Goal: Information Seeking & Learning: Find specific fact

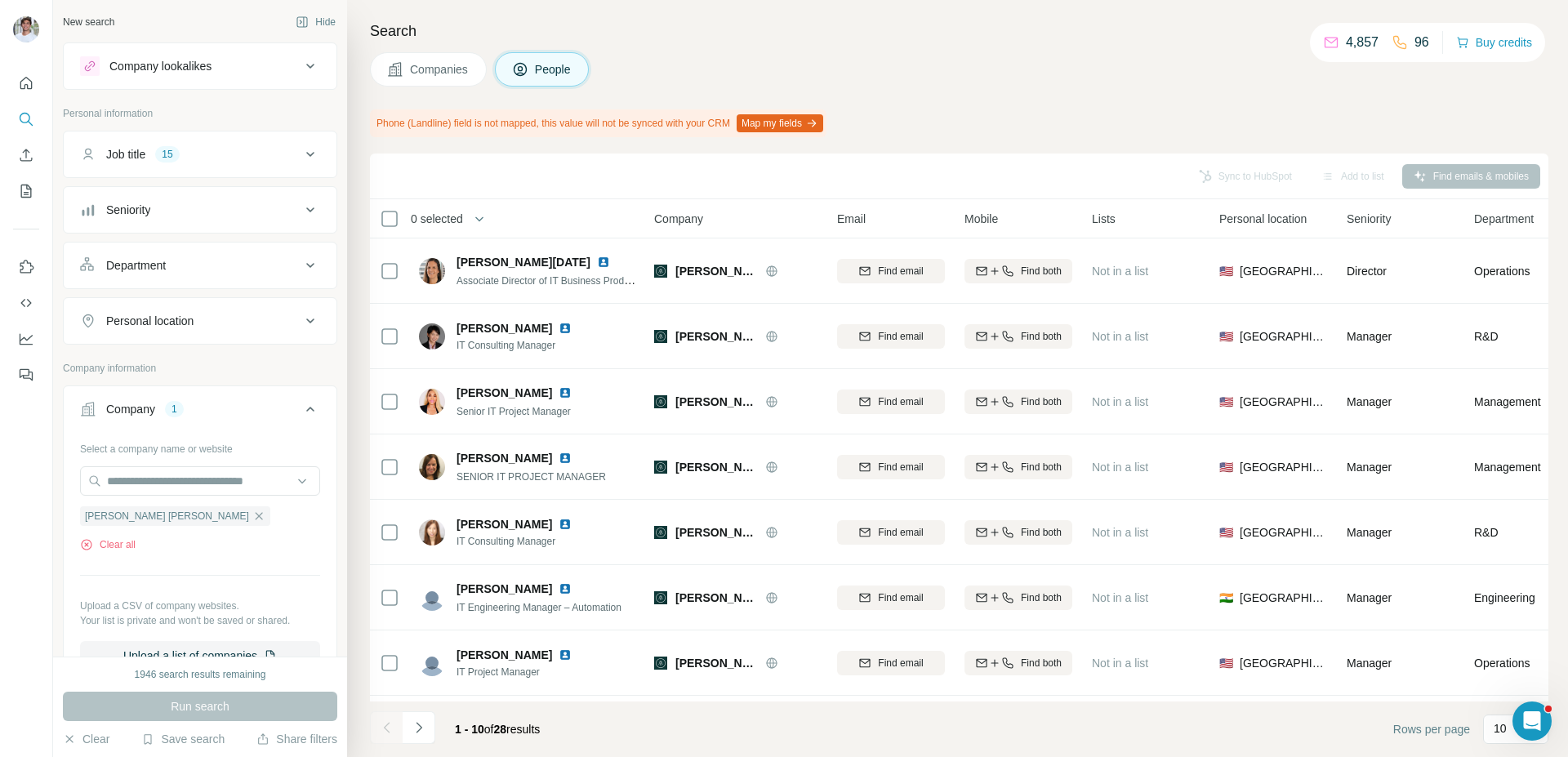
scroll to position [163, 0]
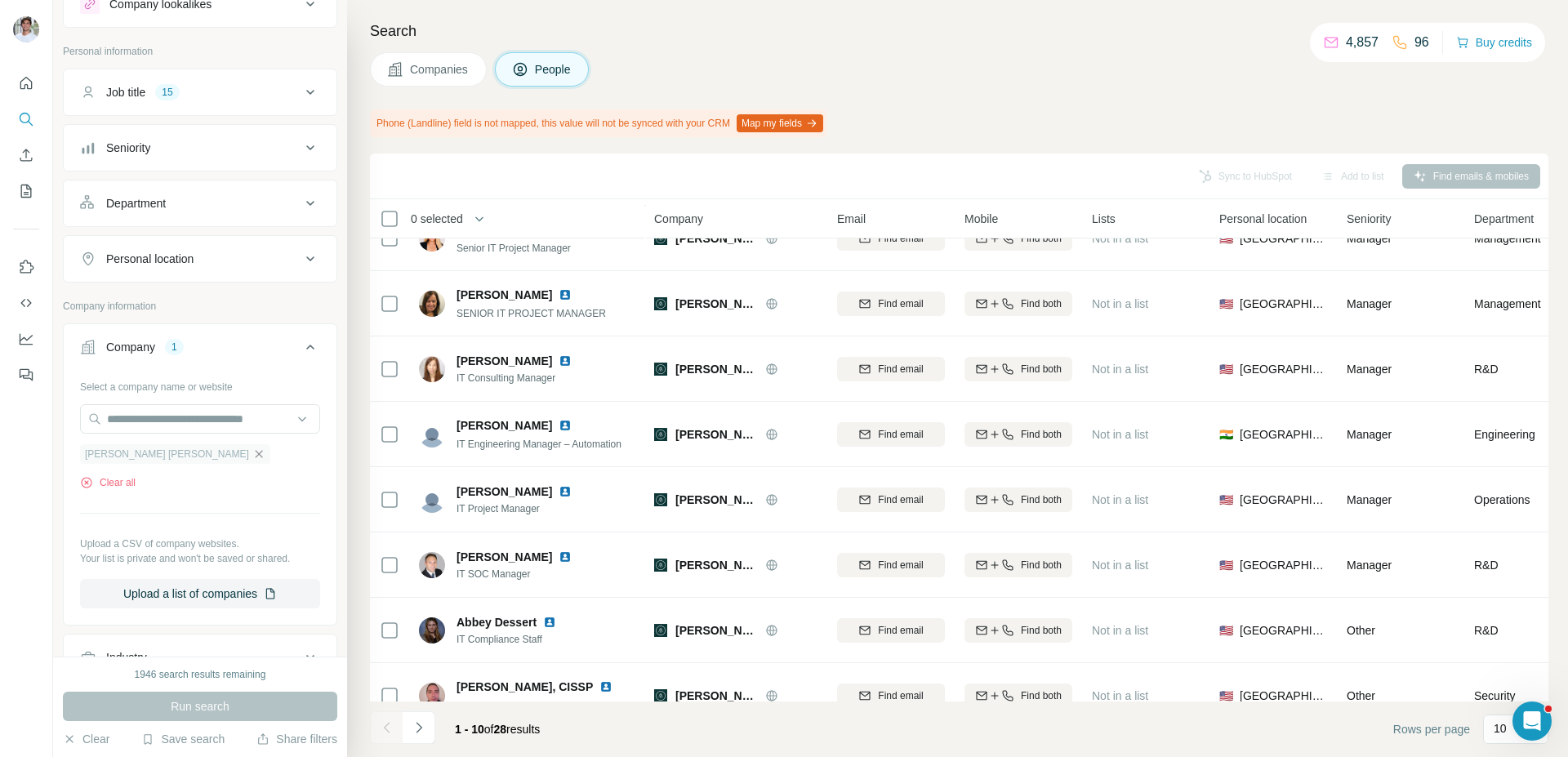
click at [252, 453] on icon "button" at bounding box center [258, 454] width 13 height 13
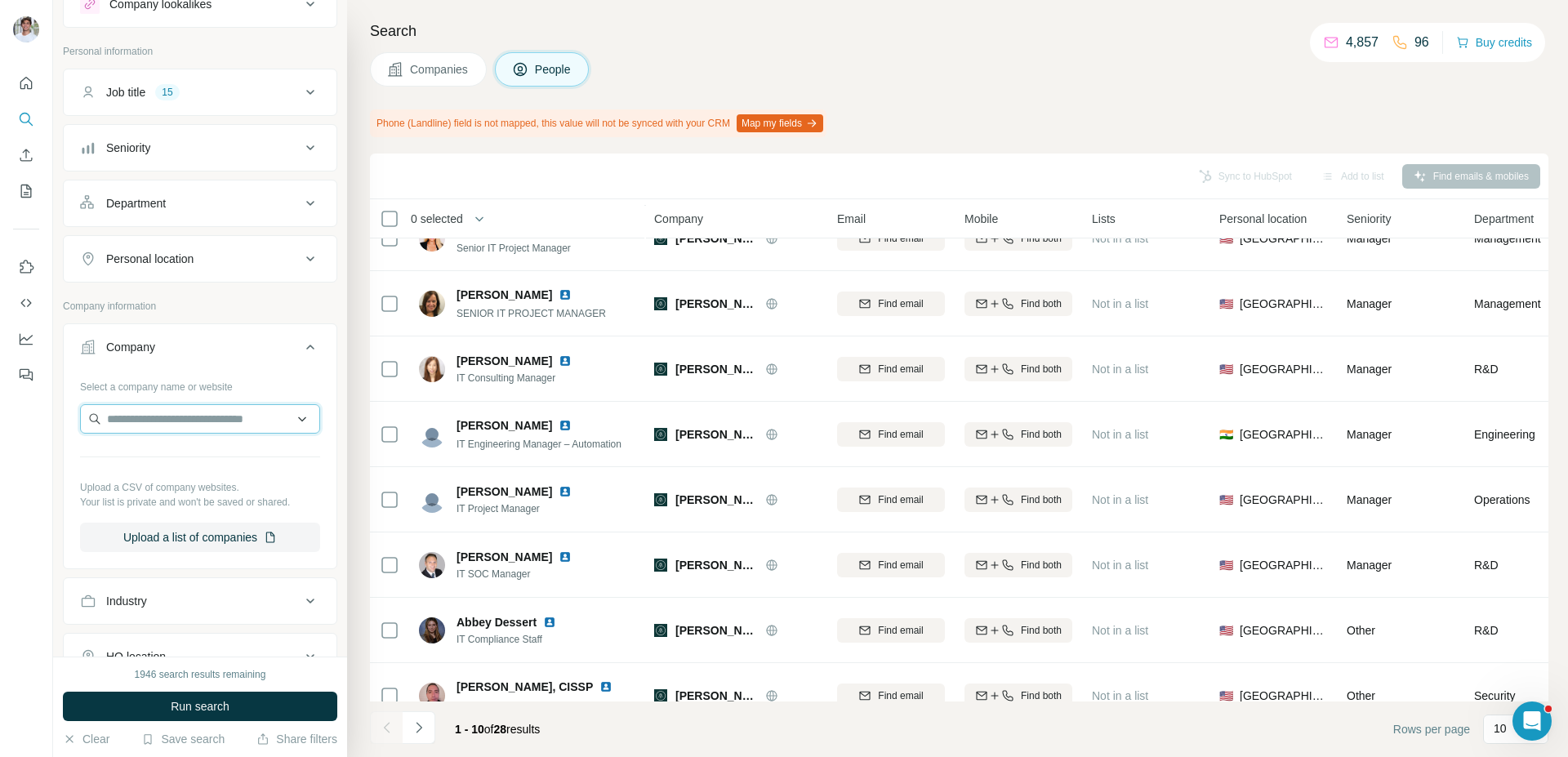
click at [154, 421] on input "text" at bounding box center [200, 419] width 240 height 29
type input "**********"
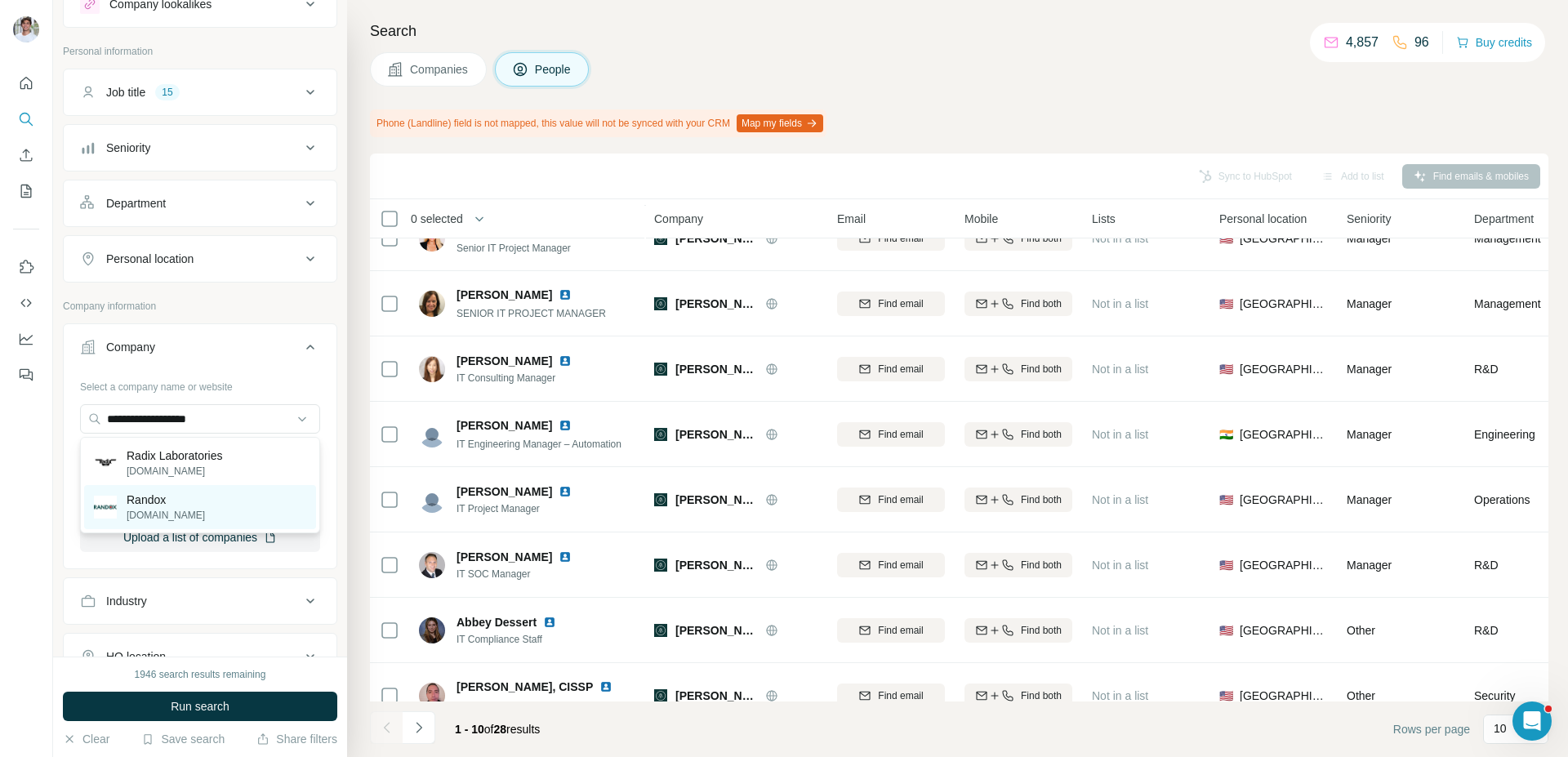
click at [201, 500] on div "Randox [DOMAIN_NAME]" at bounding box center [199, 508] width 232 height 44
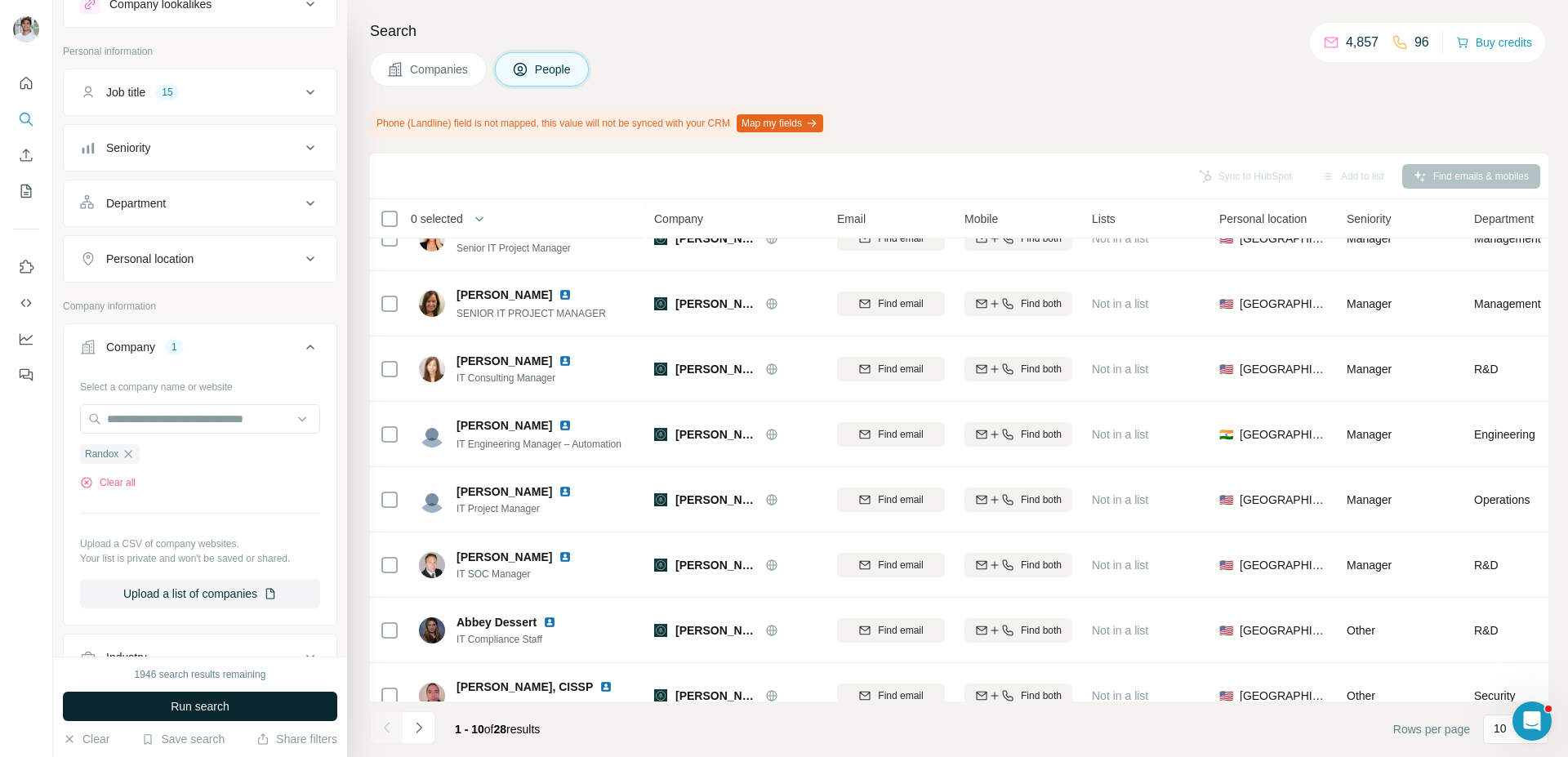
click at [196, 707] on span "Run search" at bounding box center [200, 706] width 59 height 16
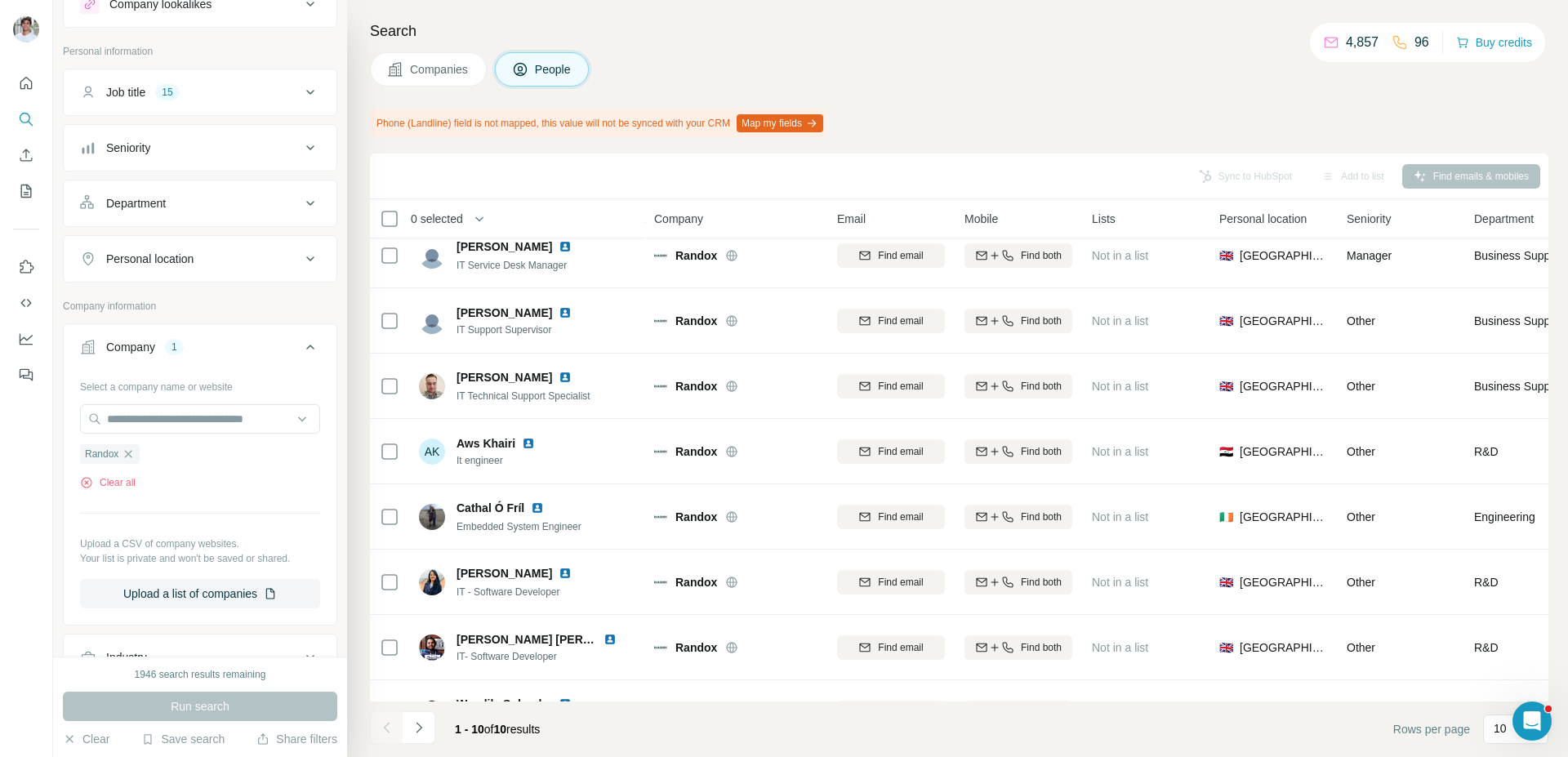
scroll to position [163, 0]
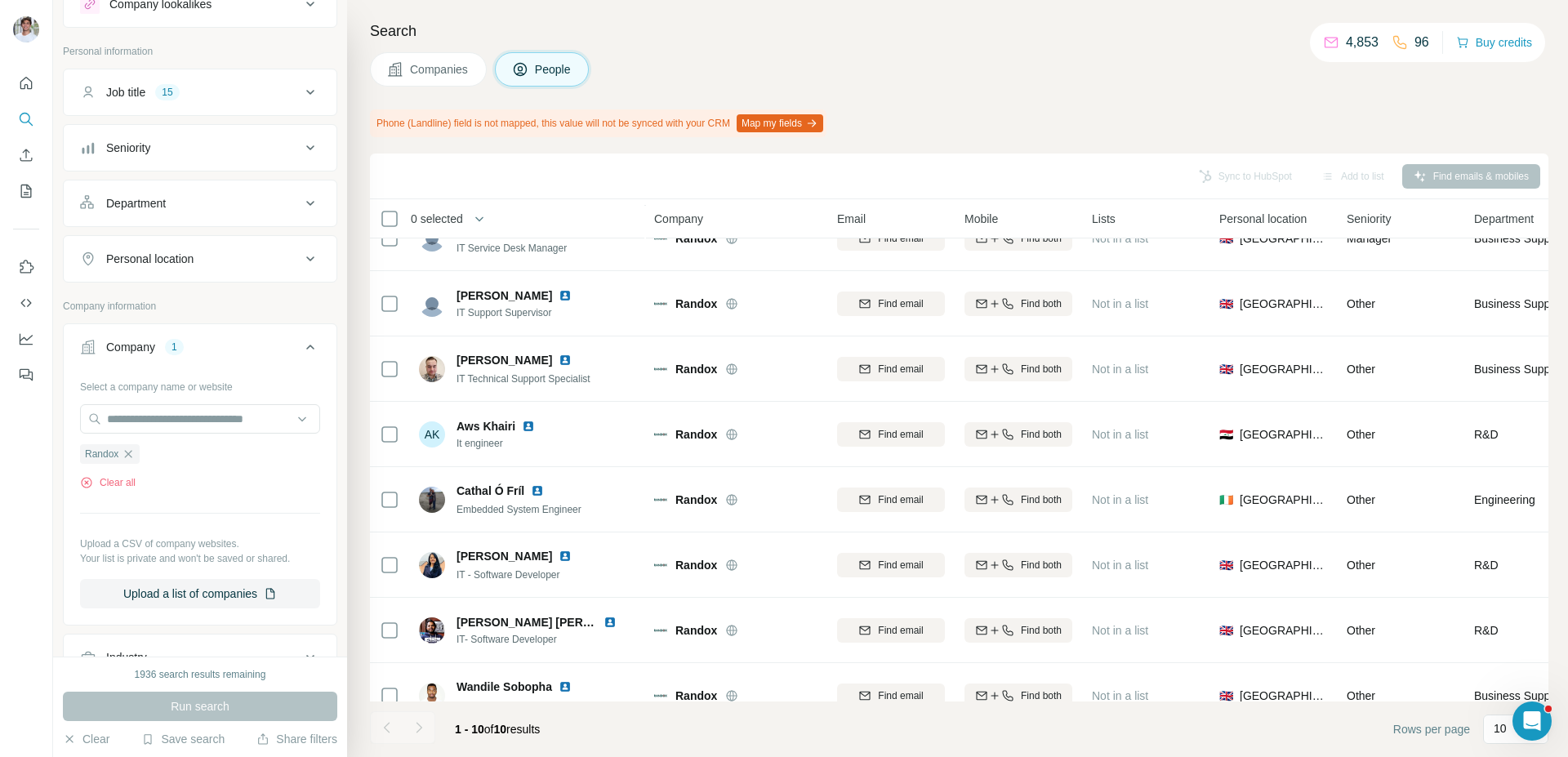
click at [432, 73] on span "Companies" at bounding box center [440, 69] width 60 height 16
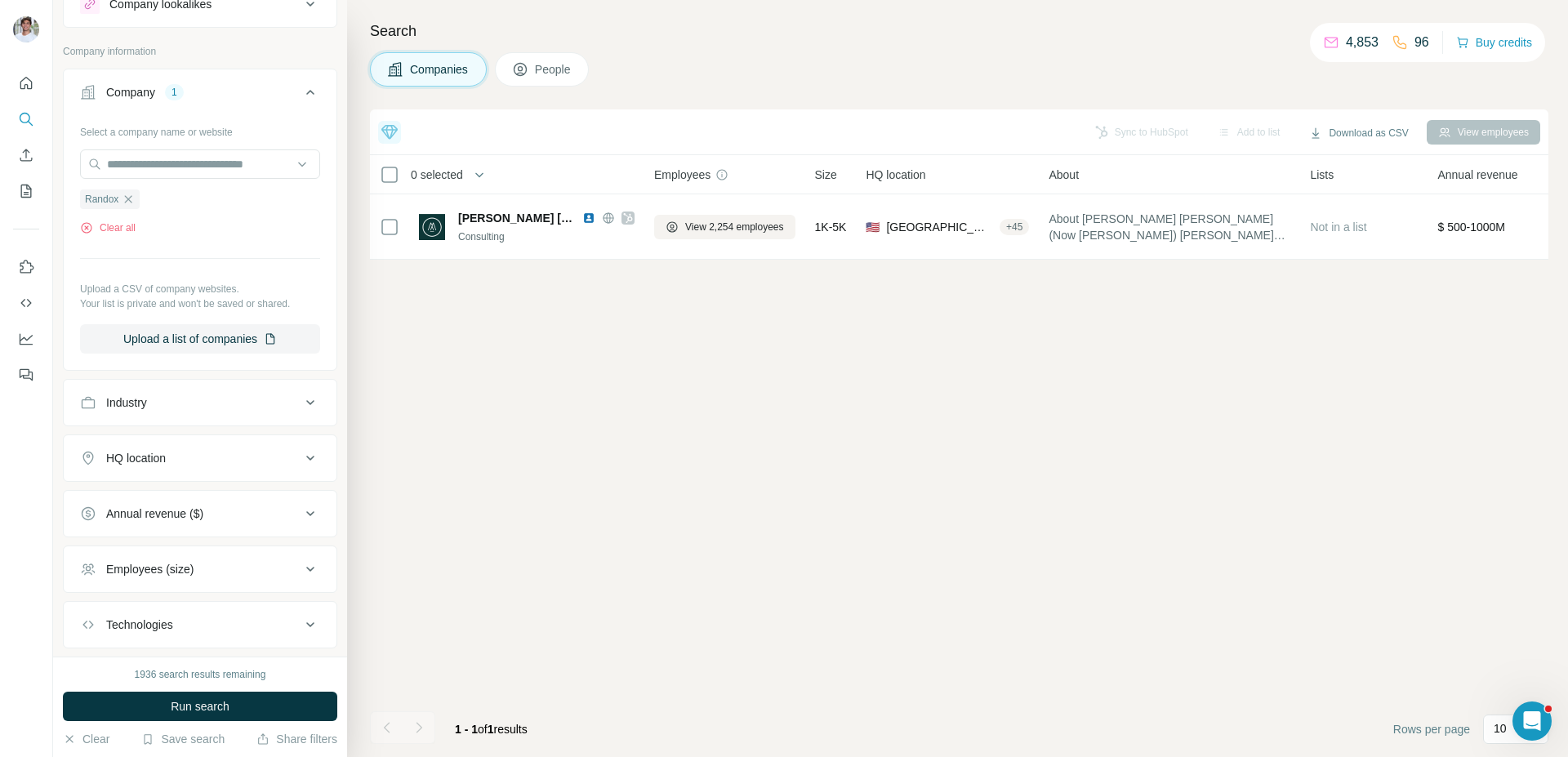
scroll to position [0, 0]
click at [278, 699] on button "Run search" at bounding box center [200, 707] width 274 height 29
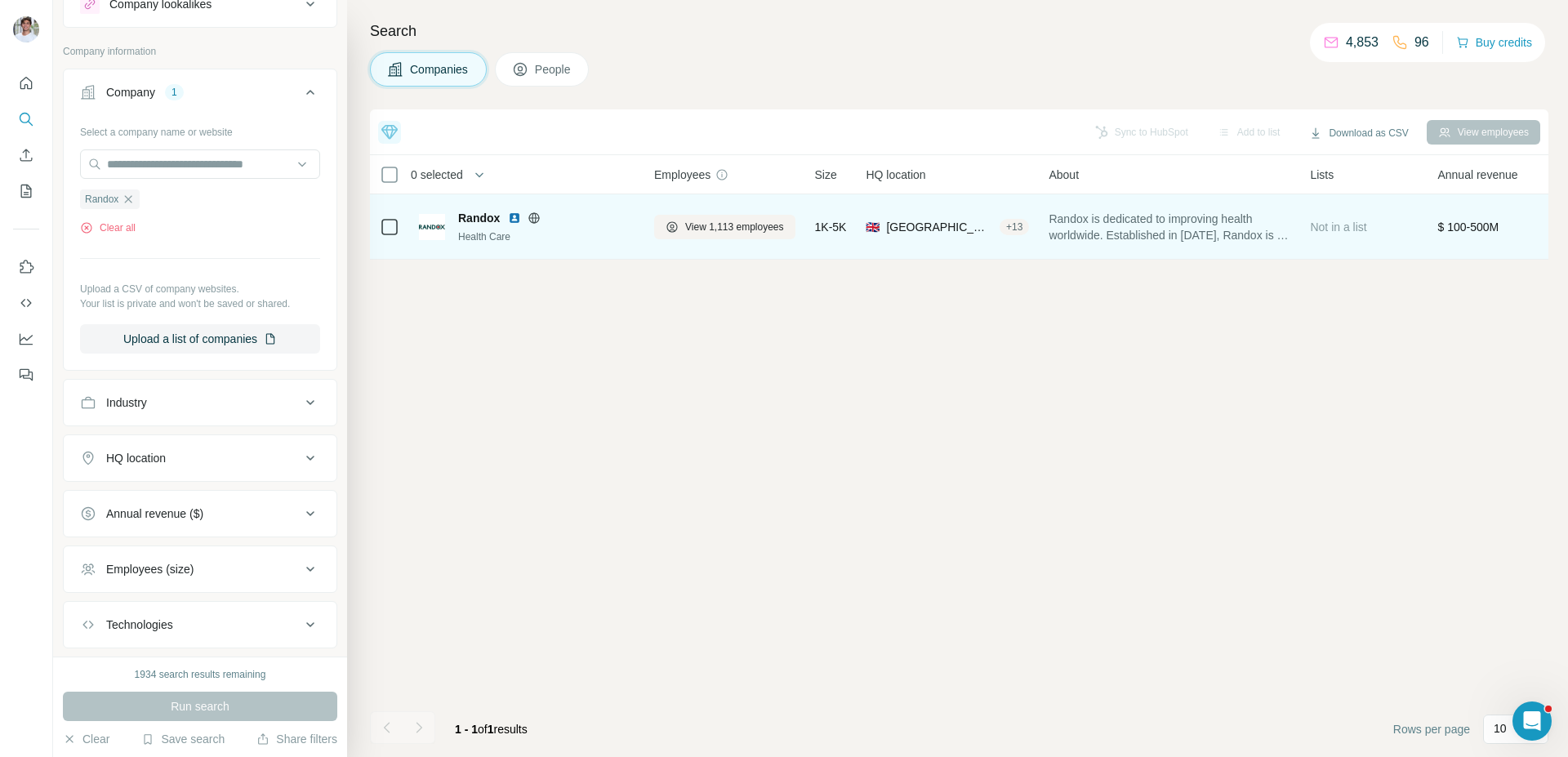
click at [514, 220] on img at bounding box center [514, 218] width 13 height 13
click at [698, 226] on span "View 1,113 employees" at bounding box center [735, 226] width 99 height 15
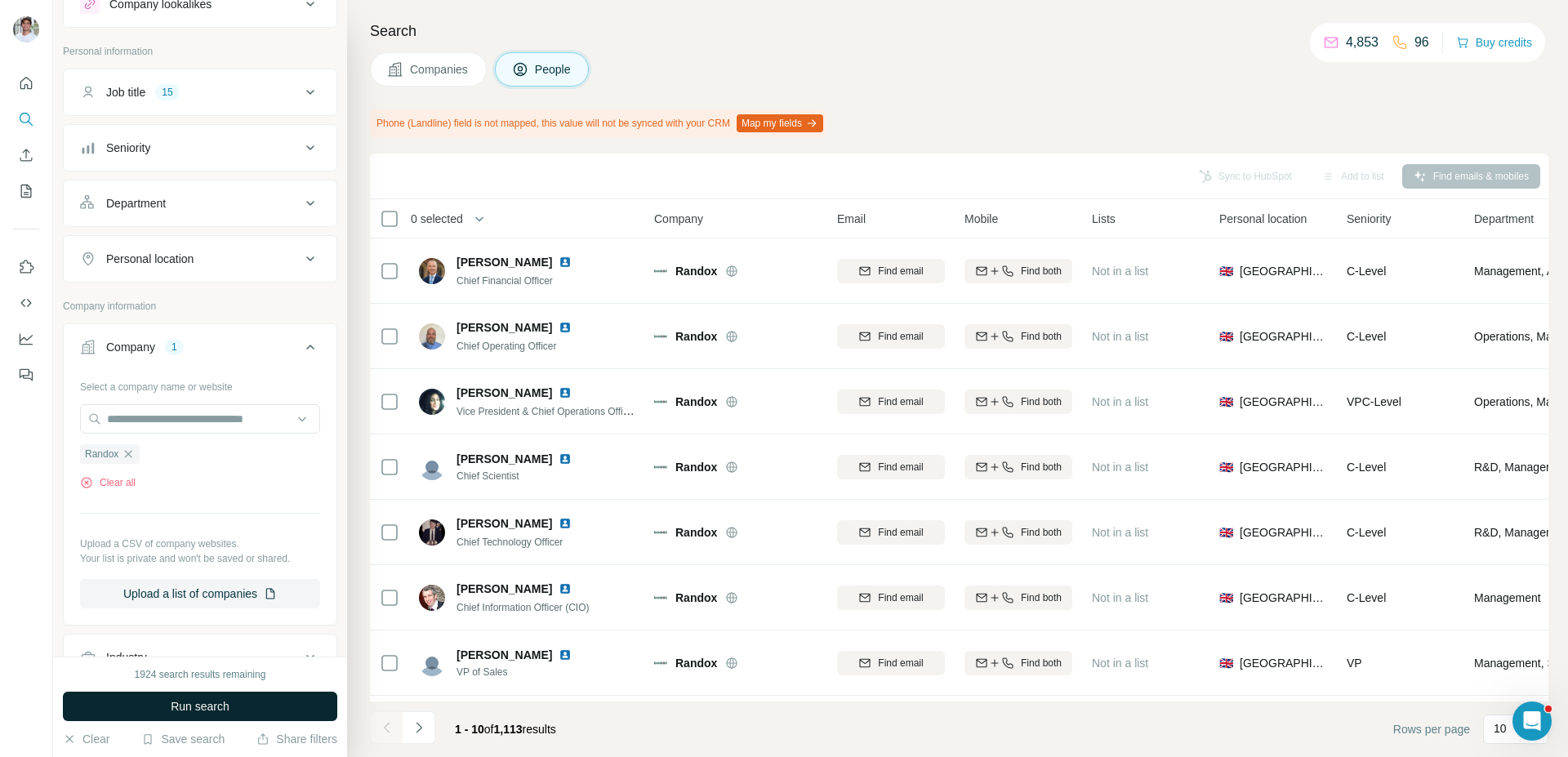
click at [281, 719] on button "Run search" at bounding box center [200, 707] width 274 height 29
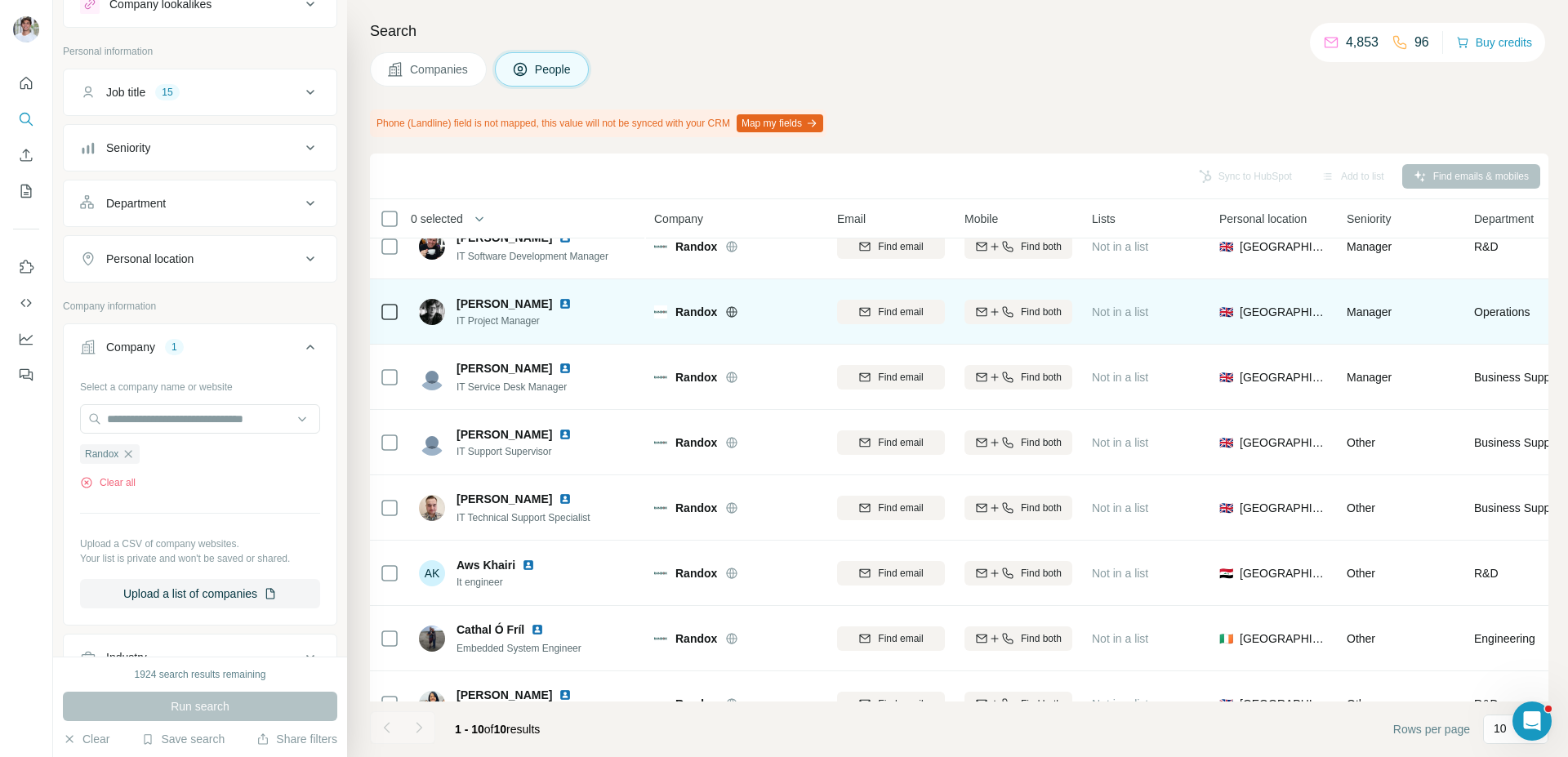
scroll to position [26, 0]
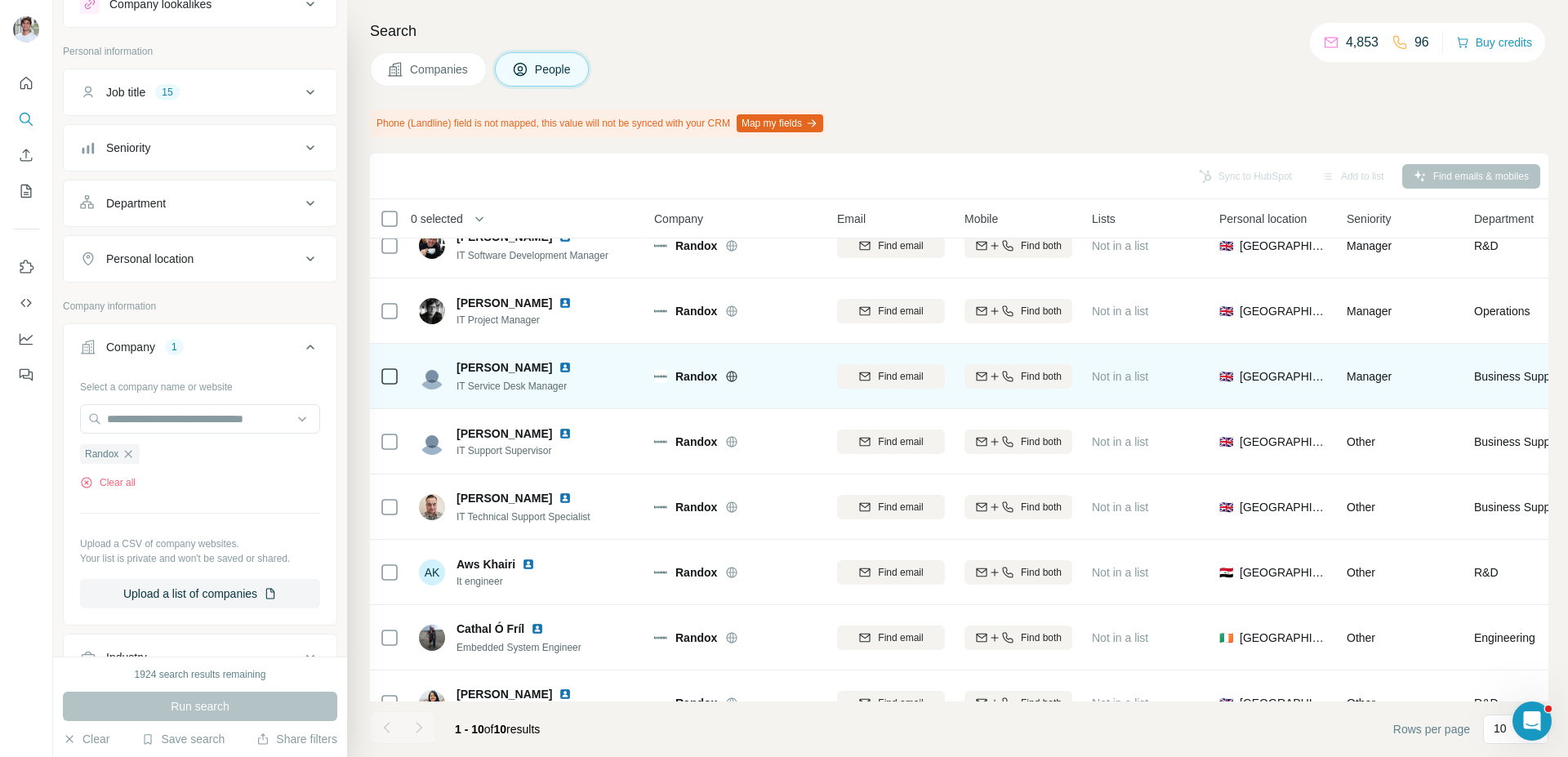
click at [572, 371] on img at bounding box center [565, 367] width 13 height 13
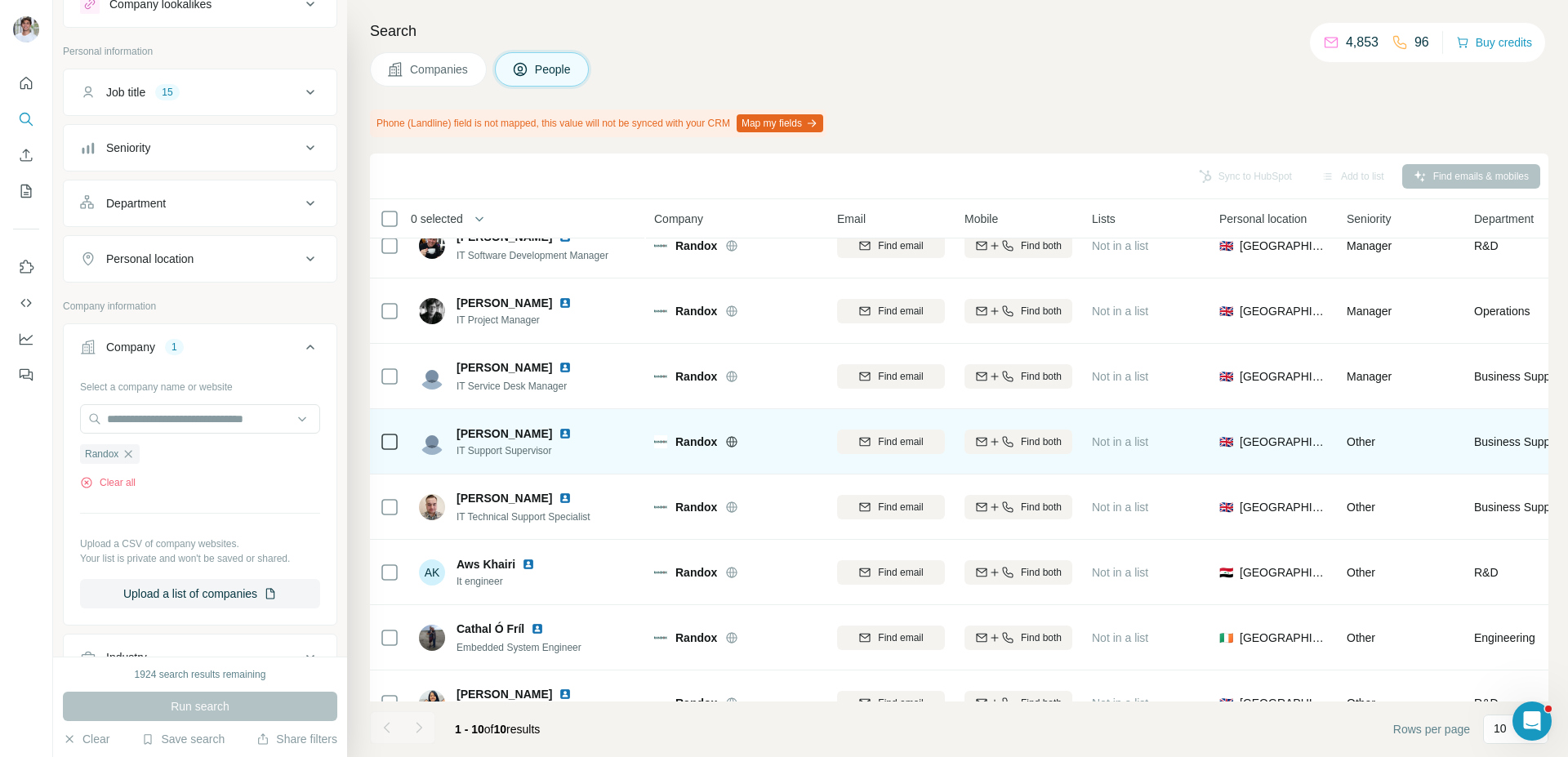
click at [559, 432] on img at bounding box center [565, 433] width 13 height 13
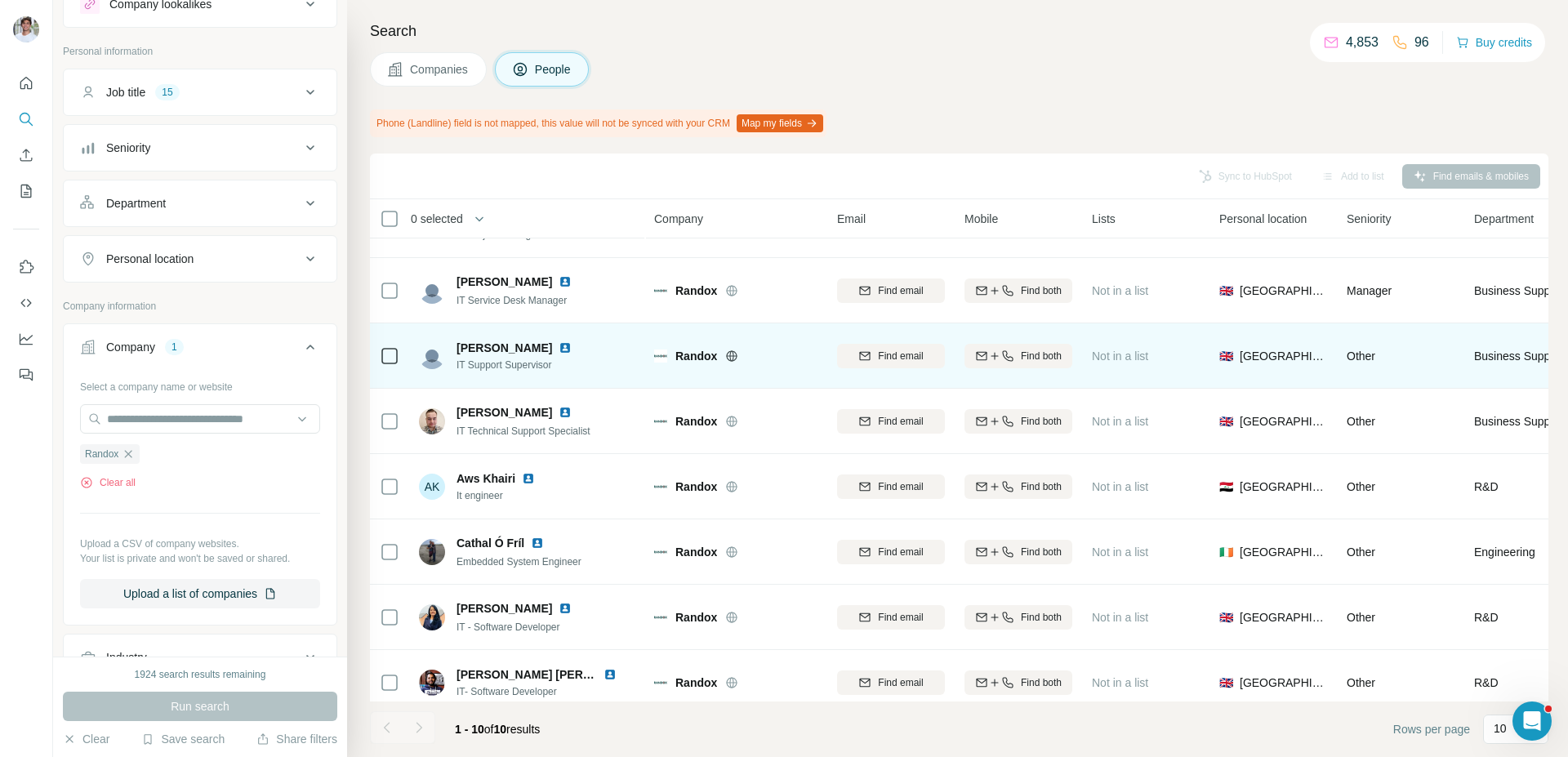
scroll to position [123, 0]
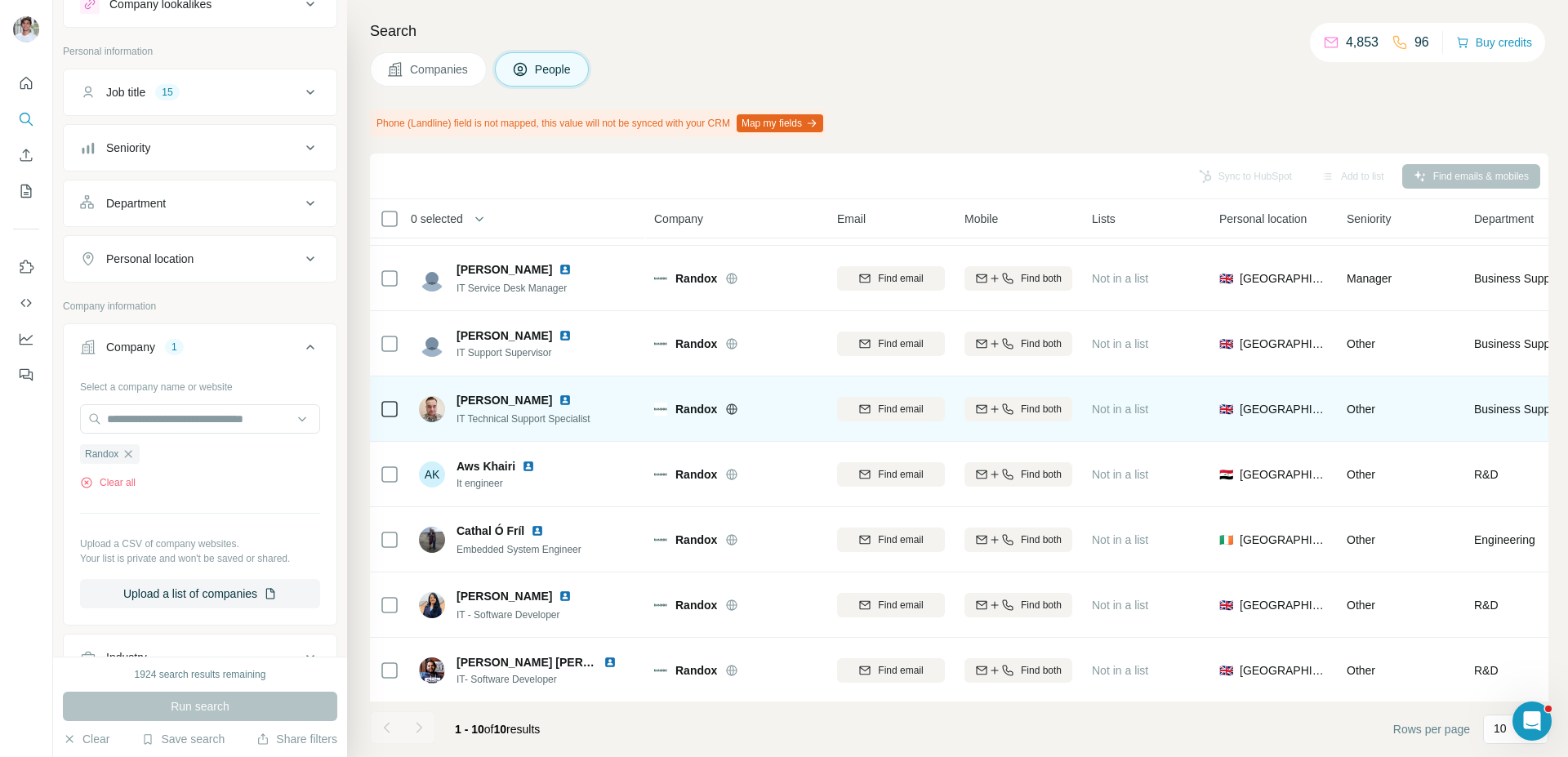
click at [572, 404] on img at bounding box center [565, 400] width 13 height 13
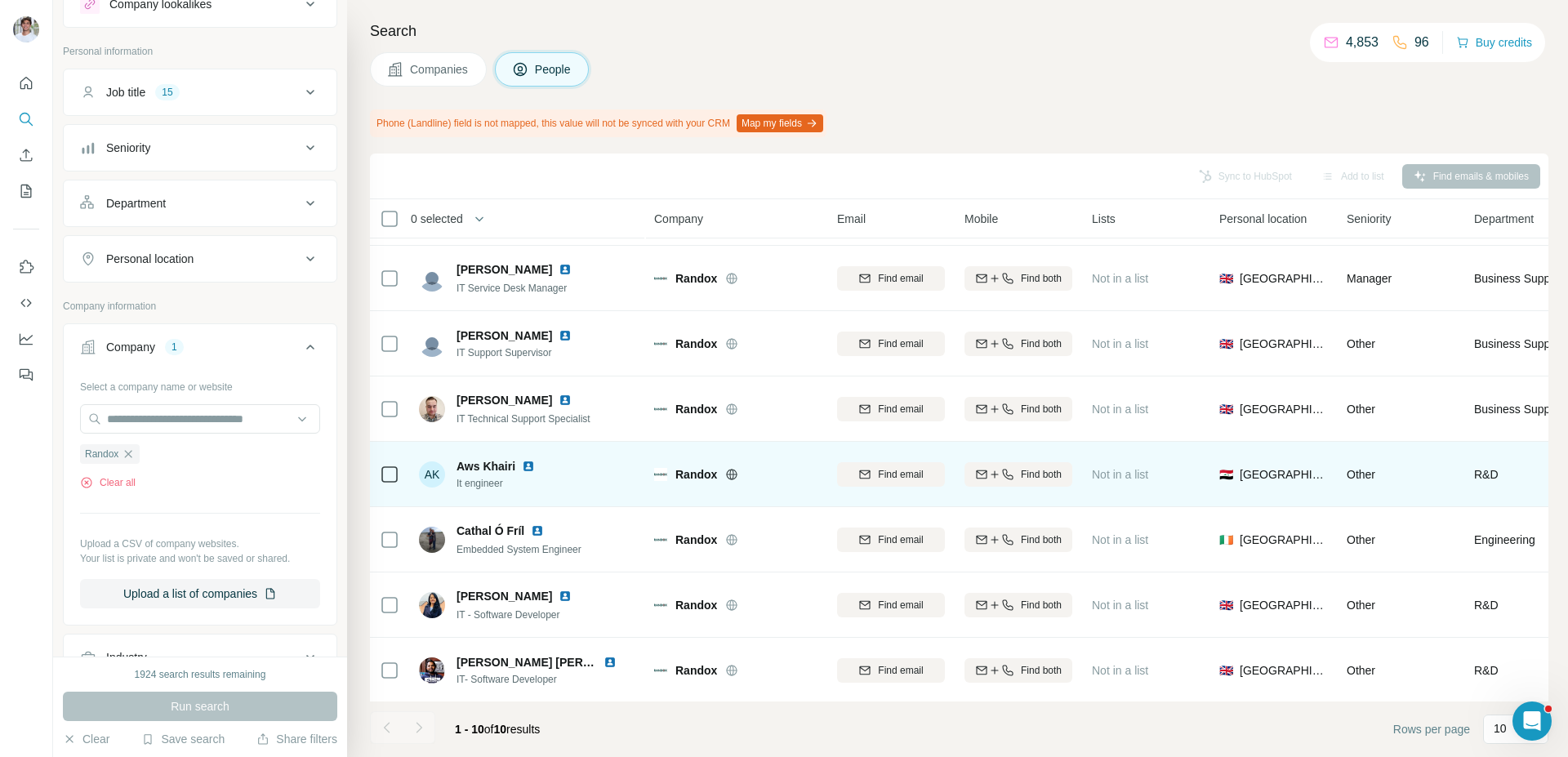
click at [526, 467] on img at bounding box center [528, 466] width 13 height 13
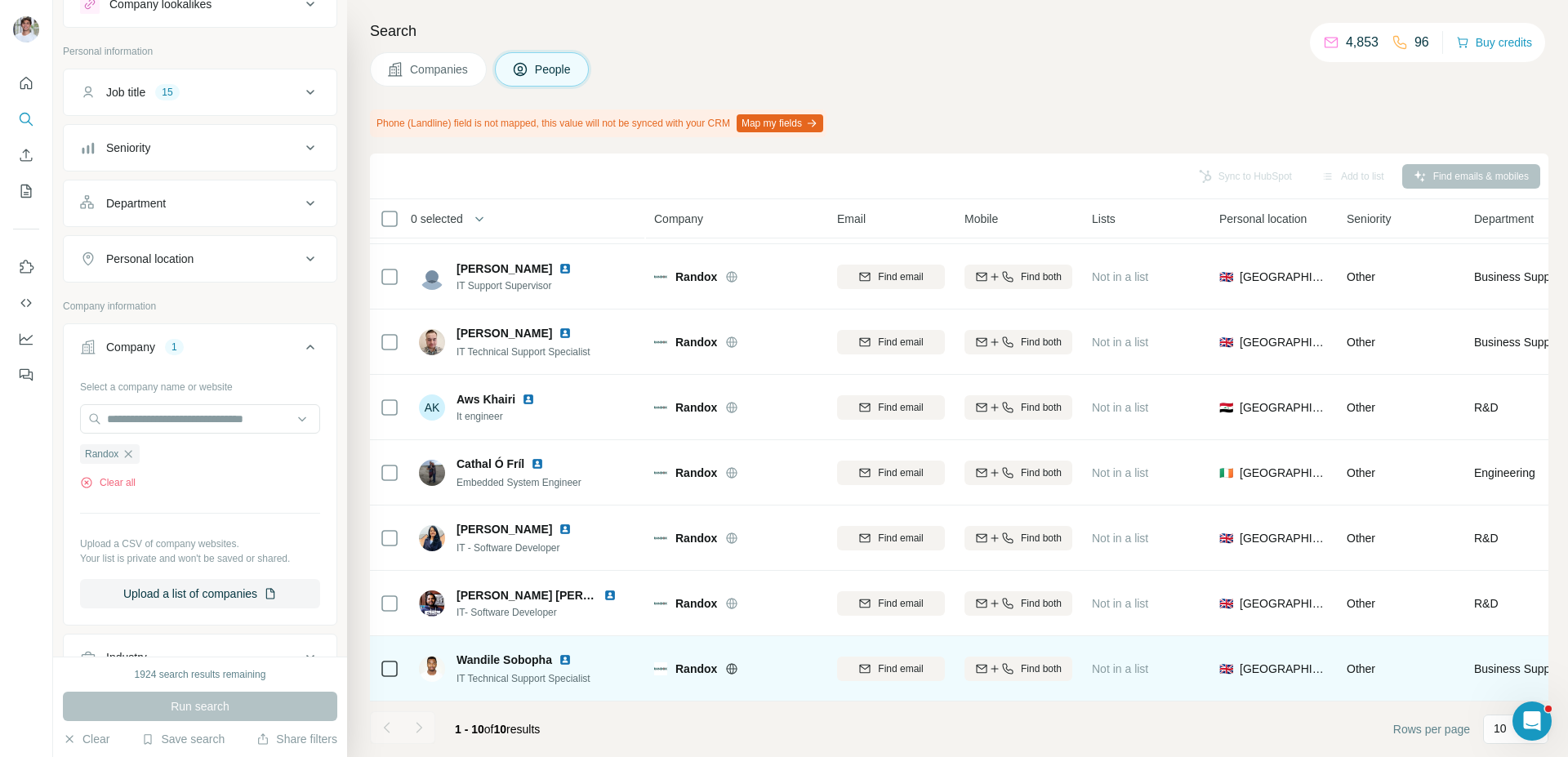
click at [567, 658] on img at bounding box center [565, 660] width 13 height 13
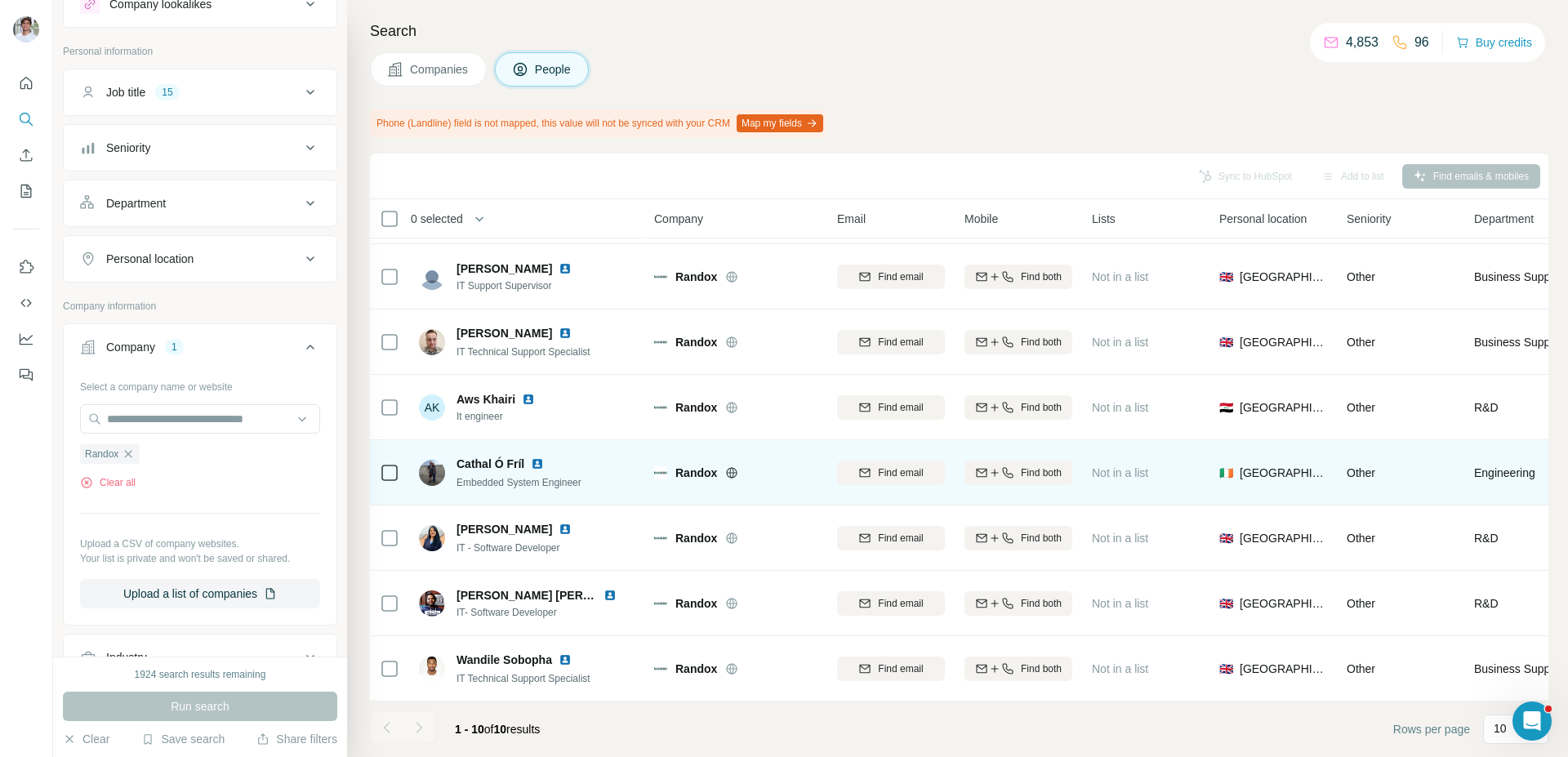
scroll to position [0, 0]
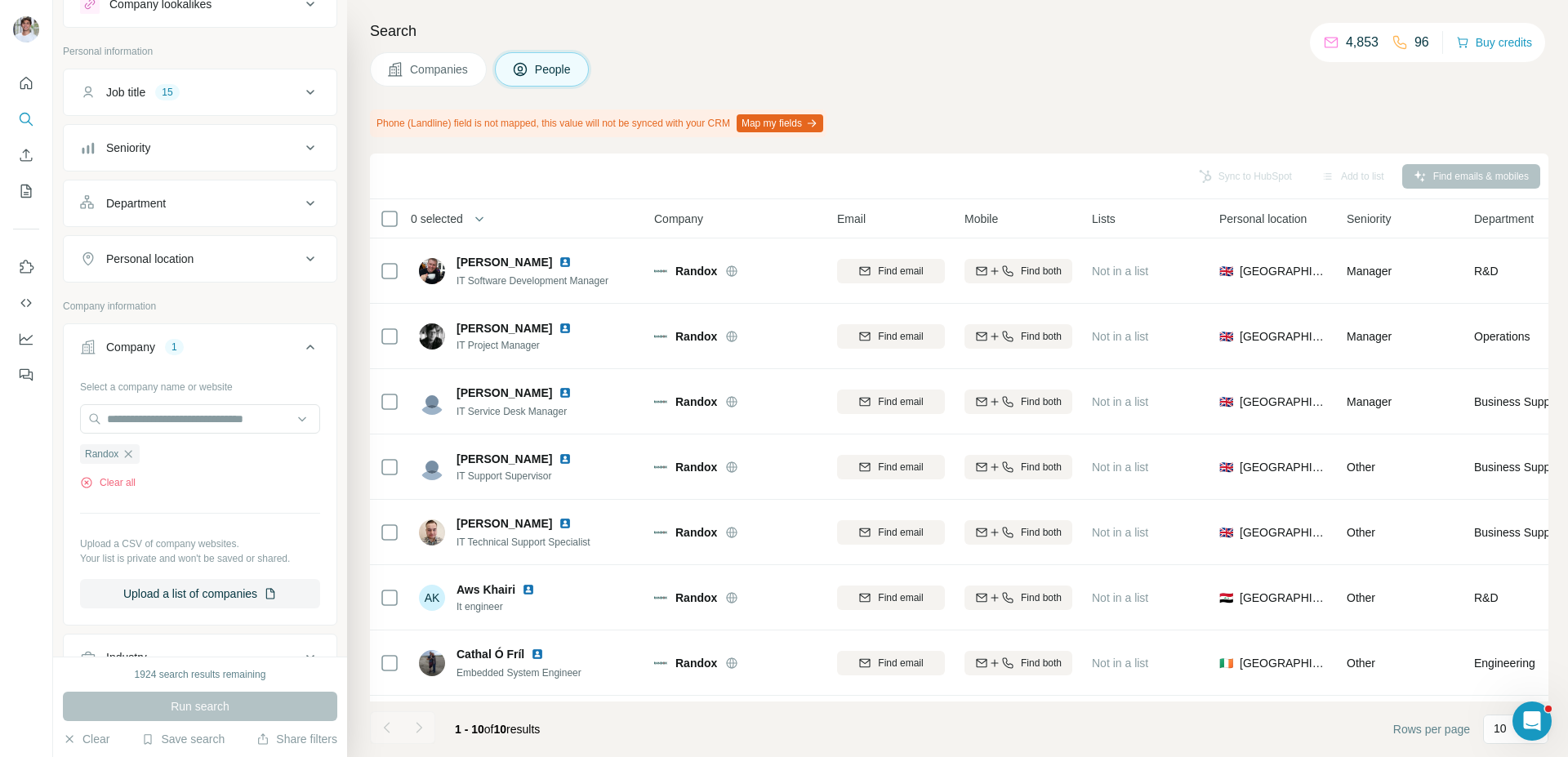
click at [461, 78] on button "Companies" at bounding box center [428, 69] width 117 height 34
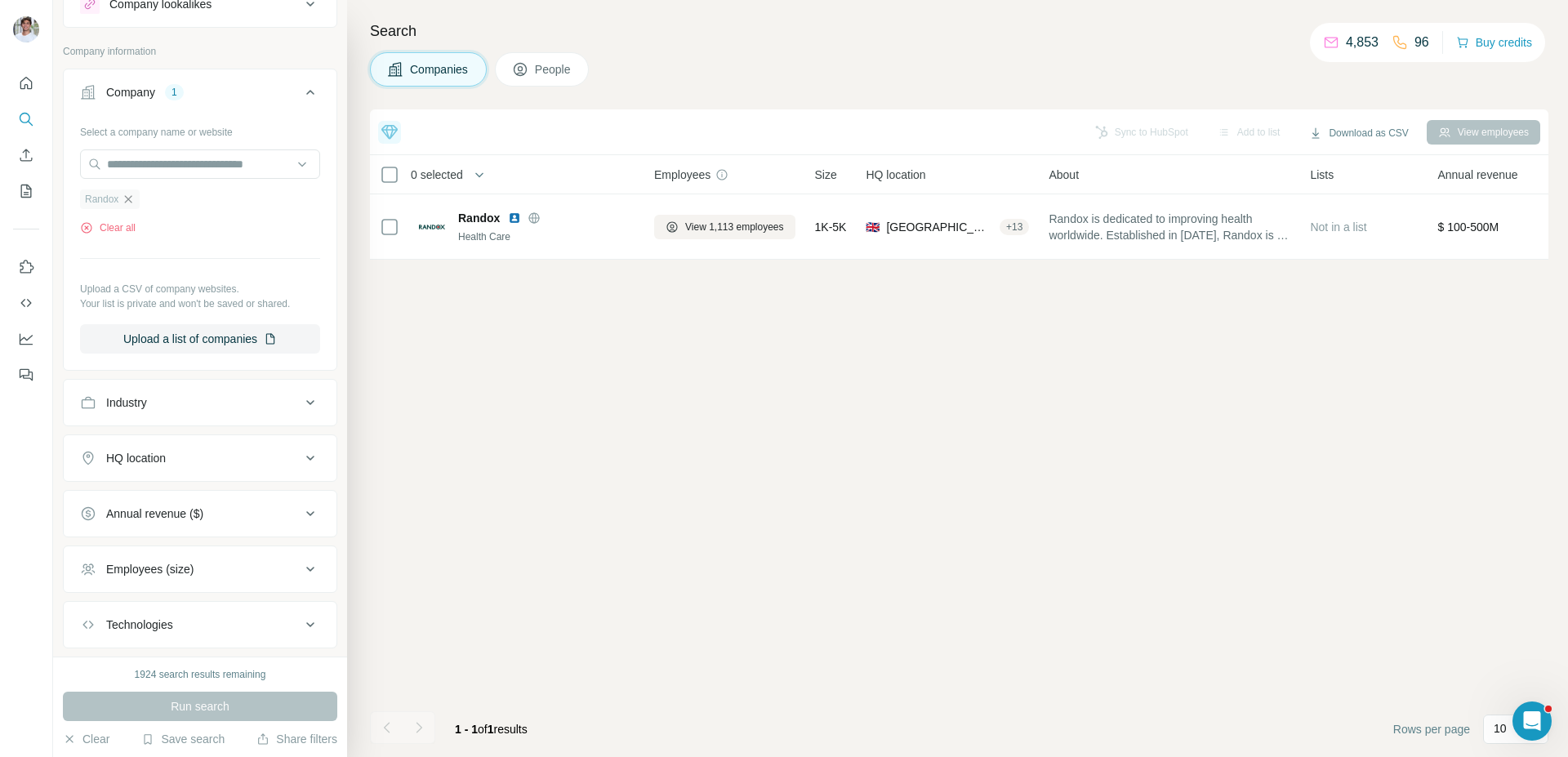
click at [131, 205] on icon "button" at bounding box center [127, 199] width 13 height 13
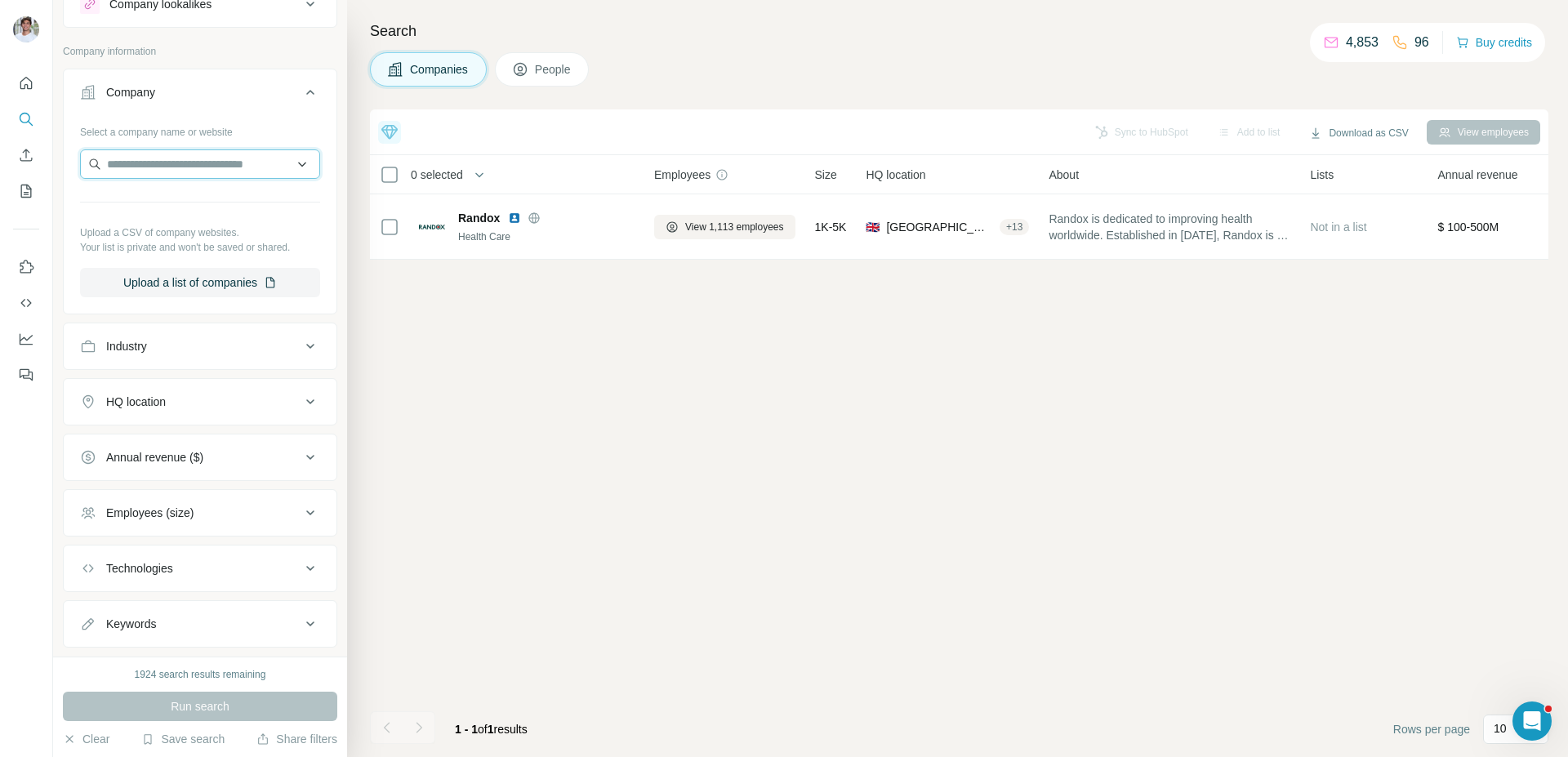
click at [148, 157] on input "text" at bounding box center [200, 164] width 240 height 29
paste input "******"
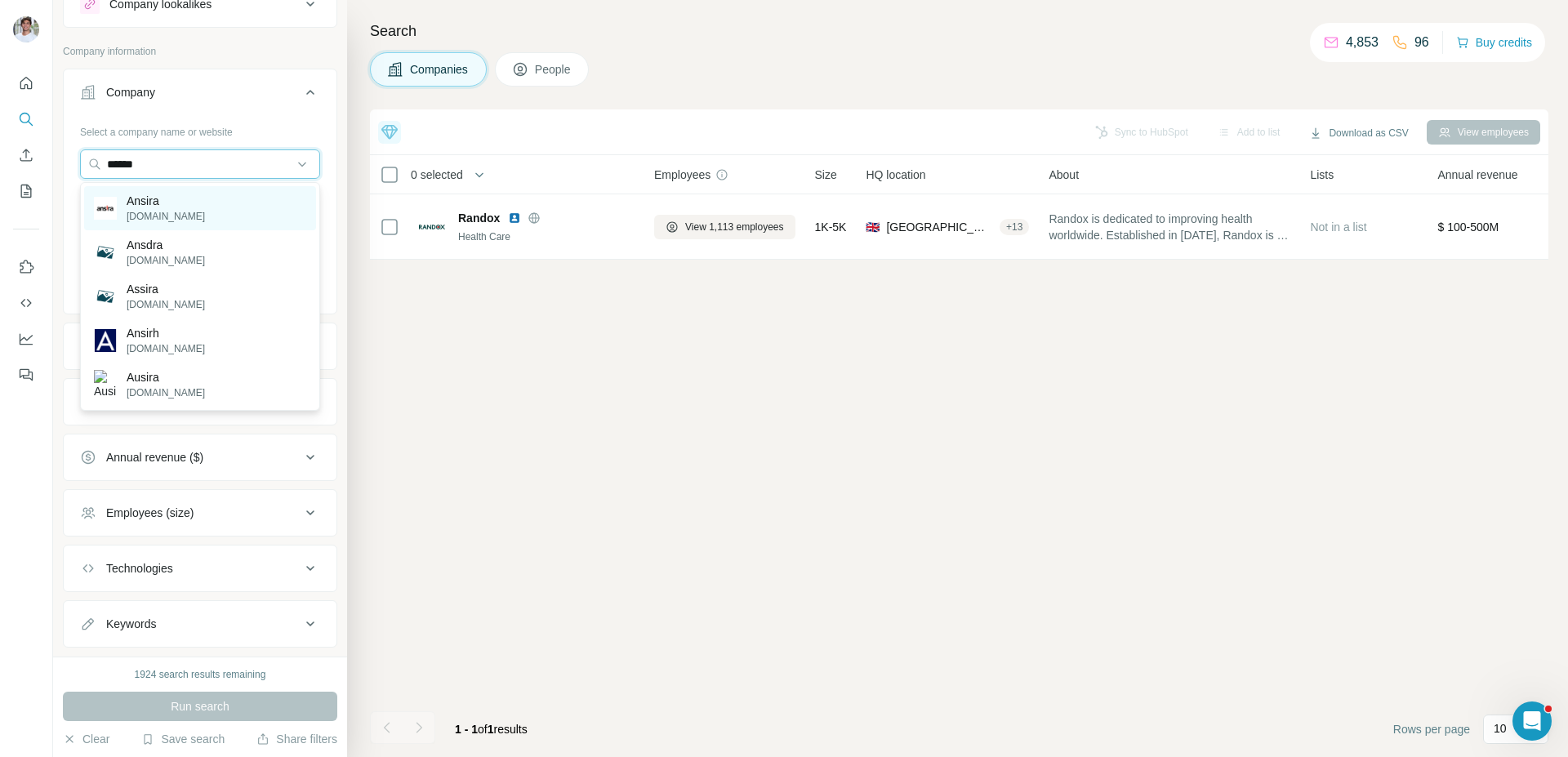
type input "******"
click at [170, 194] on p "Ansira" at bounding box center [166, 201] width 79 height 16
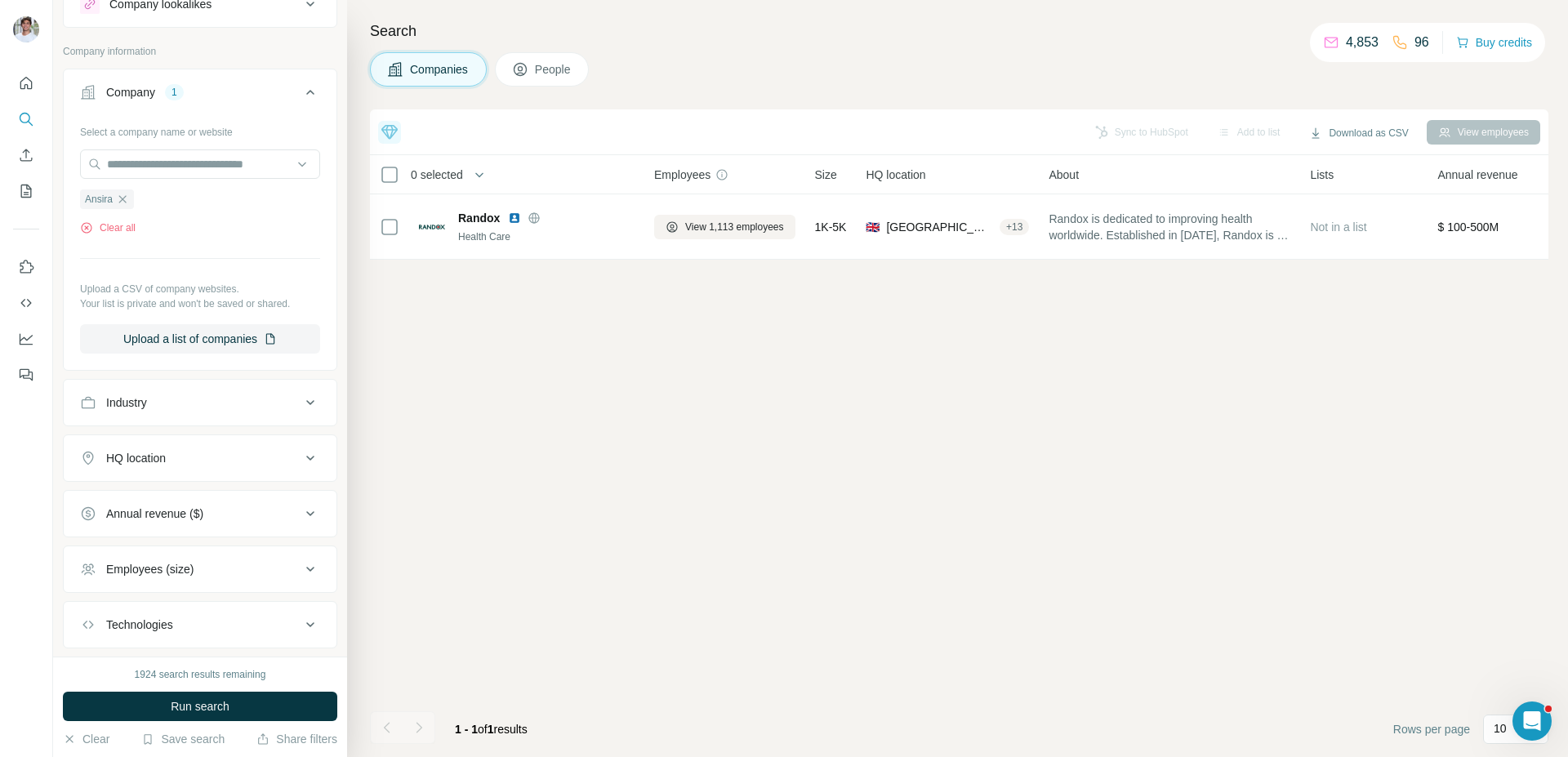
click at [215, 724] on div "1924 search results remaining Run search Clear Save search Share filters" at bounding box center [200, 707] width 294 height 101
click at [226, 709] on span "Run search" at bounding box center [200, 706] width 59 height 16
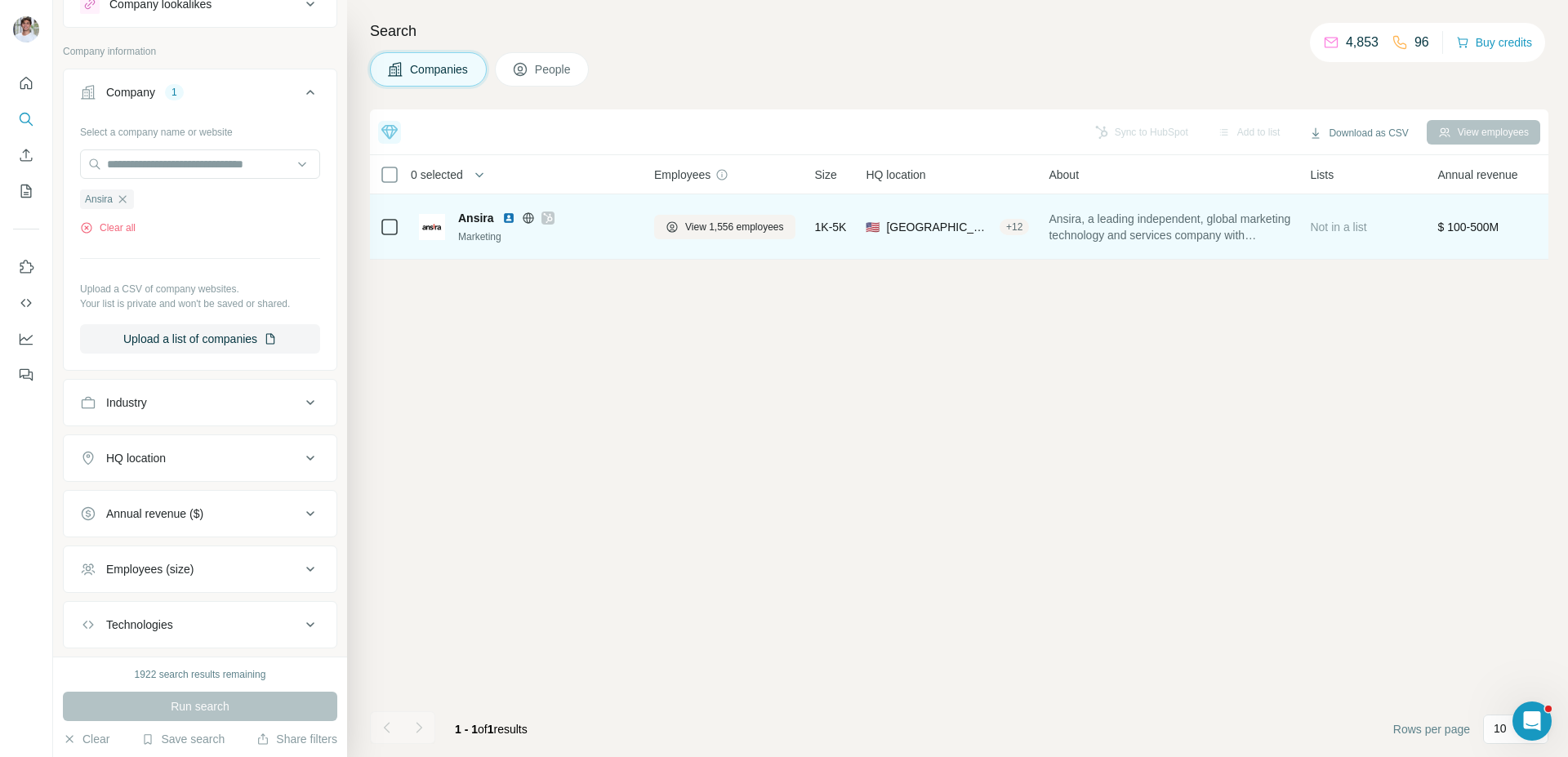
click at [550, 213] on icon at bounding box center [548, 218] width 9 height 13
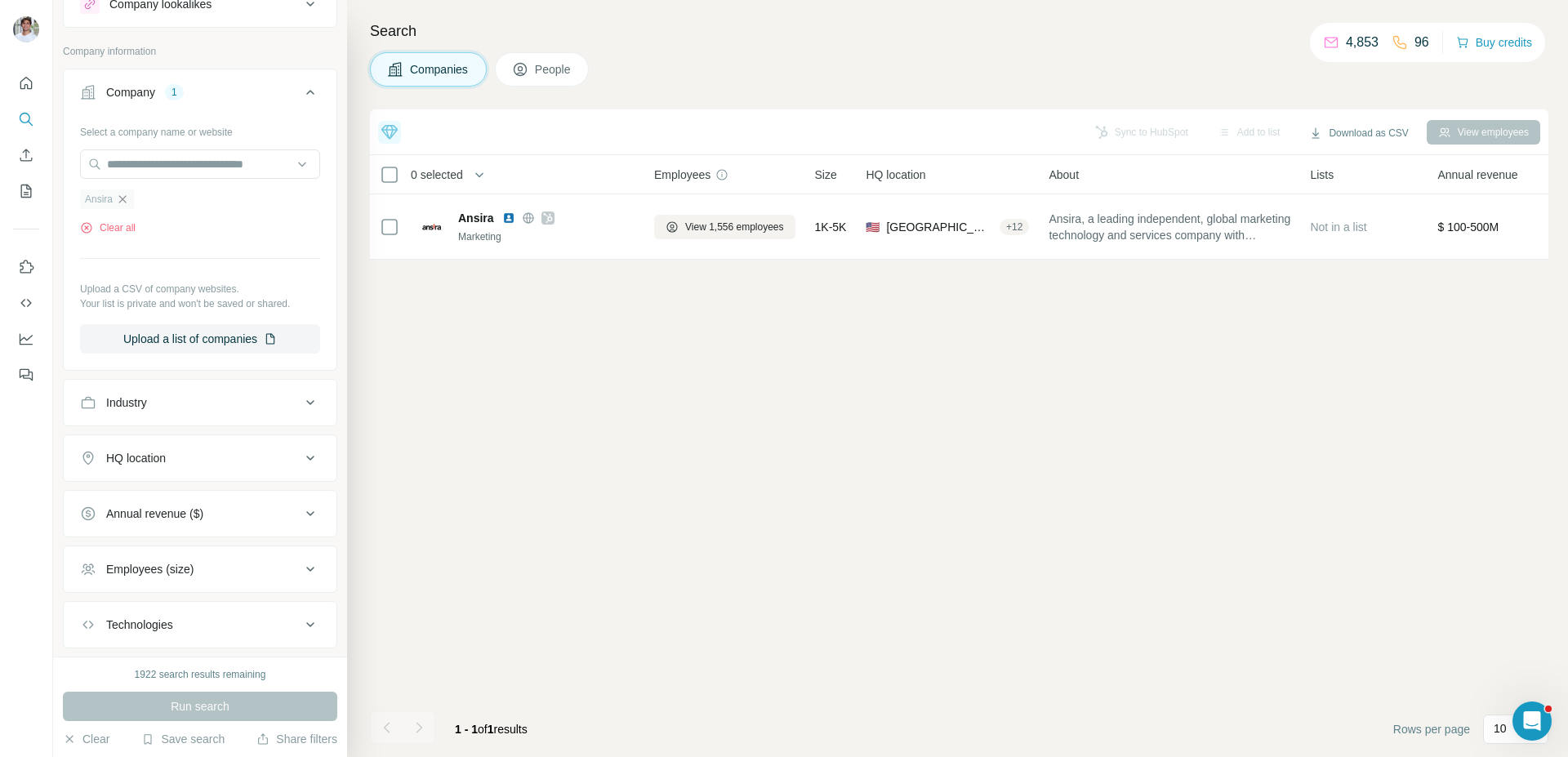
click at [126, 199] on icon "button" at bounding box center [122, 199] width 13 height 13
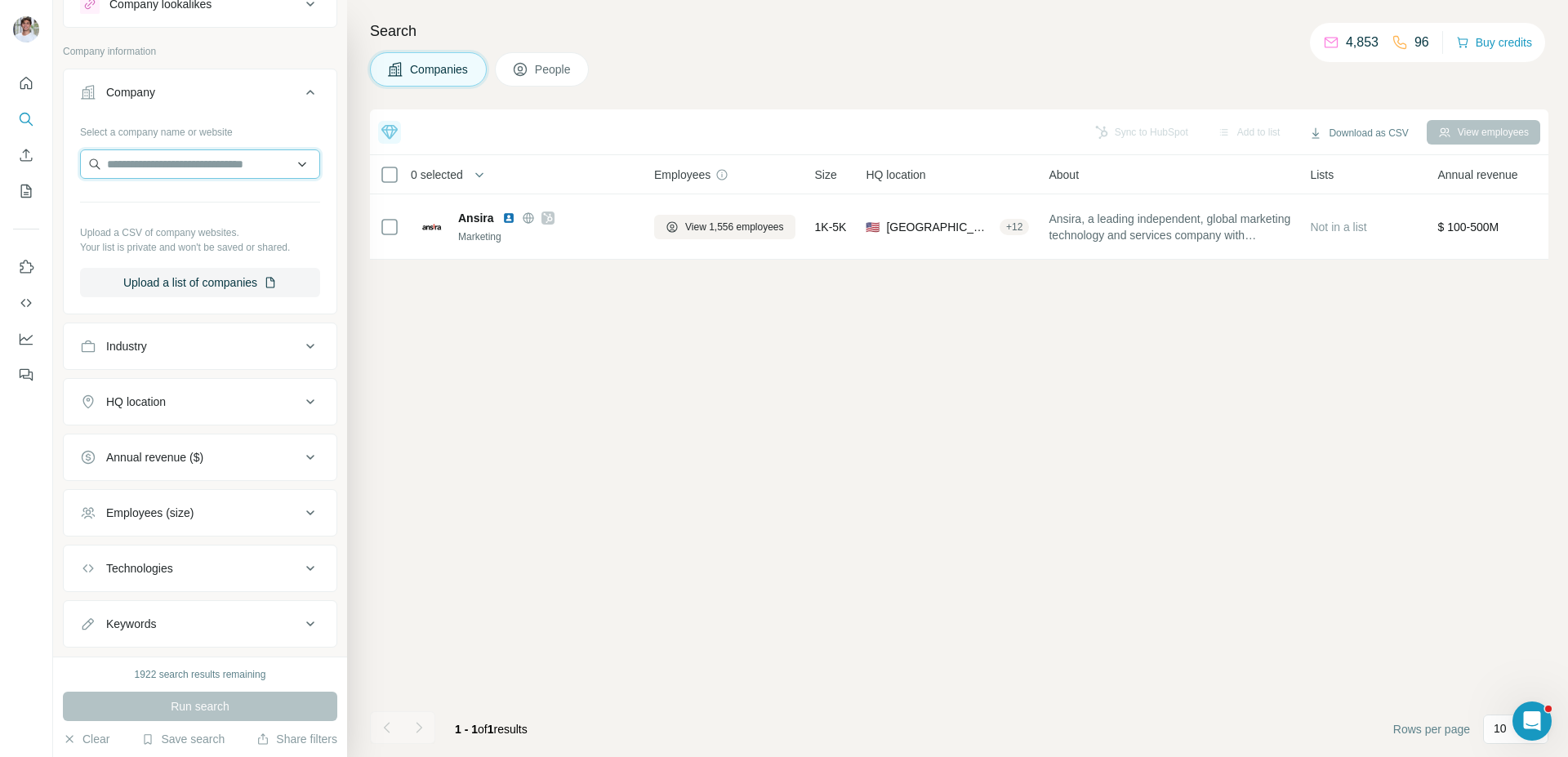
click at [139, 173] on input "text" at bounding box center [200, 164] width 240 height 29
paste input "****"
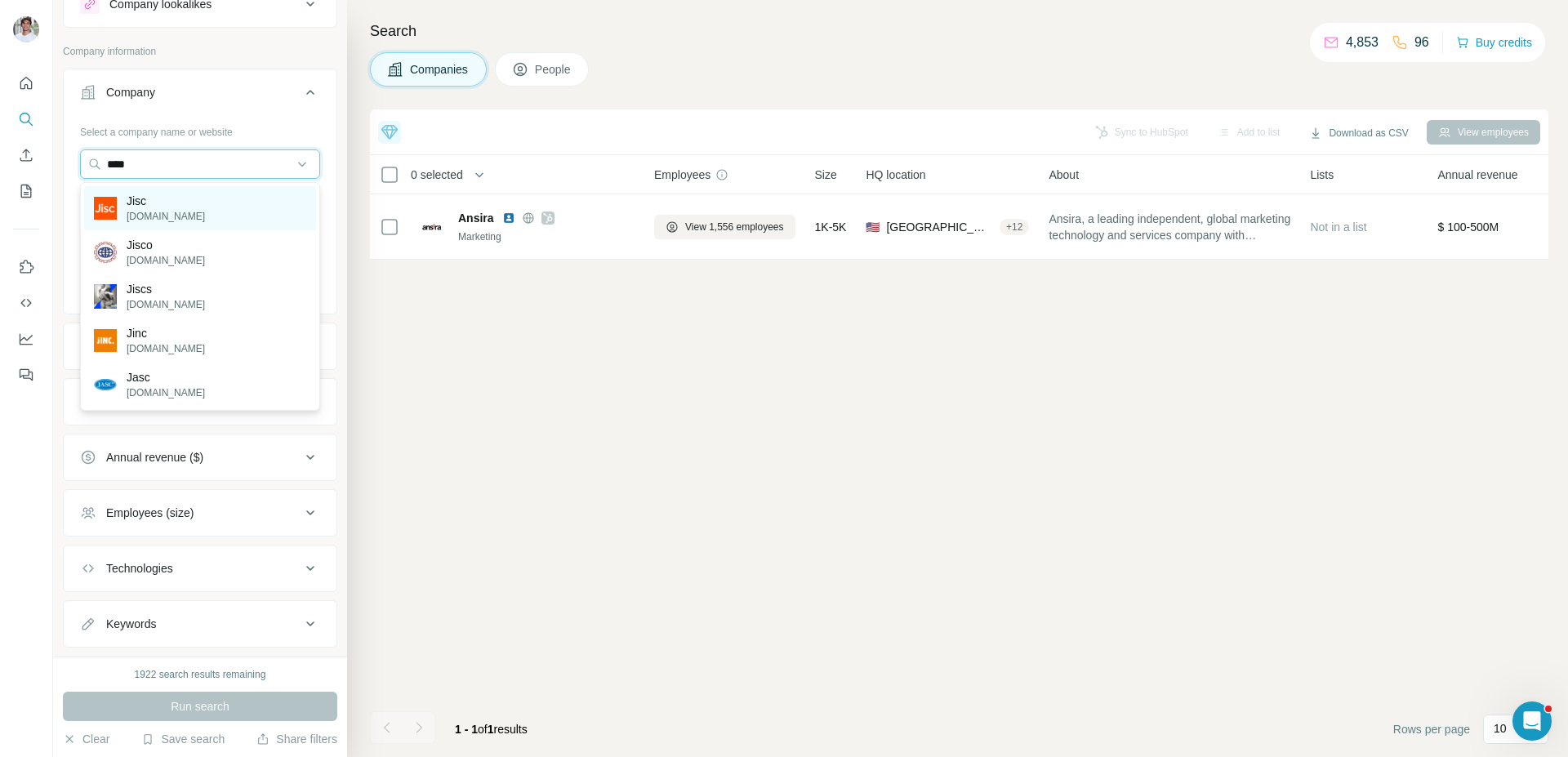
type input "****"
click at [183, 205] on div "Jisc [DOMAIN_NAME]" at bounding box center [199, 208] width 232 height 44
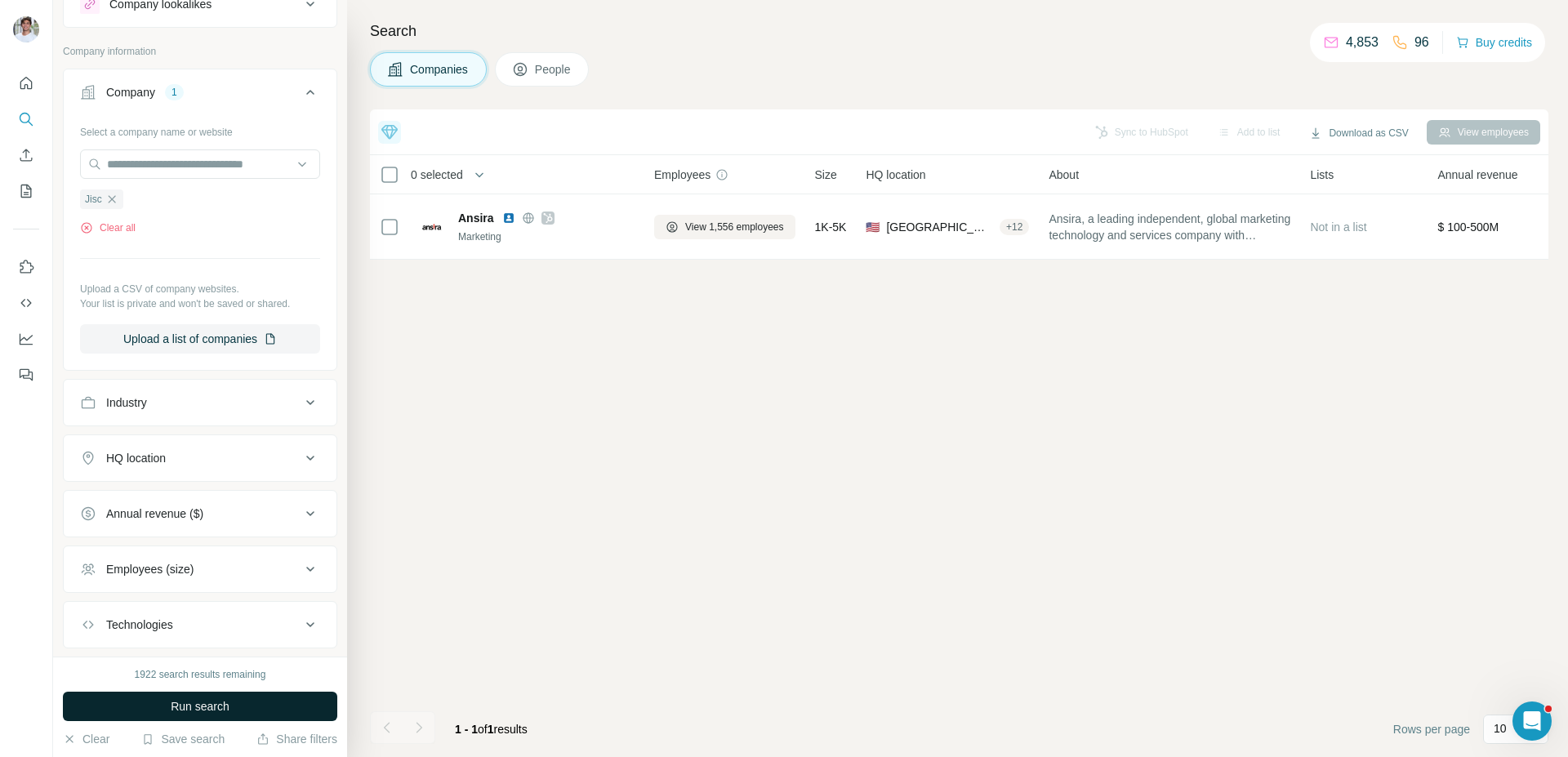
click at [239, 706] on button "Run search" at bounding box center [200, 707] width 274 height 29
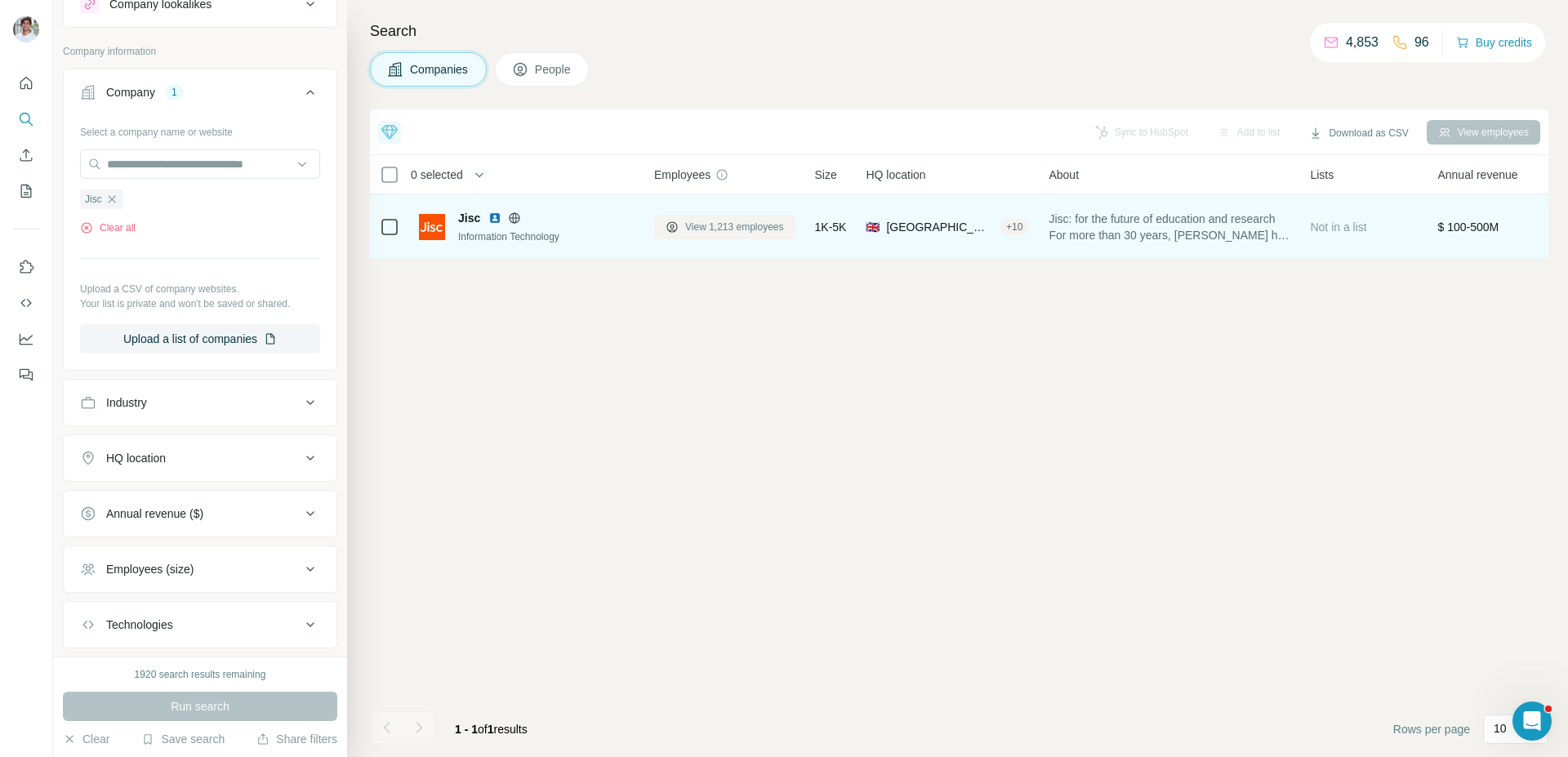
click at [700, 220] on span "View 1,213 employees" at bounding box center [735, 226] width 99 height 15
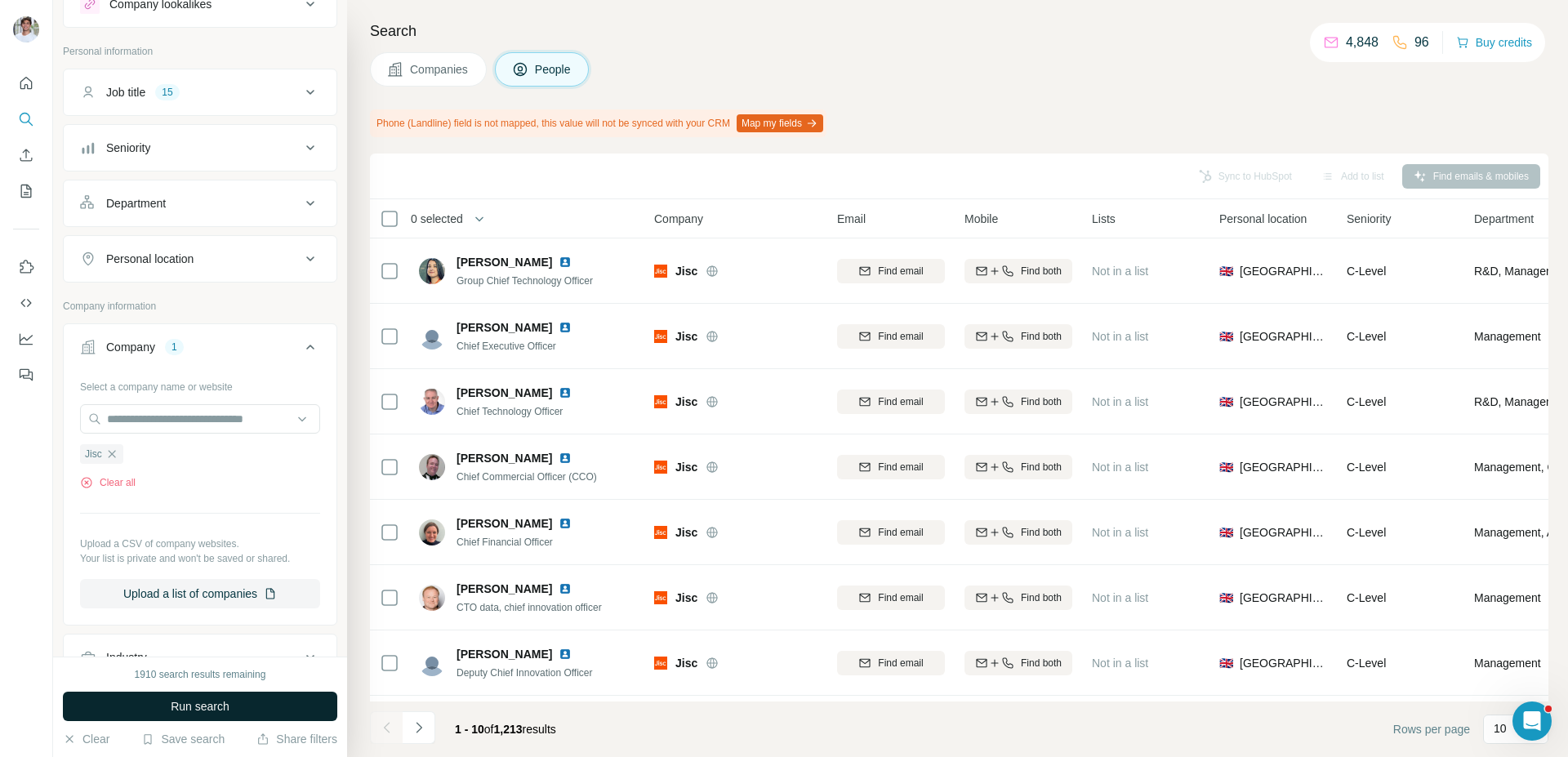
click at [276, 711] on button "Run search" at bounding box center [200, 707] width 274 height 29
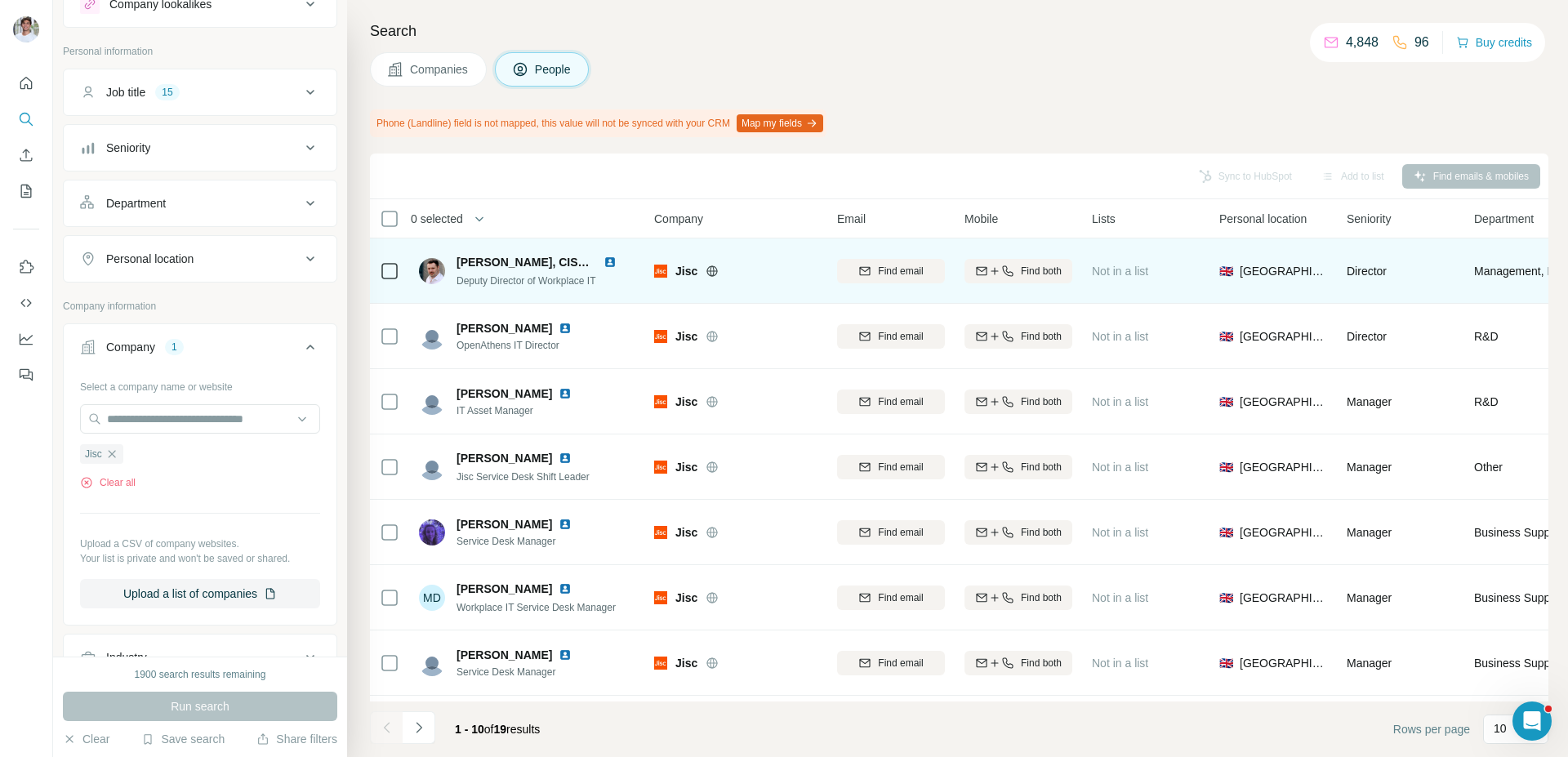
click at [608, 262] on img at bounding box center [609, 261] width 13 height 13
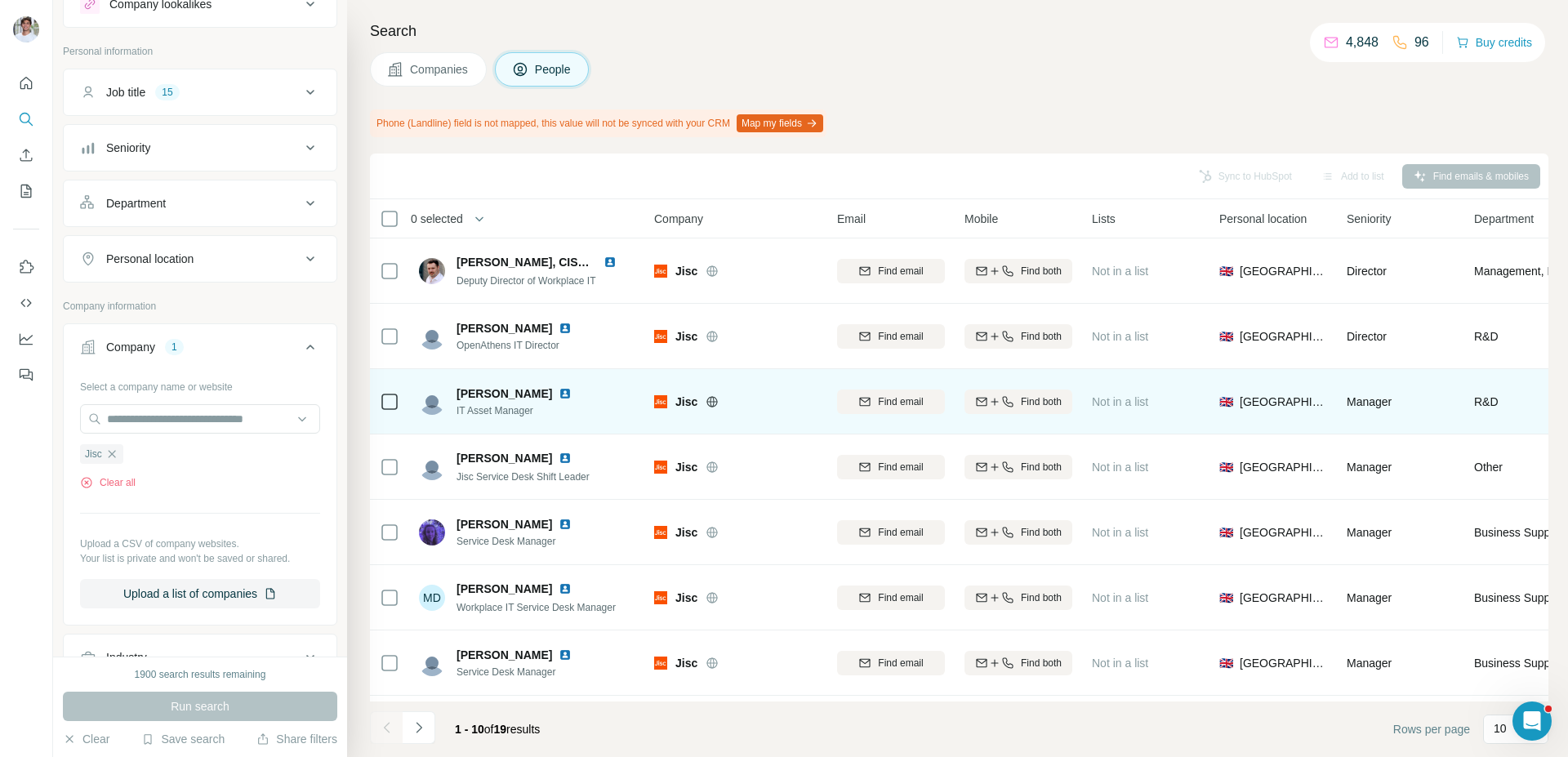
click at [567, 391] on img at bounding box center [565, 393] width 13 height 13
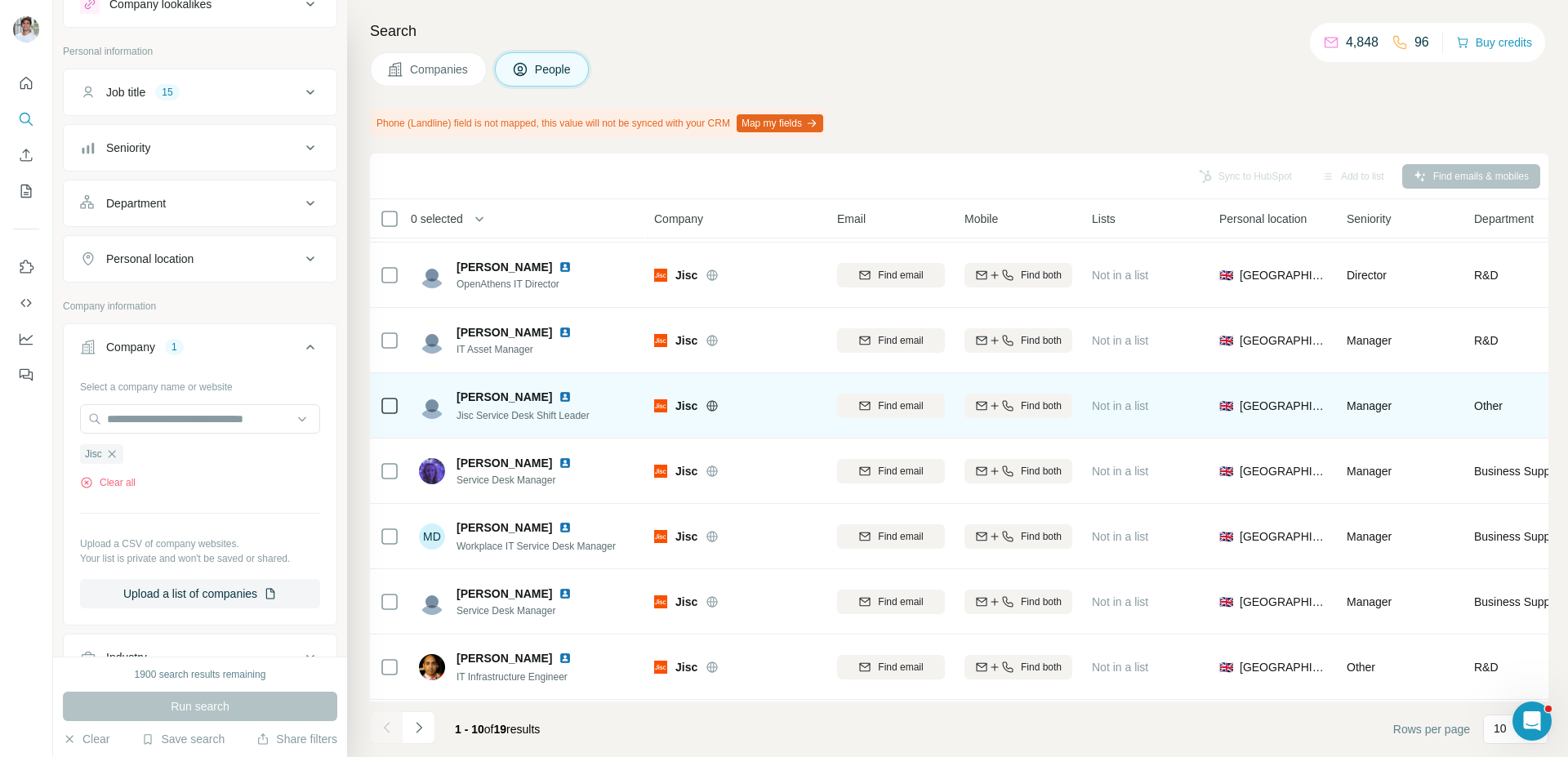
scroll to position [65, 0]
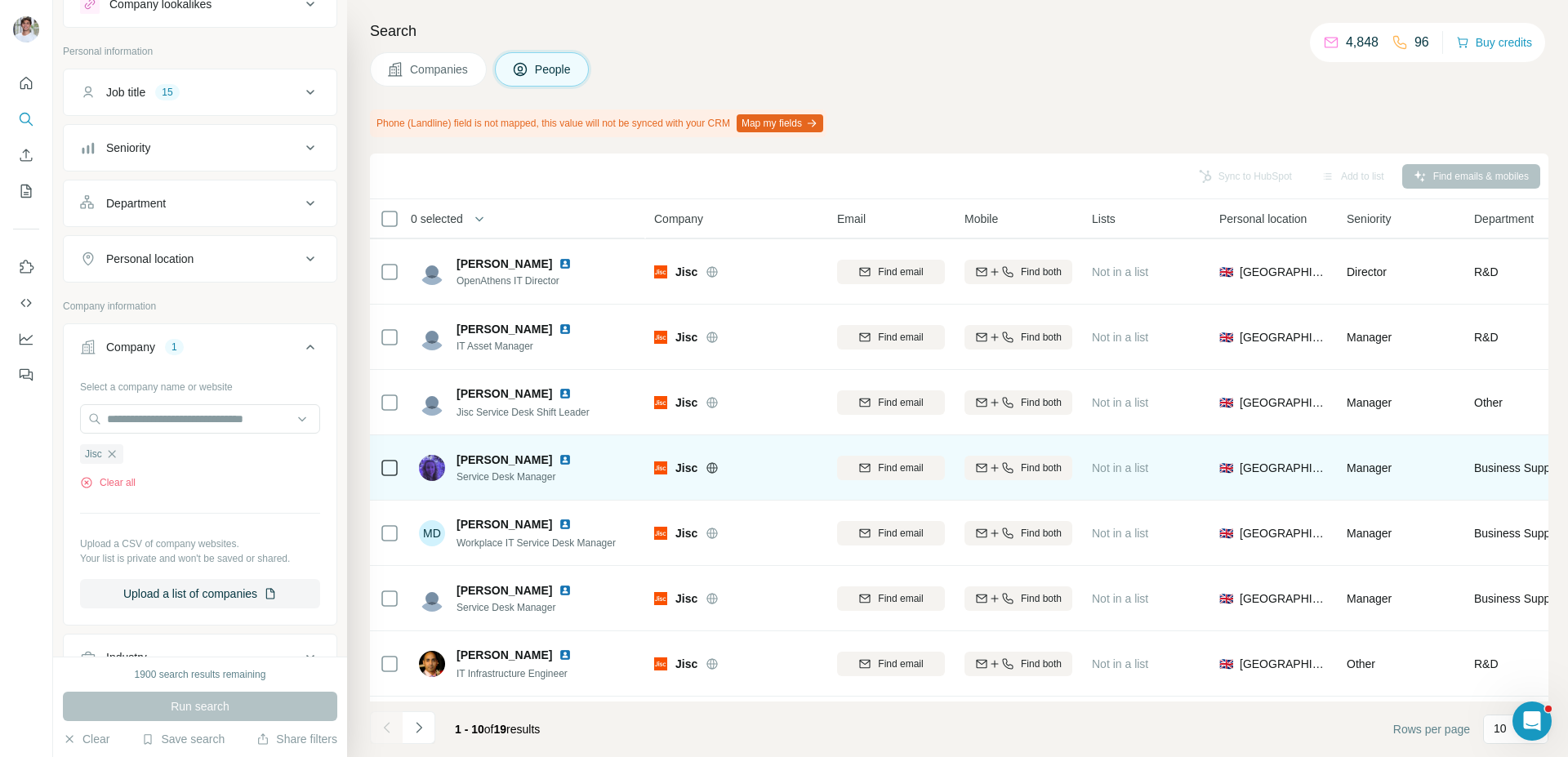
click at [559, 460] on img at bounding box center [565, 459] width 13 height 13
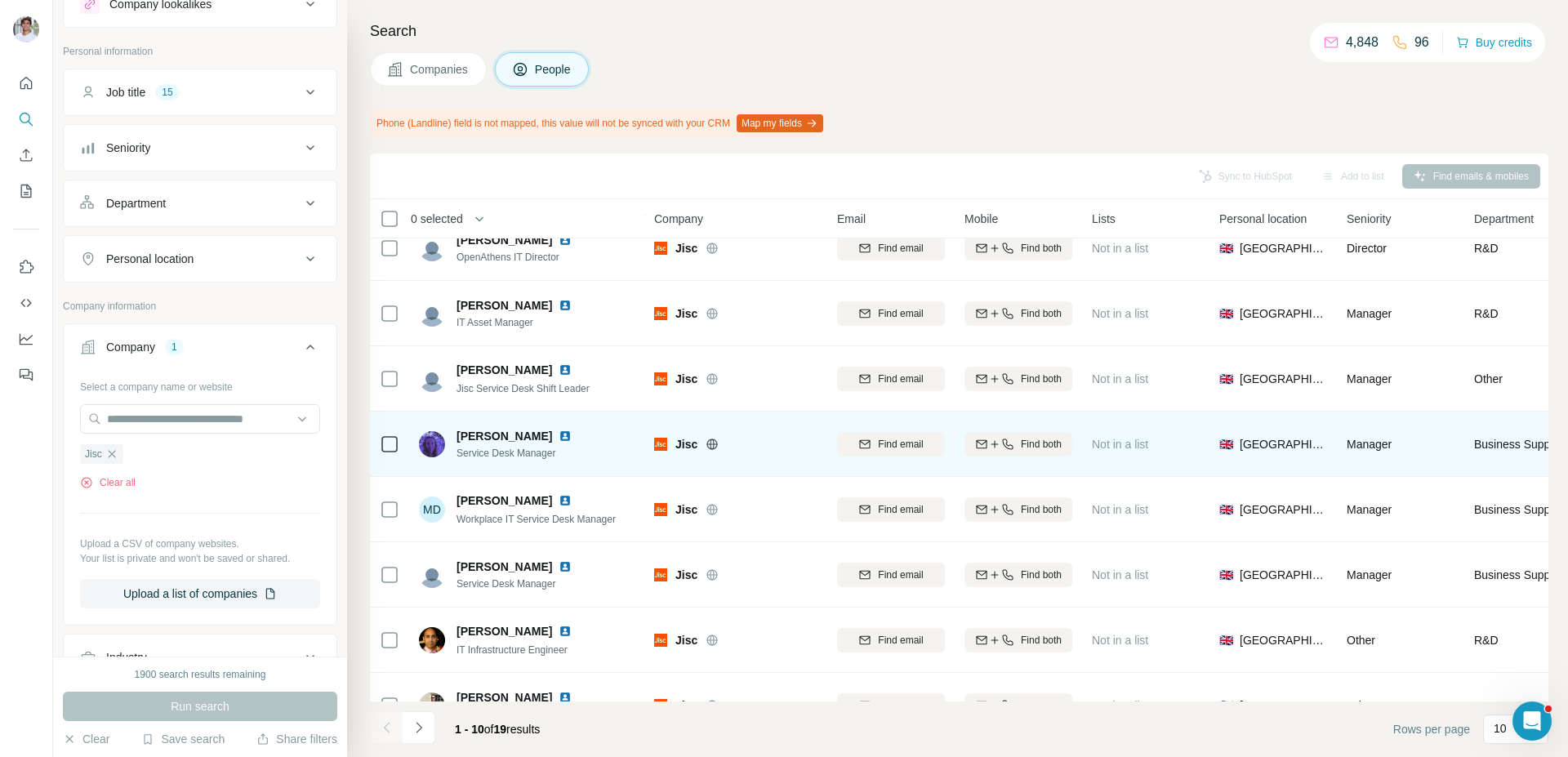
scroll to position [91, 0]
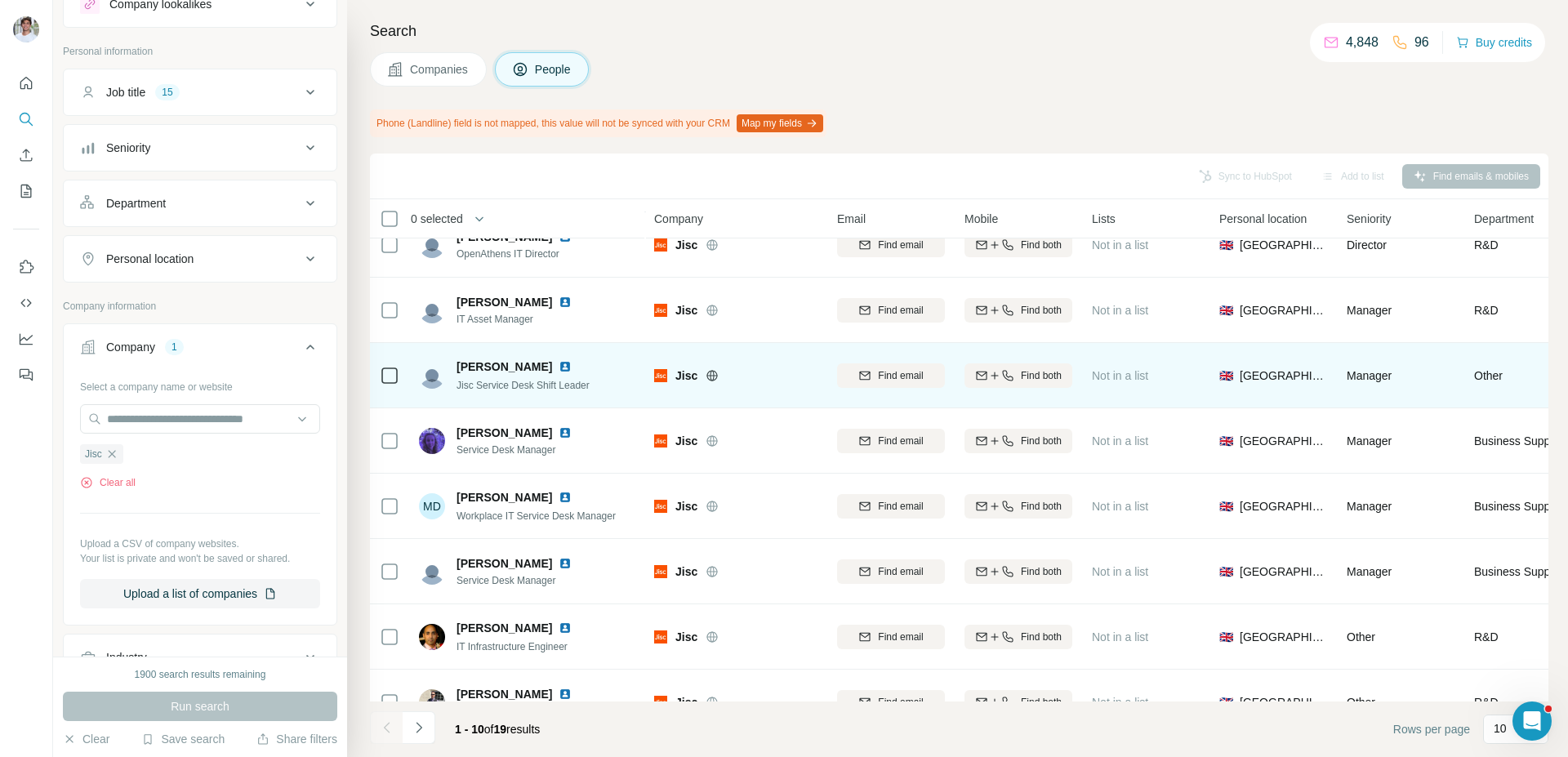
click at [559, 365] on img at bounding box center [565, 367] width 13 height 13
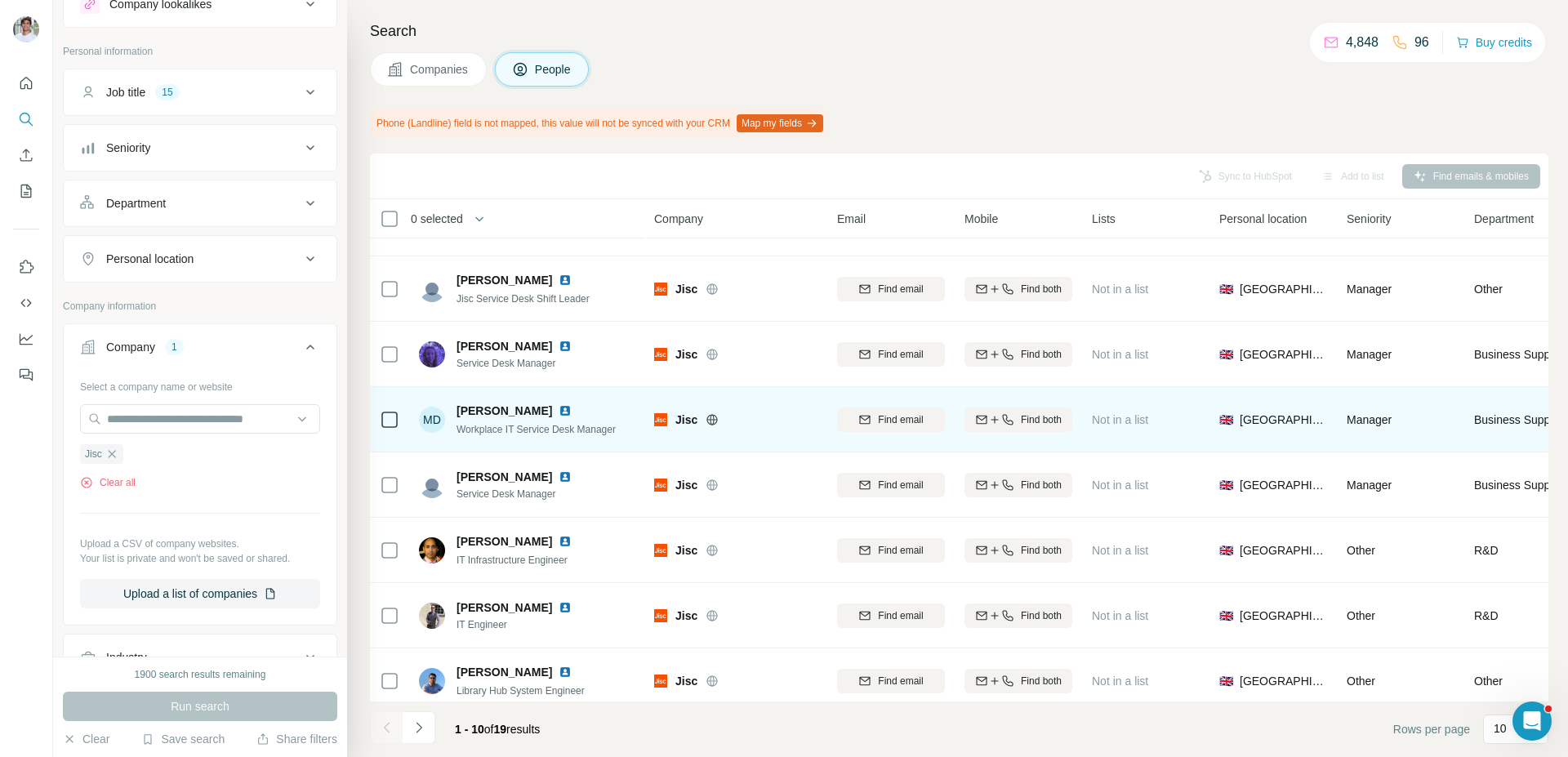
click at [559, 410] on img at bounding box center [565, 410] width 13 height 13
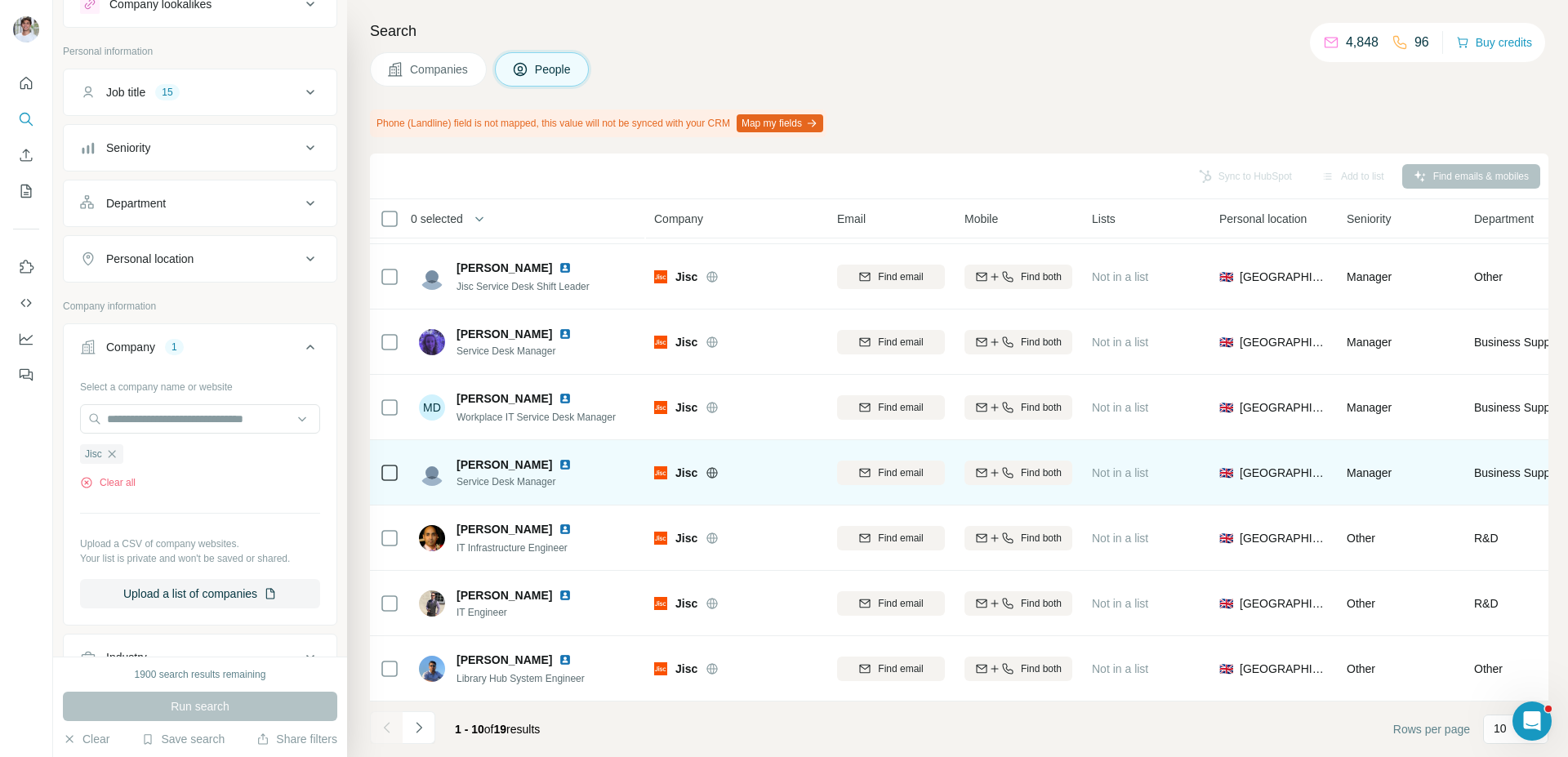
click at [559, 466] on img at bounding box center [565, 464] width 13 height 13
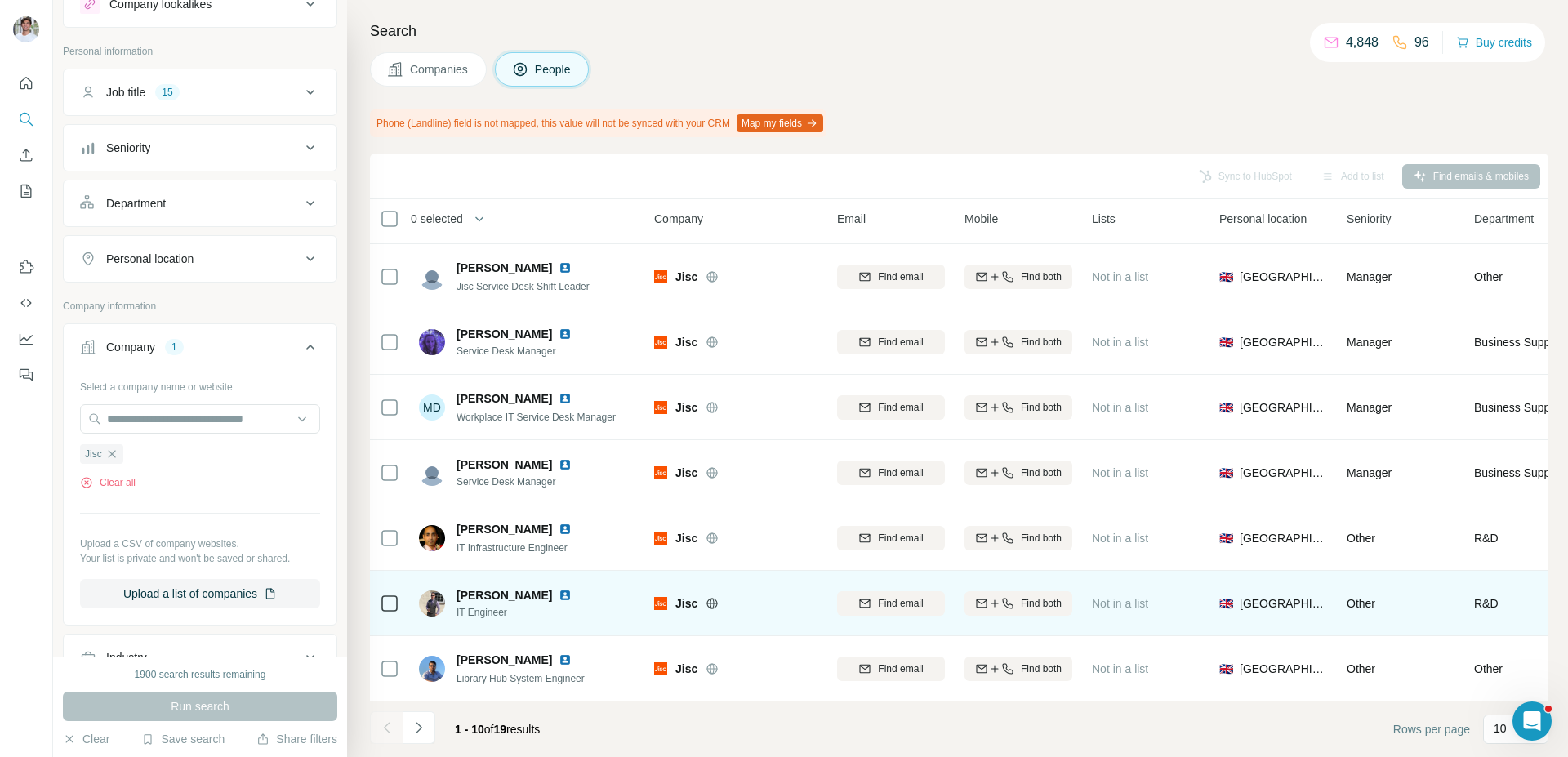
click at [559, 596] on img at bounding box center [565, 595] width 13 height 13
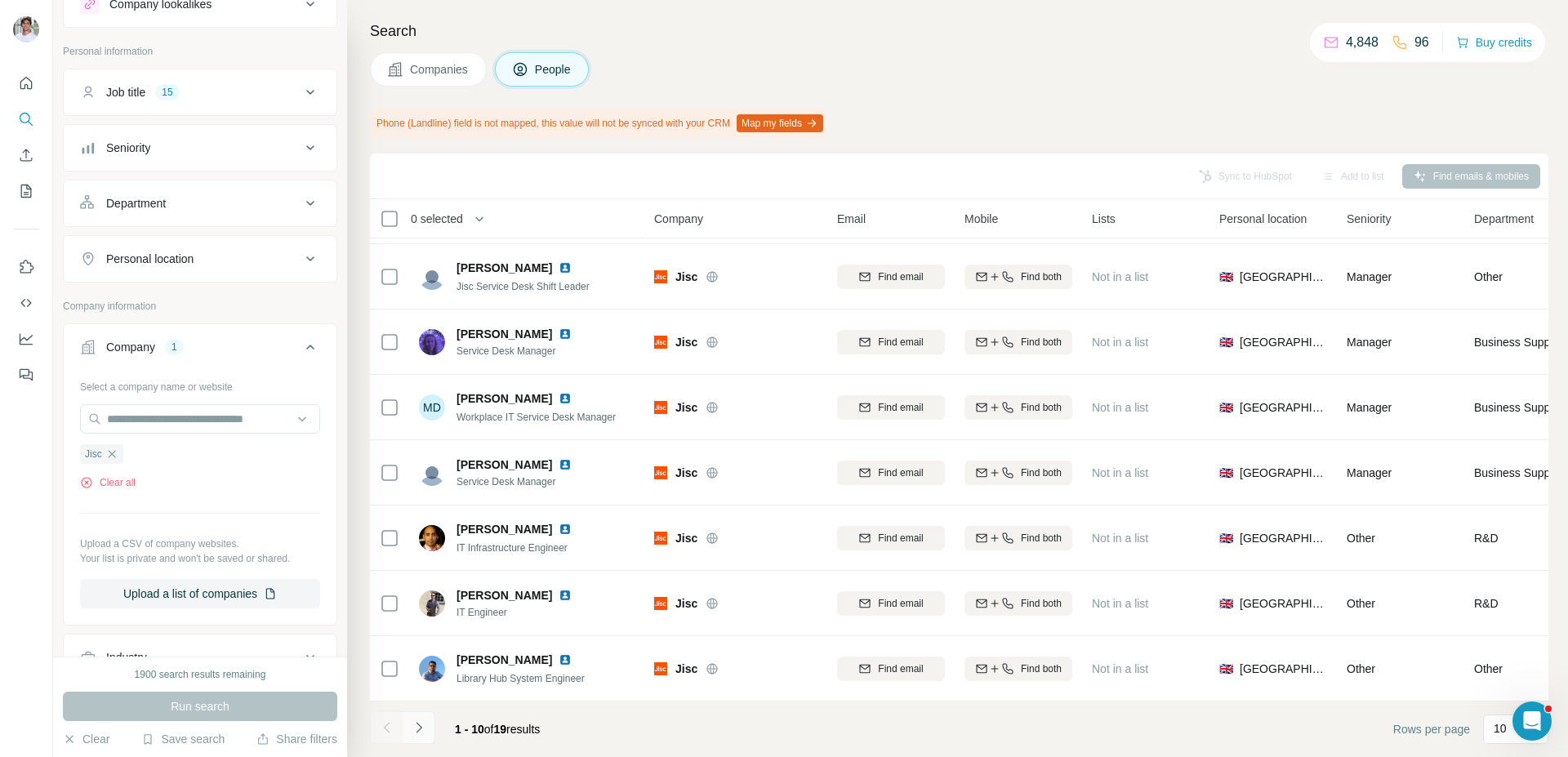
click at [414, 723] on icon "Navigate to next page" at bounding box center [419, 727] width 16 height 16
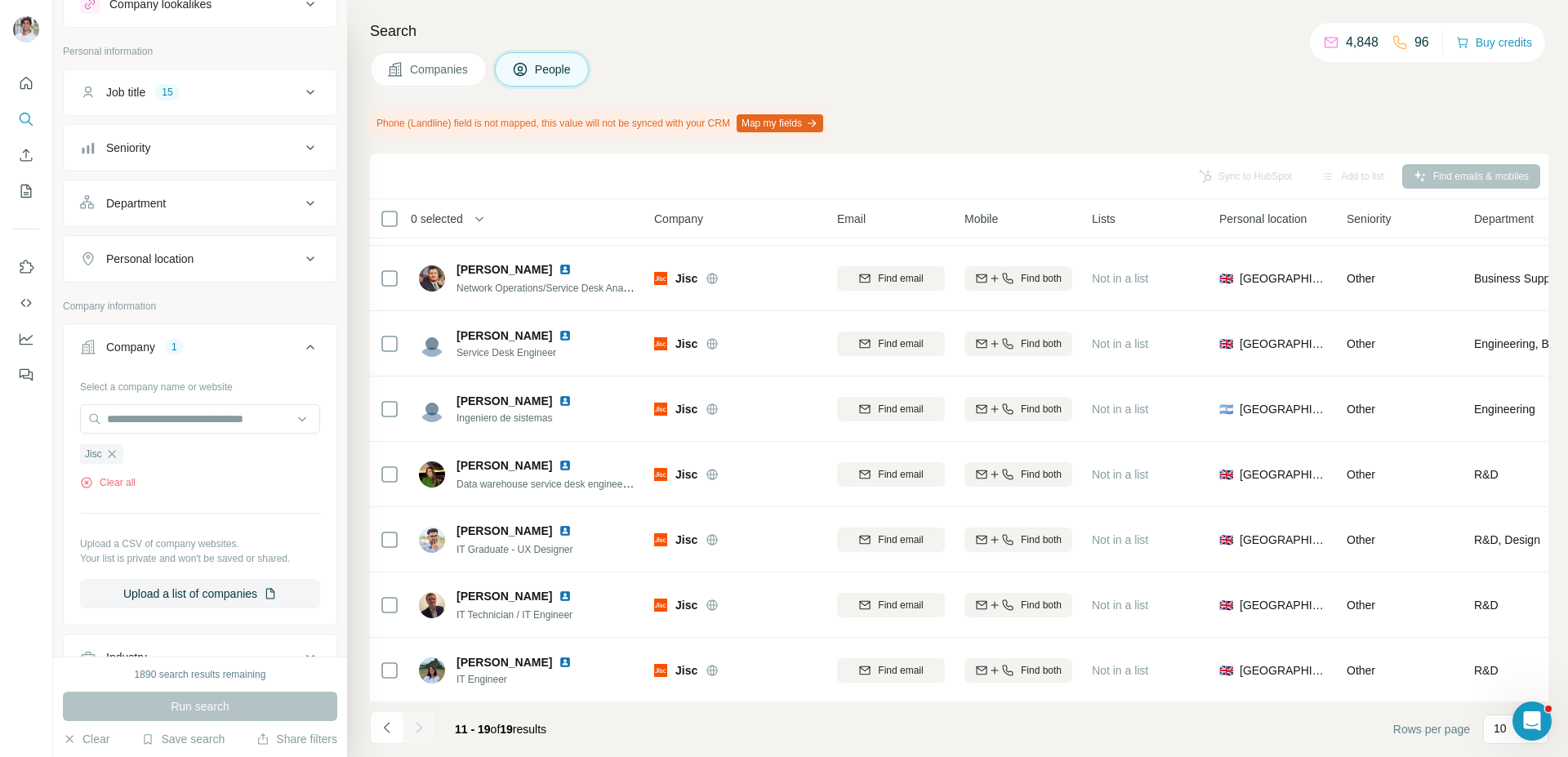
scroll to position [0, 0]
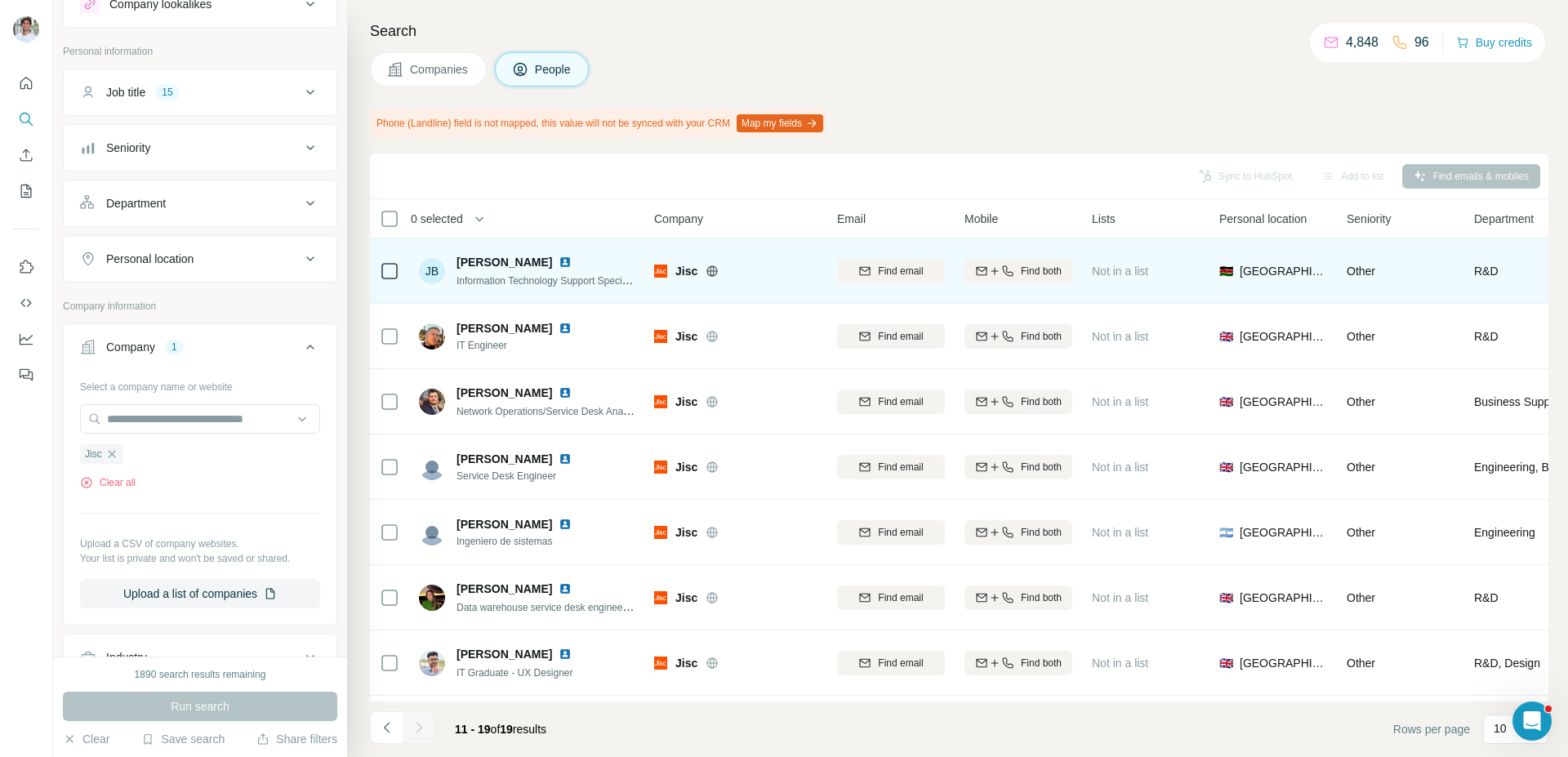
click at [559, 260] on img at bounding box center [565, 261] width 13 height 13
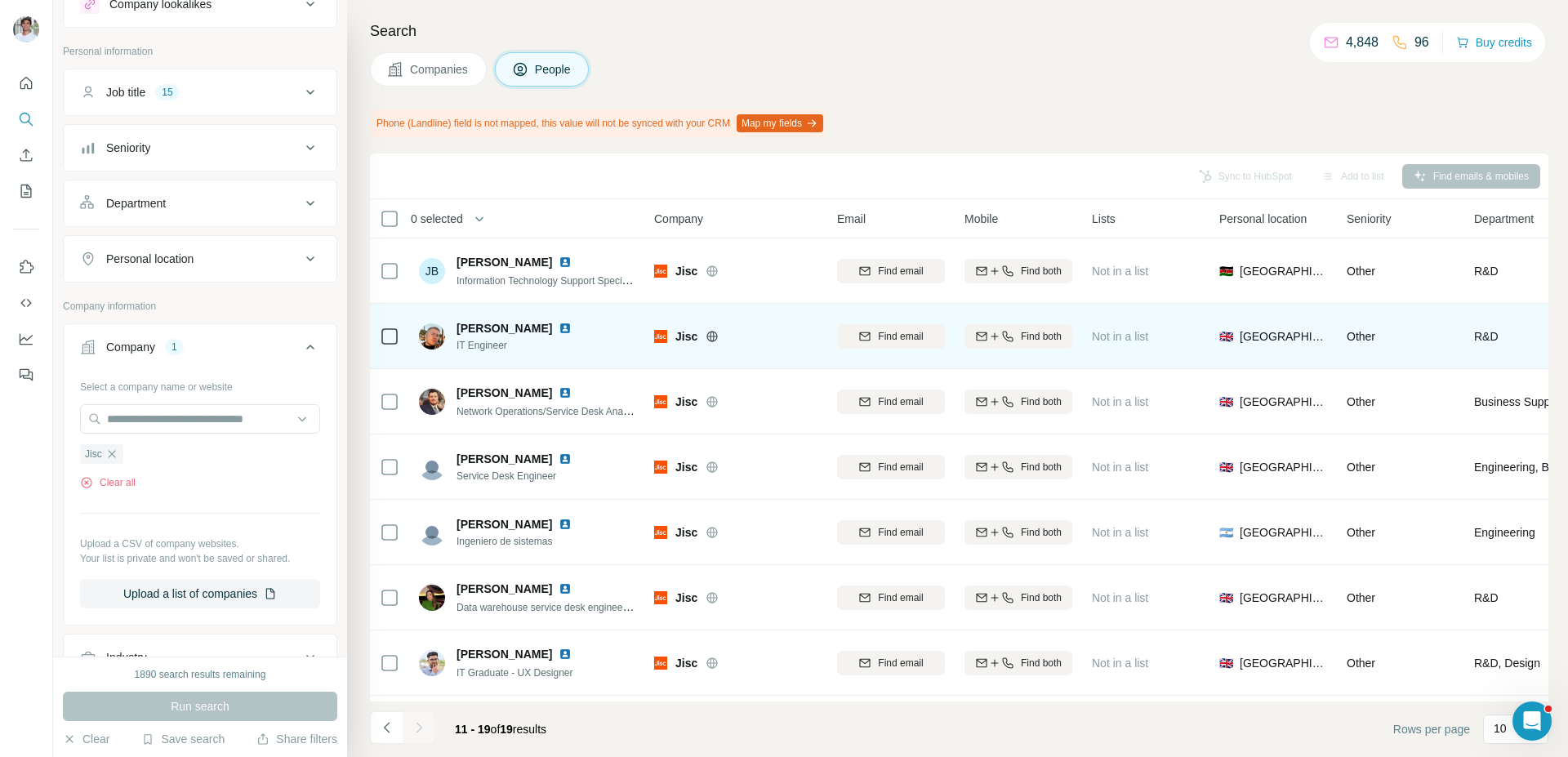
click at [559, 330] on img at bounding box center [565, 328] width 13 height 13
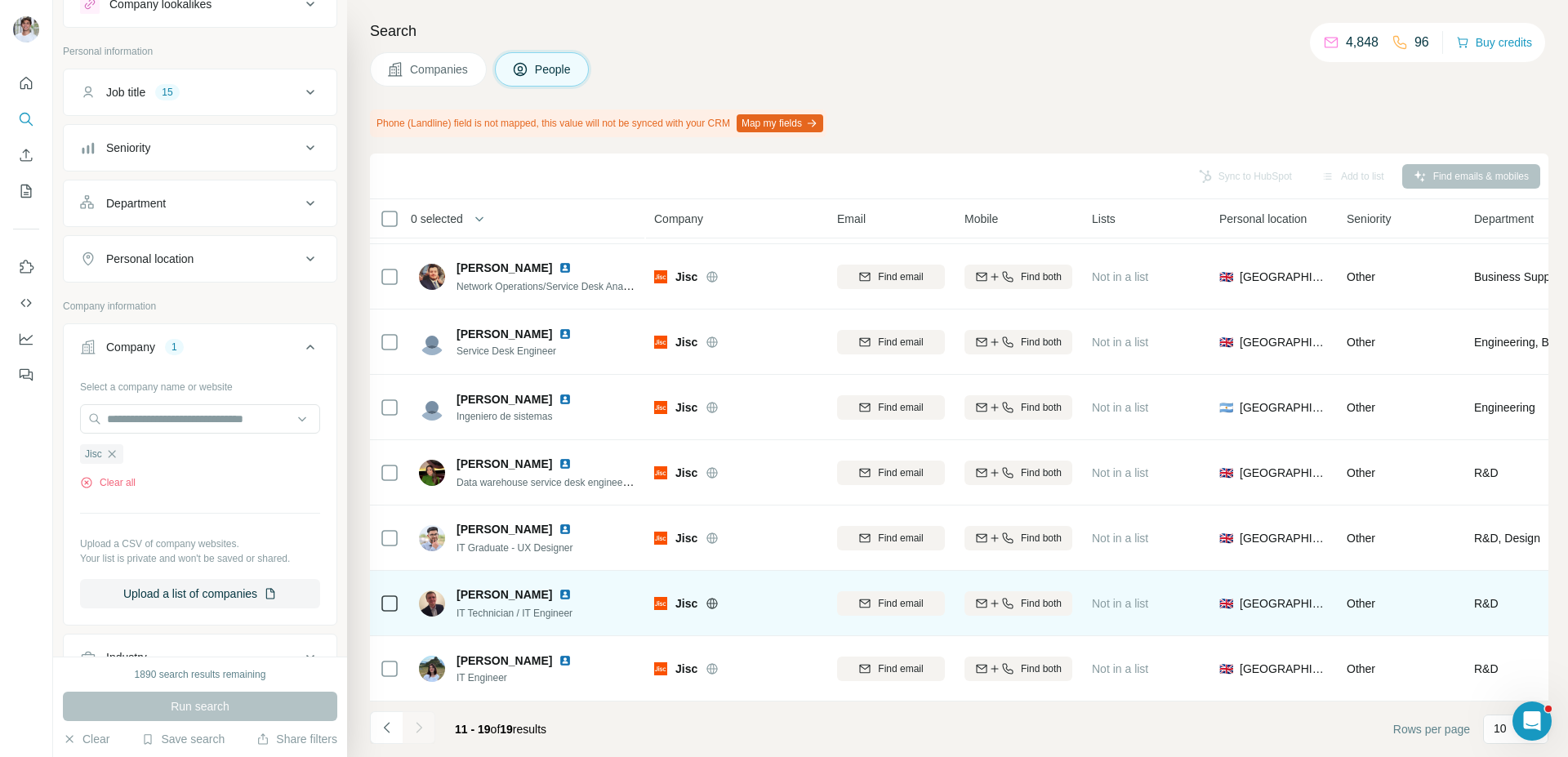
click at [557, 601] on div "[PERSON_NAME]" at bounding box center [524, 594] width 135 height 16
click at [559, 595] on img at bounding box center [565, 594] width 13 height 13
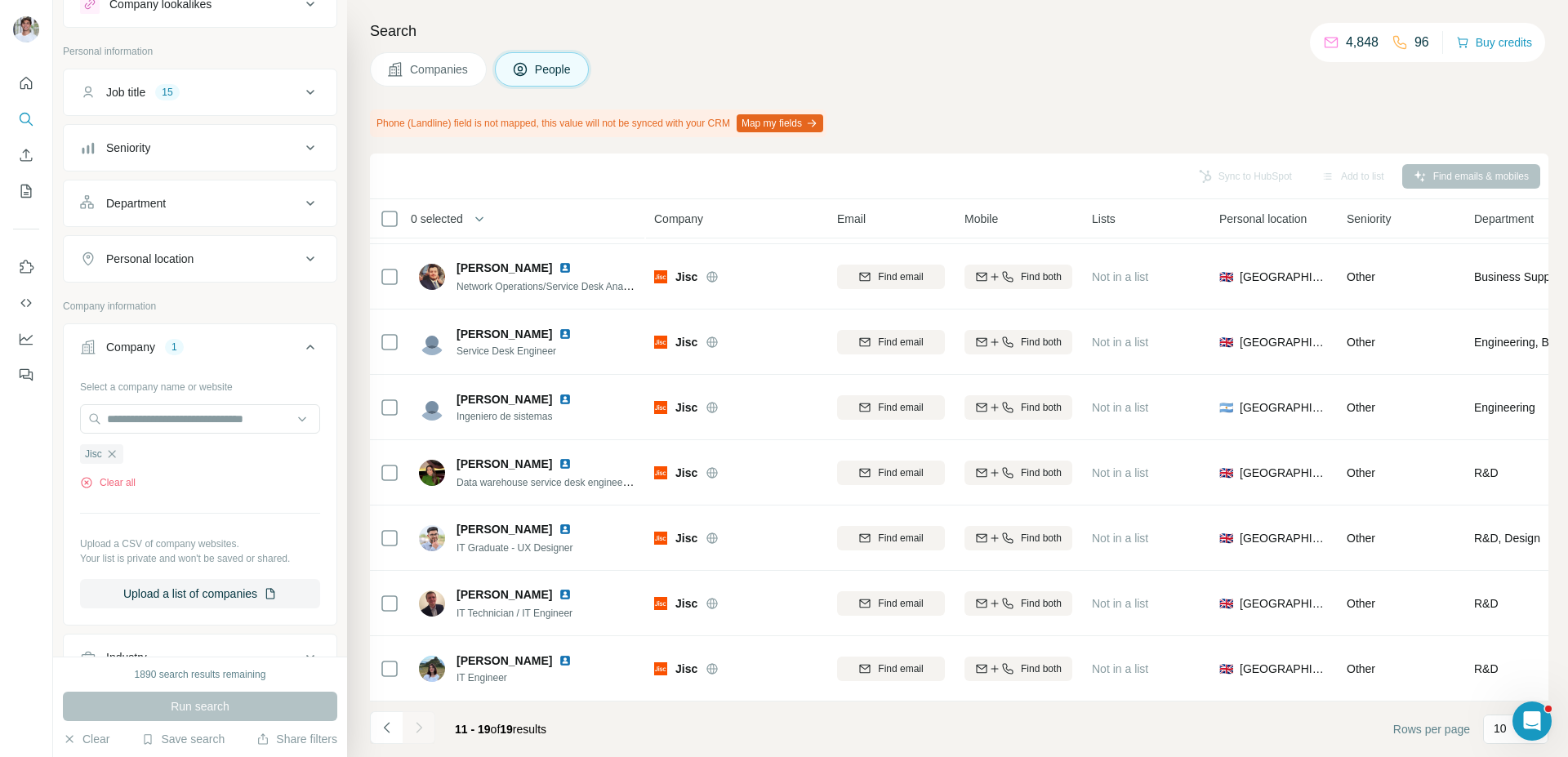
click at [448, 71] on span "Companies" at bounding box center [440, 69] width 60 height 16
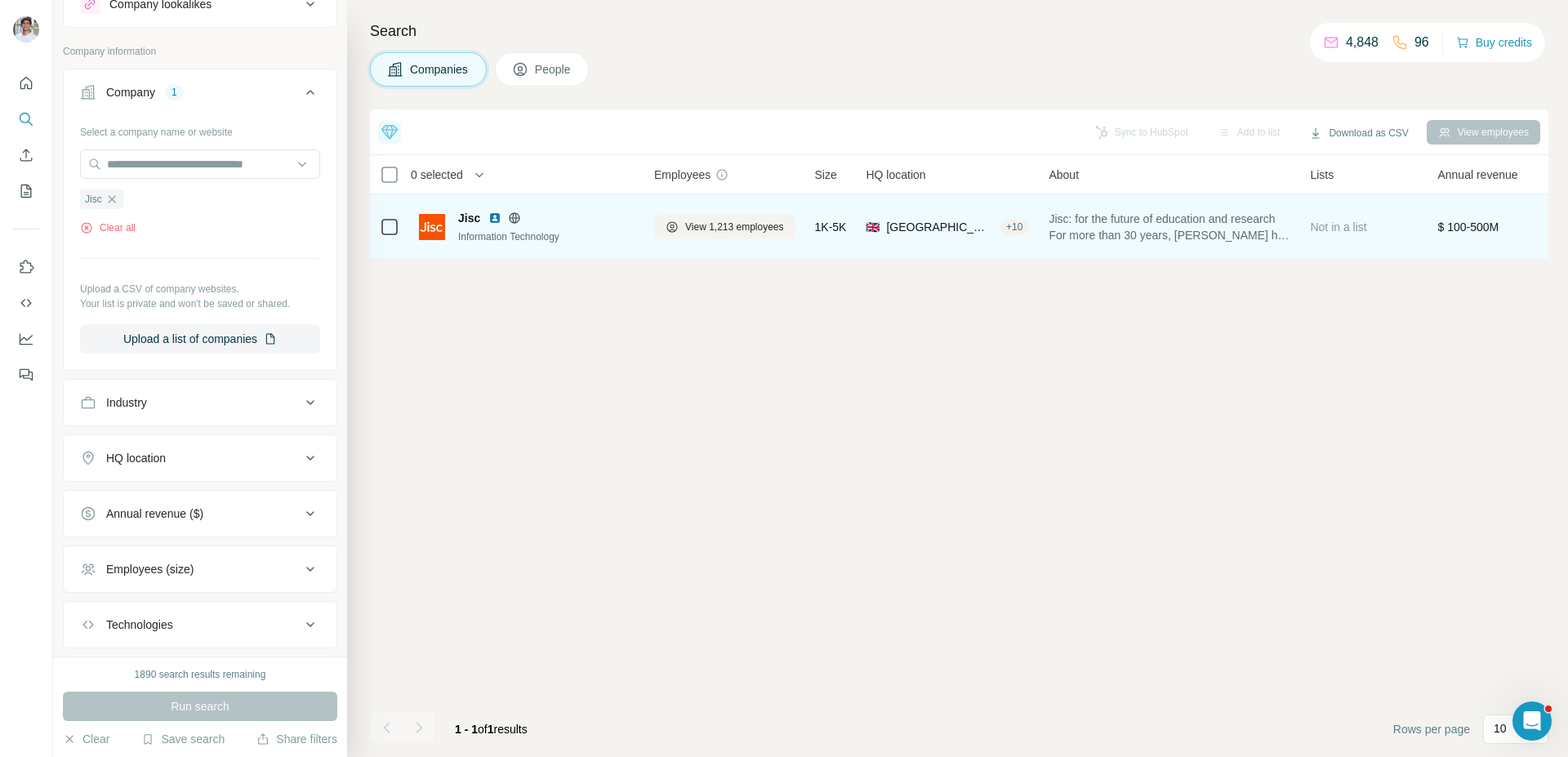
click at [493, 220] on img at bounding box center [495, 218] width 13 height 13
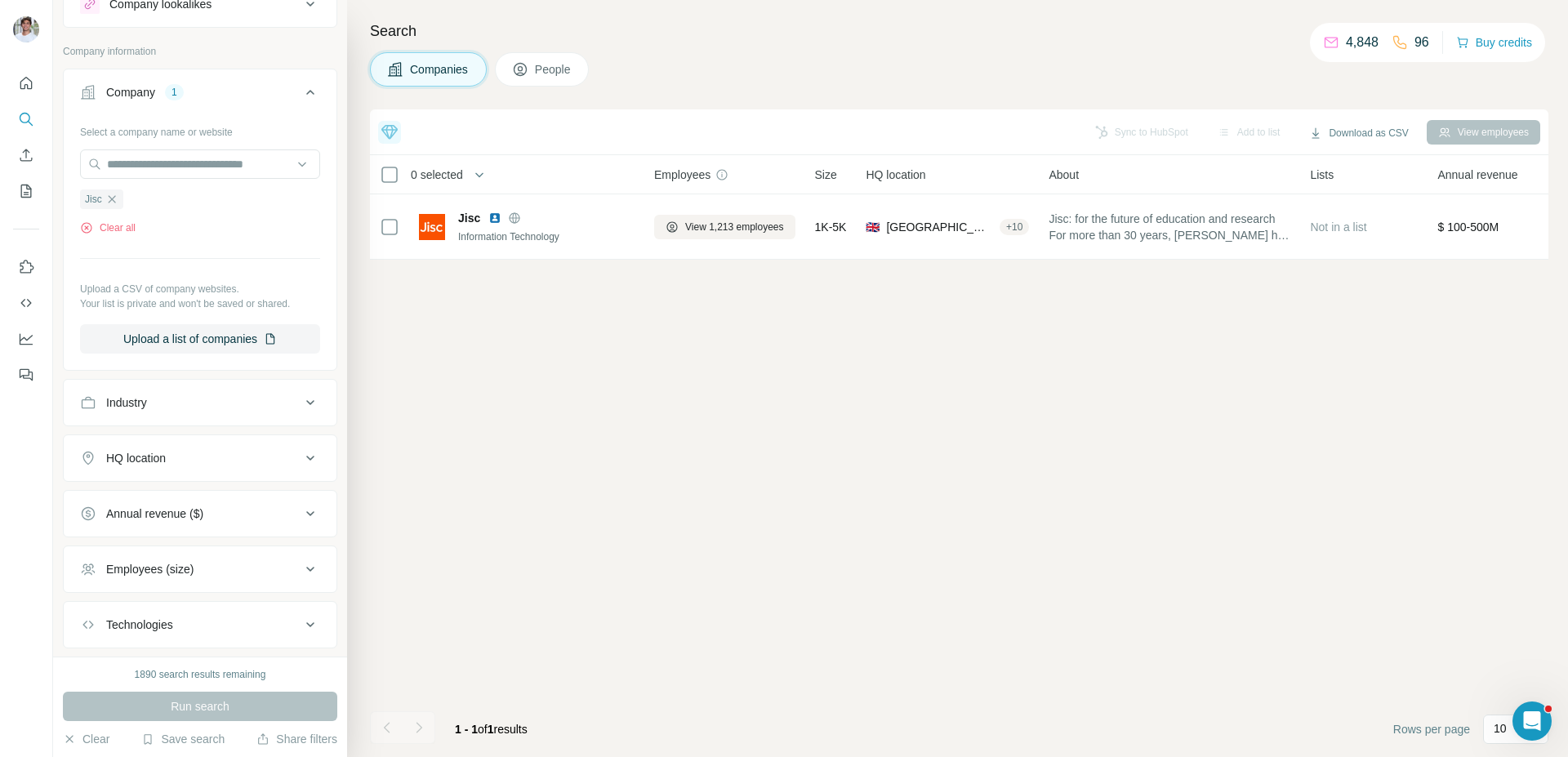
click at [620, 80] on div "Companies People" at bounding box center [959, 69] width 1178 height 34
click at [709, 475] on div "Top 5 companies showing intent [DATE] Dropbox Headcount Growth +2 Monarch Money…" at bounding box center [959, 433] width 1178 height 648
click at [109, 201] on icon "button" at bounding box center [111, 199] width 13 height 13
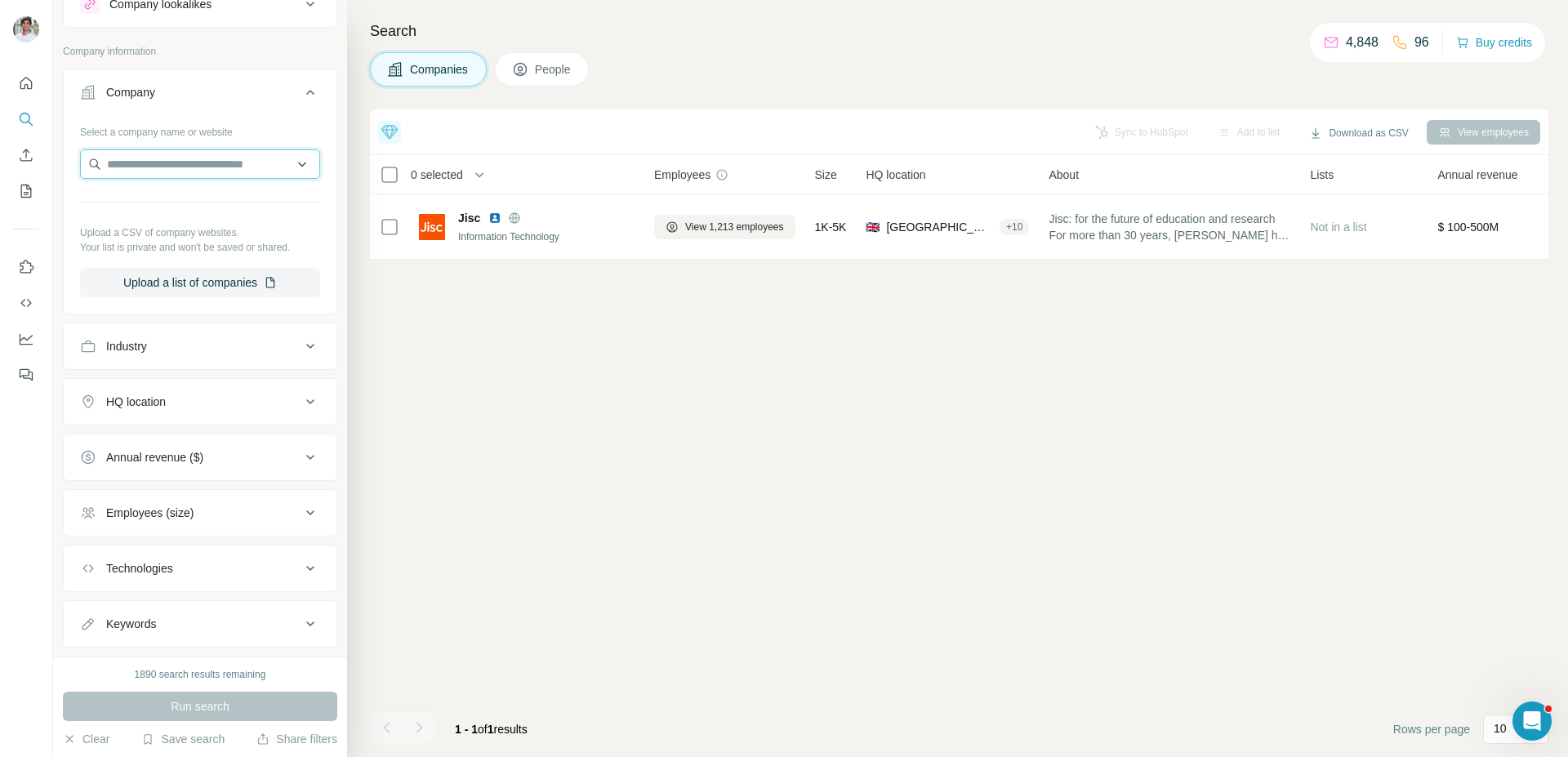
click at [173, 171] on input "text" at bounding box center [200, 164] width 240 height 29
paste input "*******"
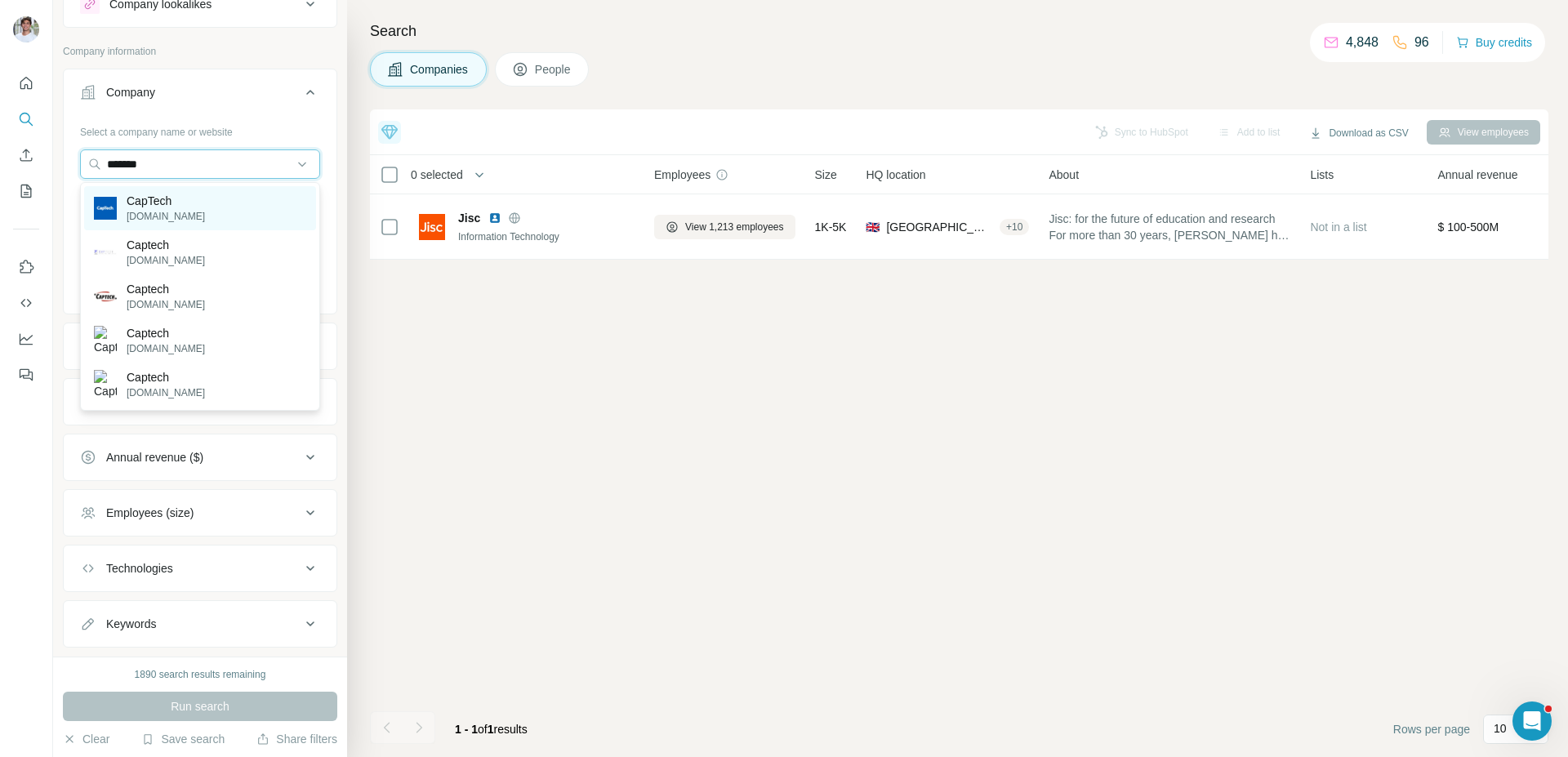
type input "*******"
drag, startPoint x: 184, startPoint y: 200, endPoint x: 233, endPoint y: 191, distance: 49.8
click at [233, 191] on div "CapTech [DOMAIN_NAME]" at bounding box center [199, 208] width 232 height 44
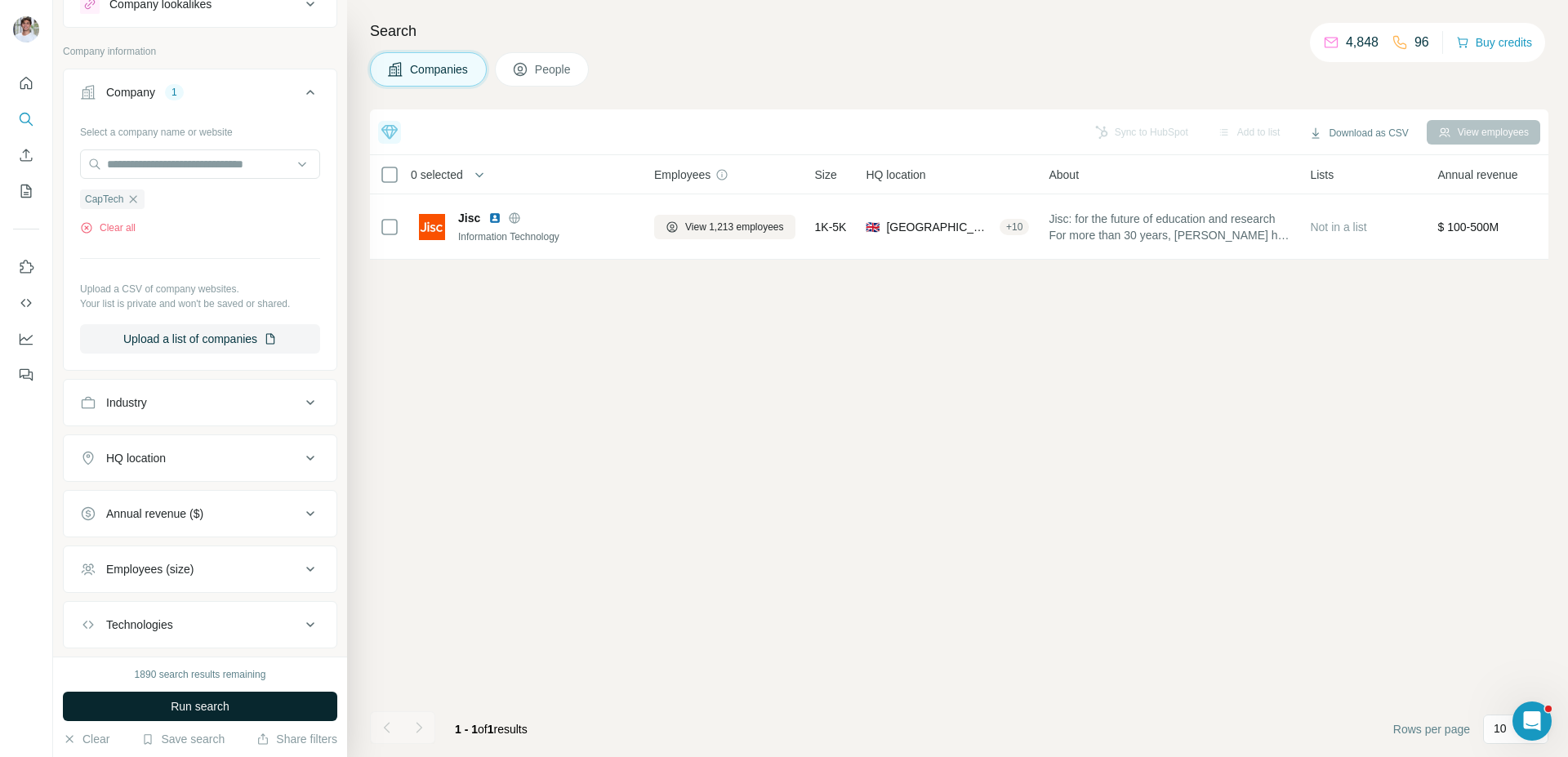
click at [203, 701] on span "Run search" at bounding box center [200, 706] width 59 height 16
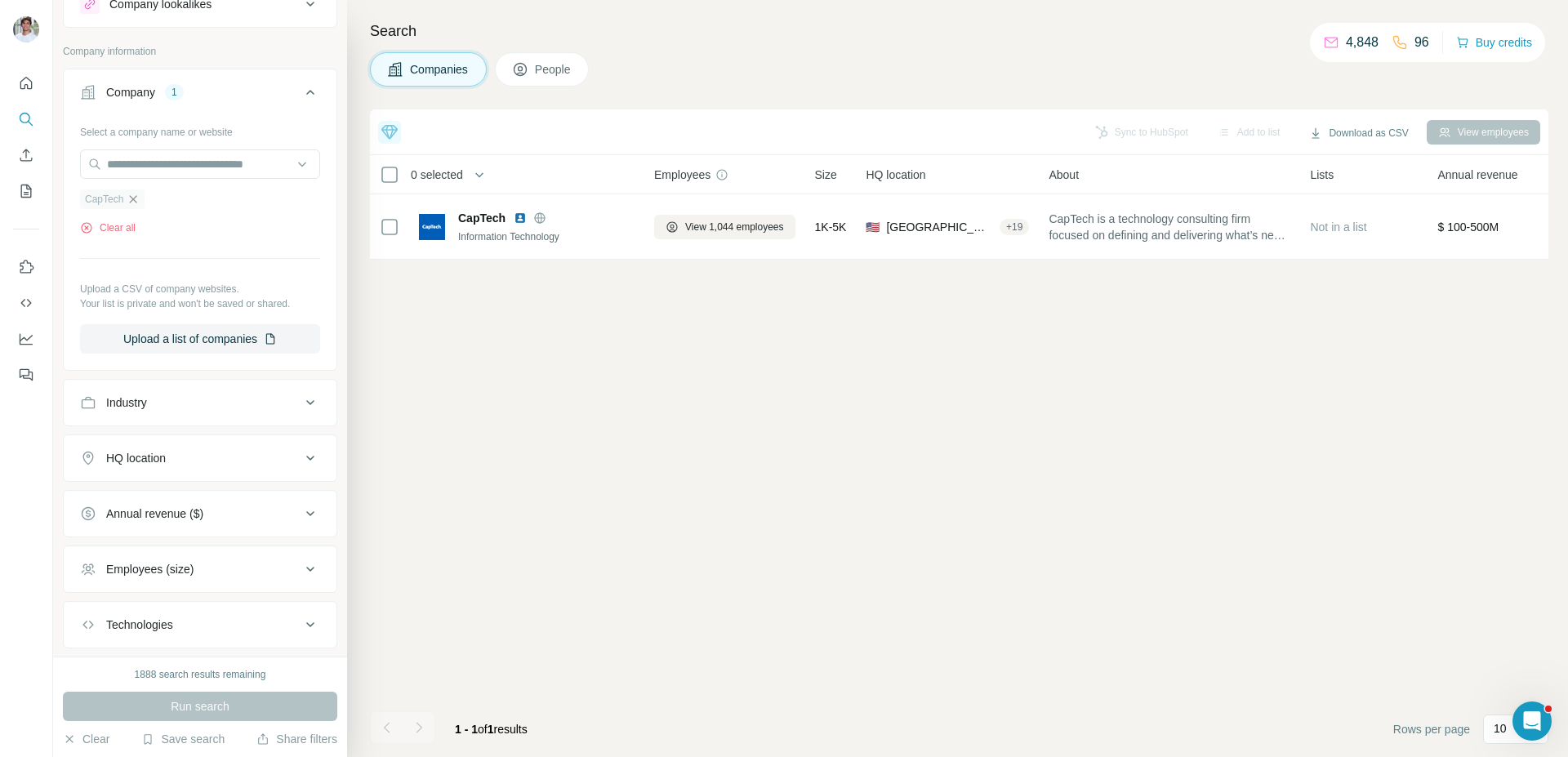
click at [138, 197] on icon "button" at bounding box center [133, 198] width 8 height 8
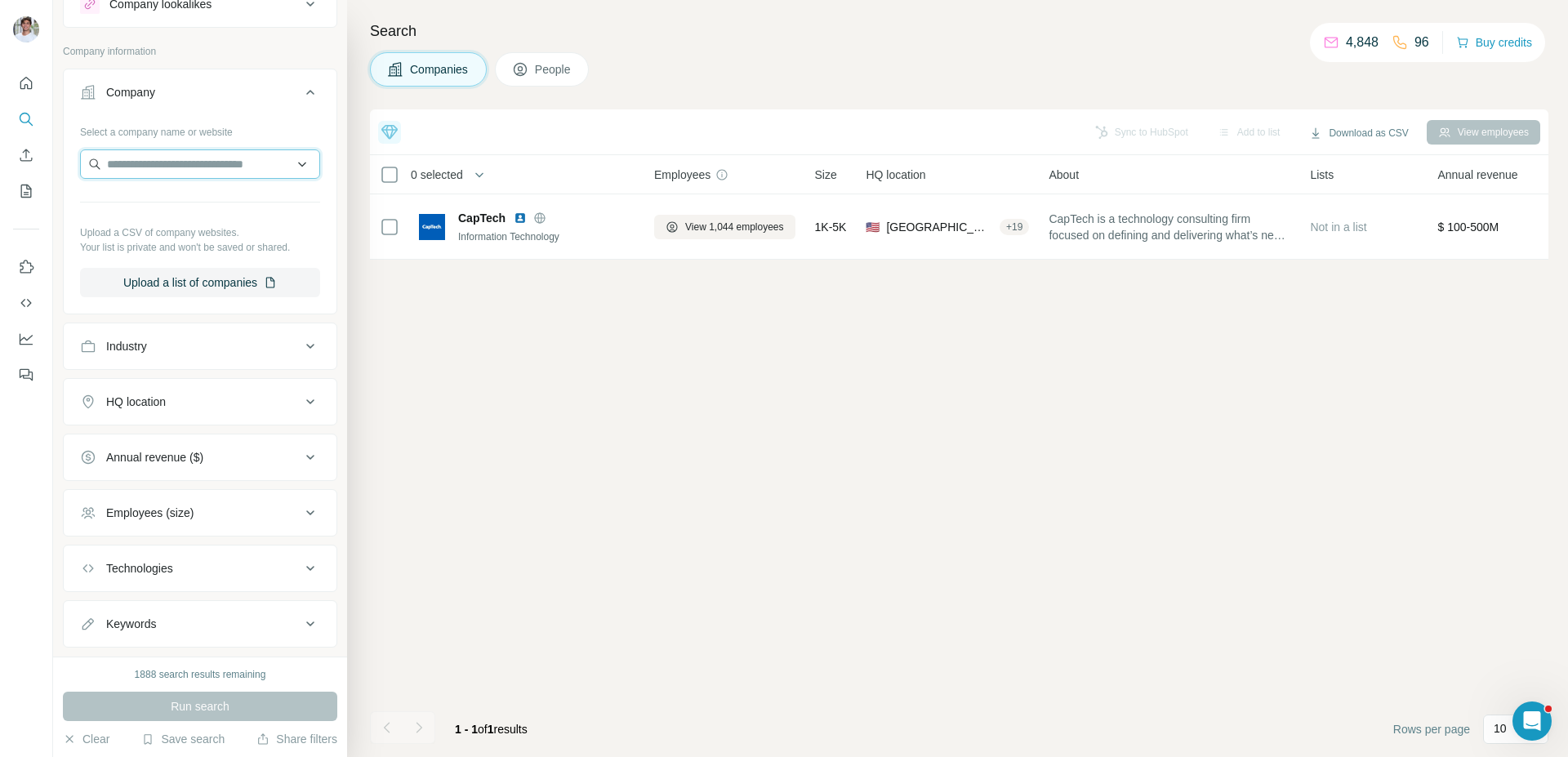
click at [175, 159] on input "text" at bounding box center [200, 164] width 240 height 29
paste input "*****"
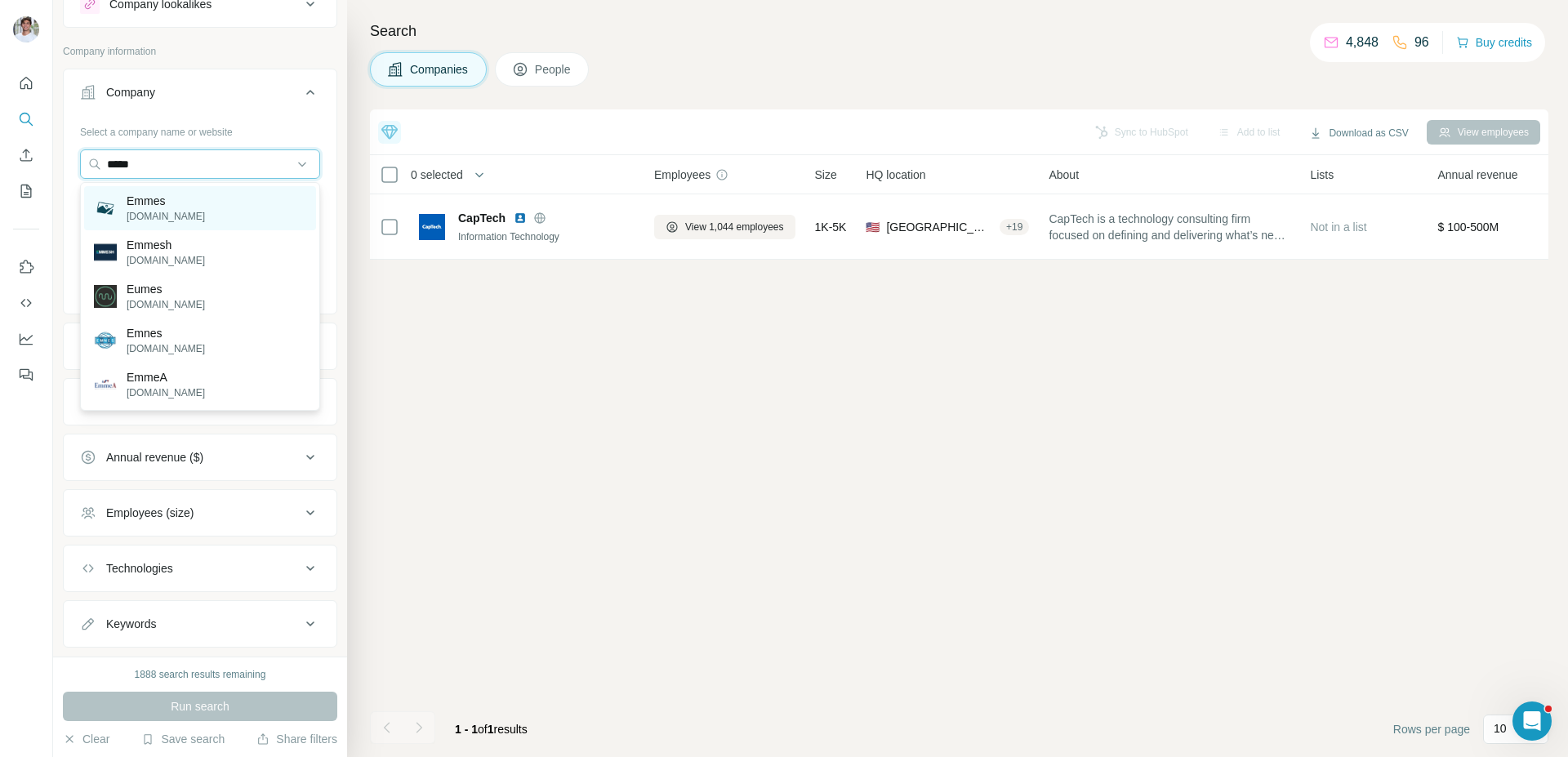
type input "*****"
click at [172, 202] on div "Emmes [DOMAIN_NAME]" at bounding box center [199, 208] width 232 height 44
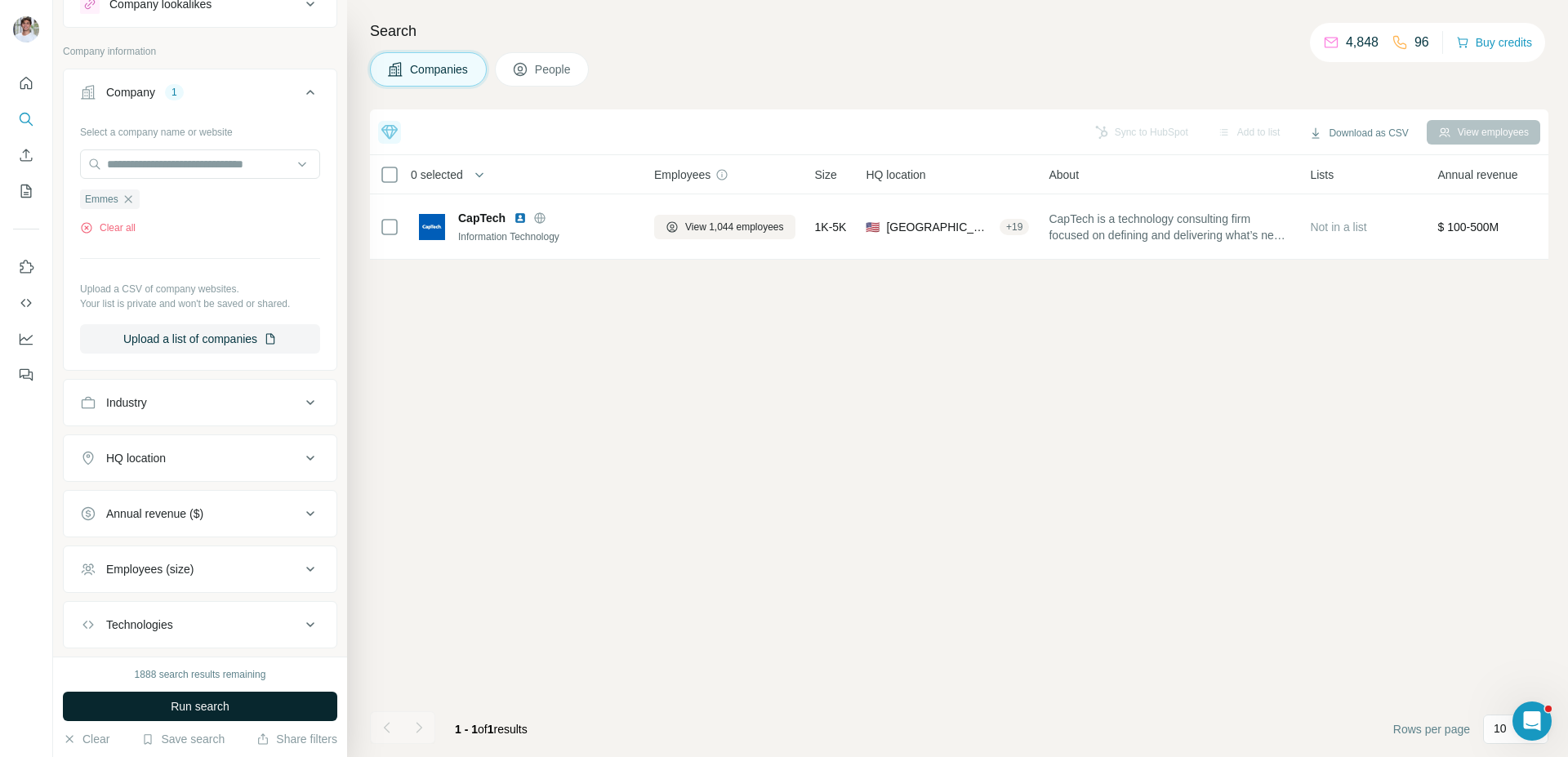
click at [216, 693] on button "Run search" at bounding box center [200, 707] width 274 height 29
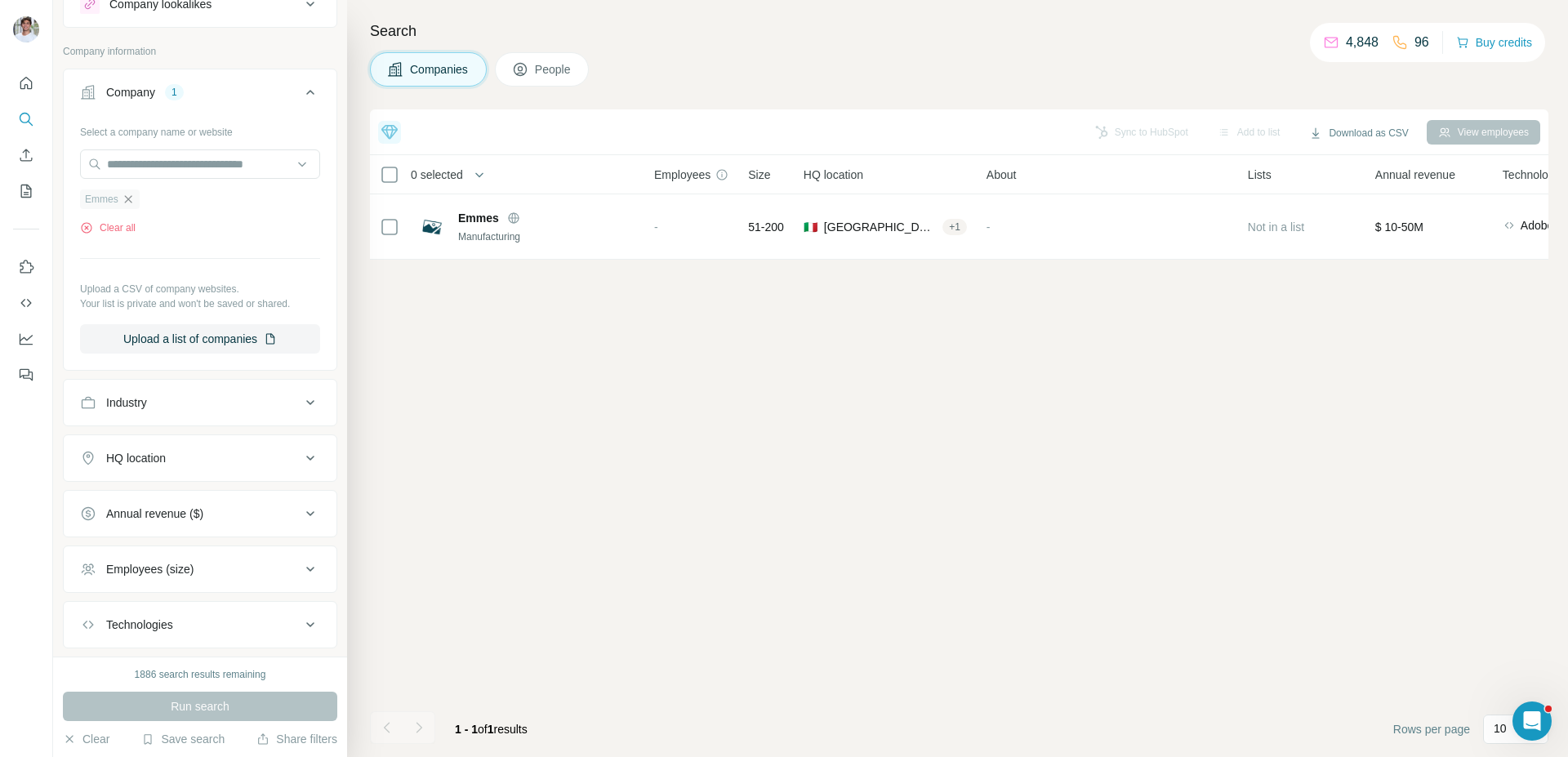
click at [124, 199] on icon "button" at bounding box center [127, 199] width 13 height 13
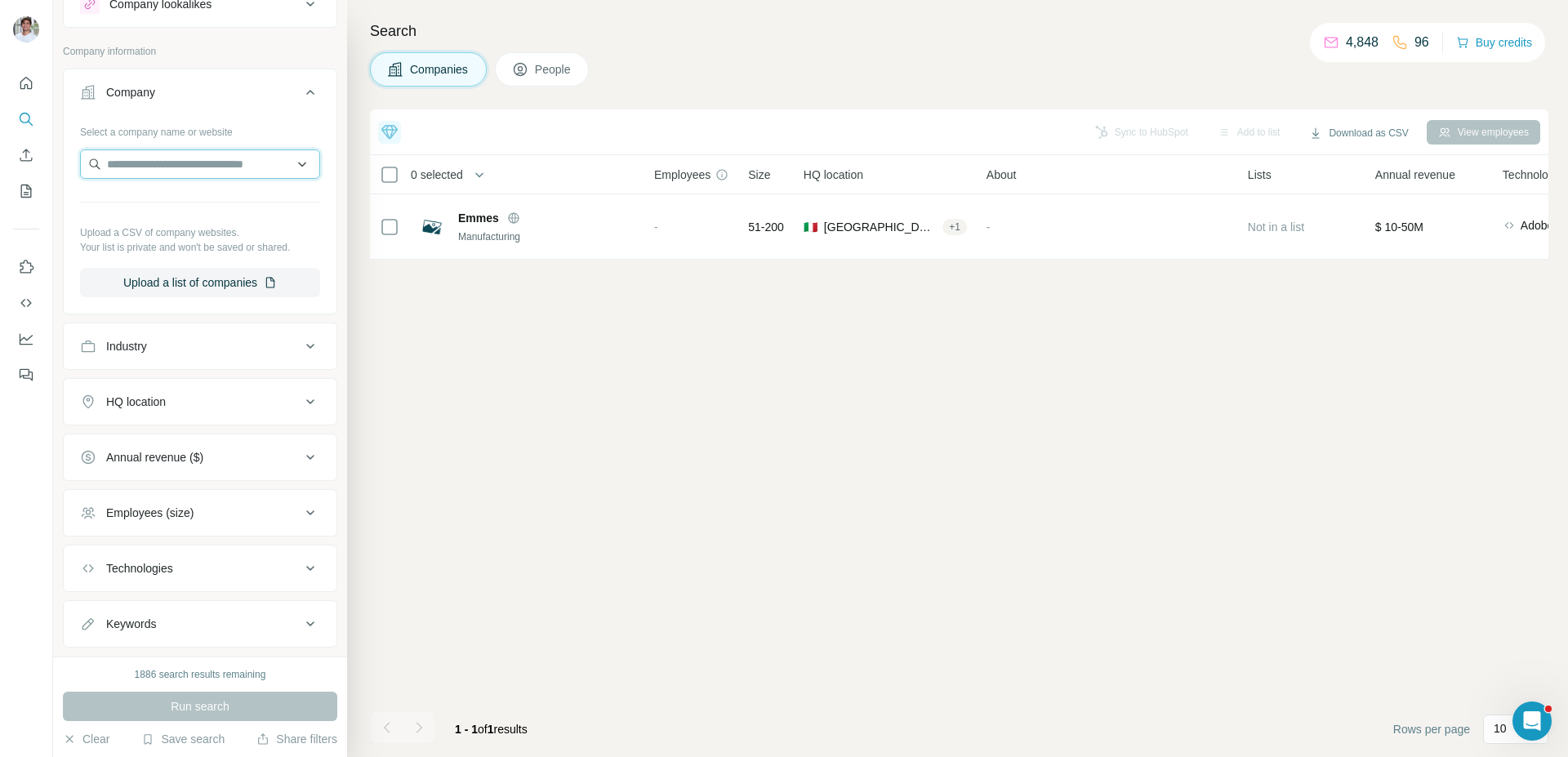
click at [156, 166] on input "text" at bounding box center [200, 164] width 240 height 29
paste input "*********"
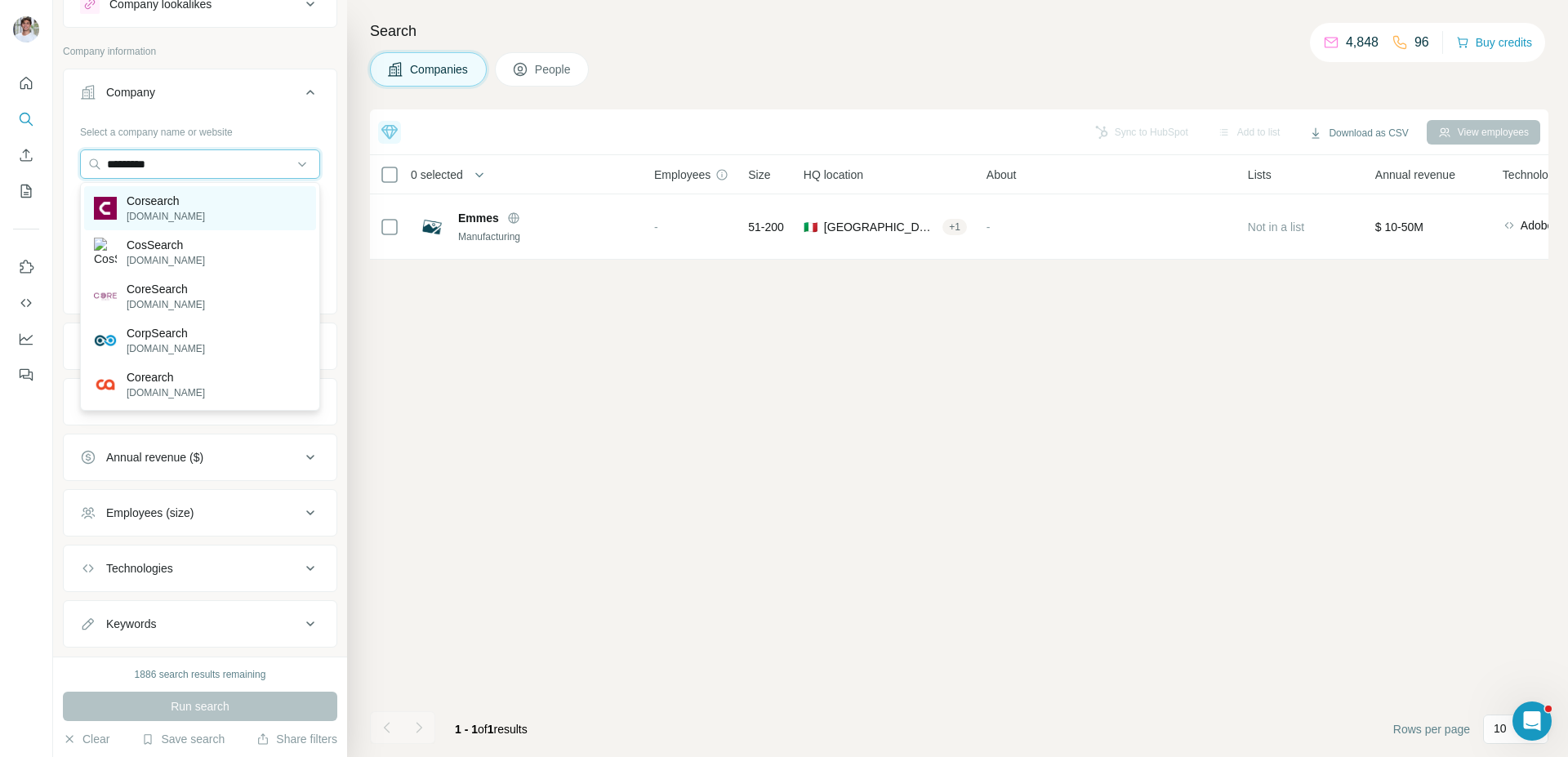
type input "*********"
click at [191, 217] on p "[DOMAIN_NAME]" at bounding box center [166, 216] width 79 height 15
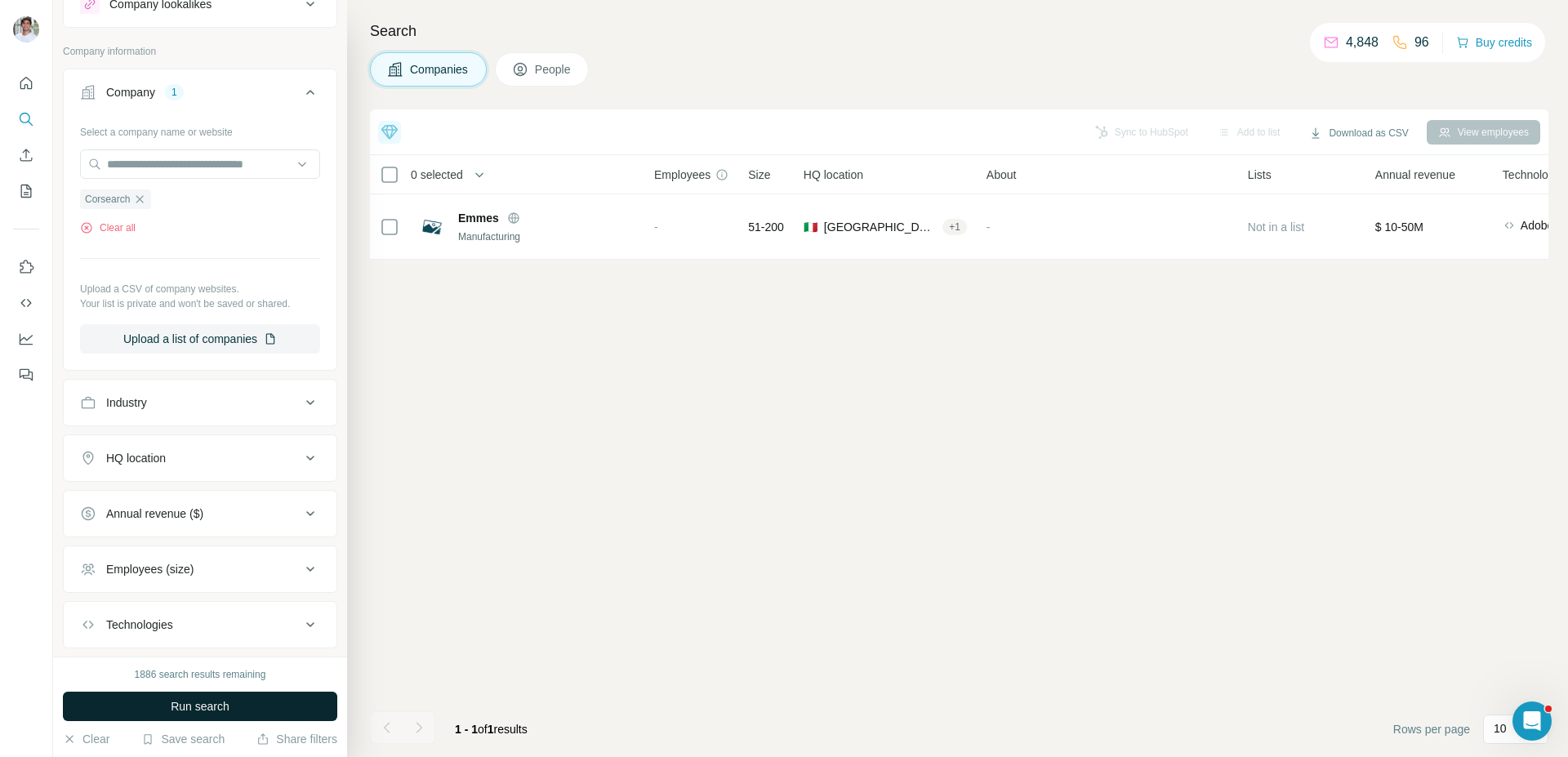
click at [217, 705] on span "Run search" at bounding box center [200, 706] width 59 height 16
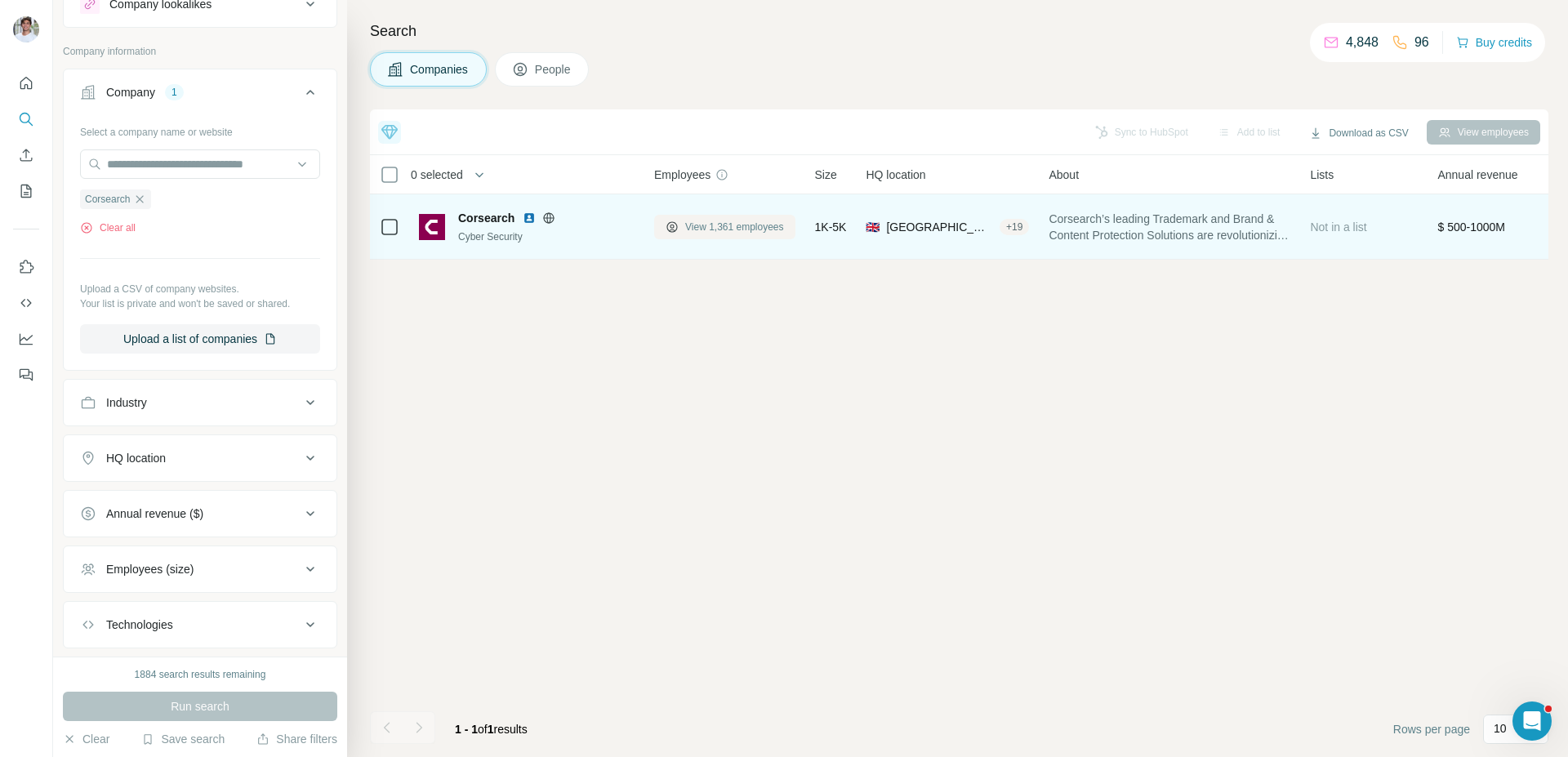
click at [716, 217] on button "View 1,361 employees" at bounding box center [725, 226] width 141 height 25
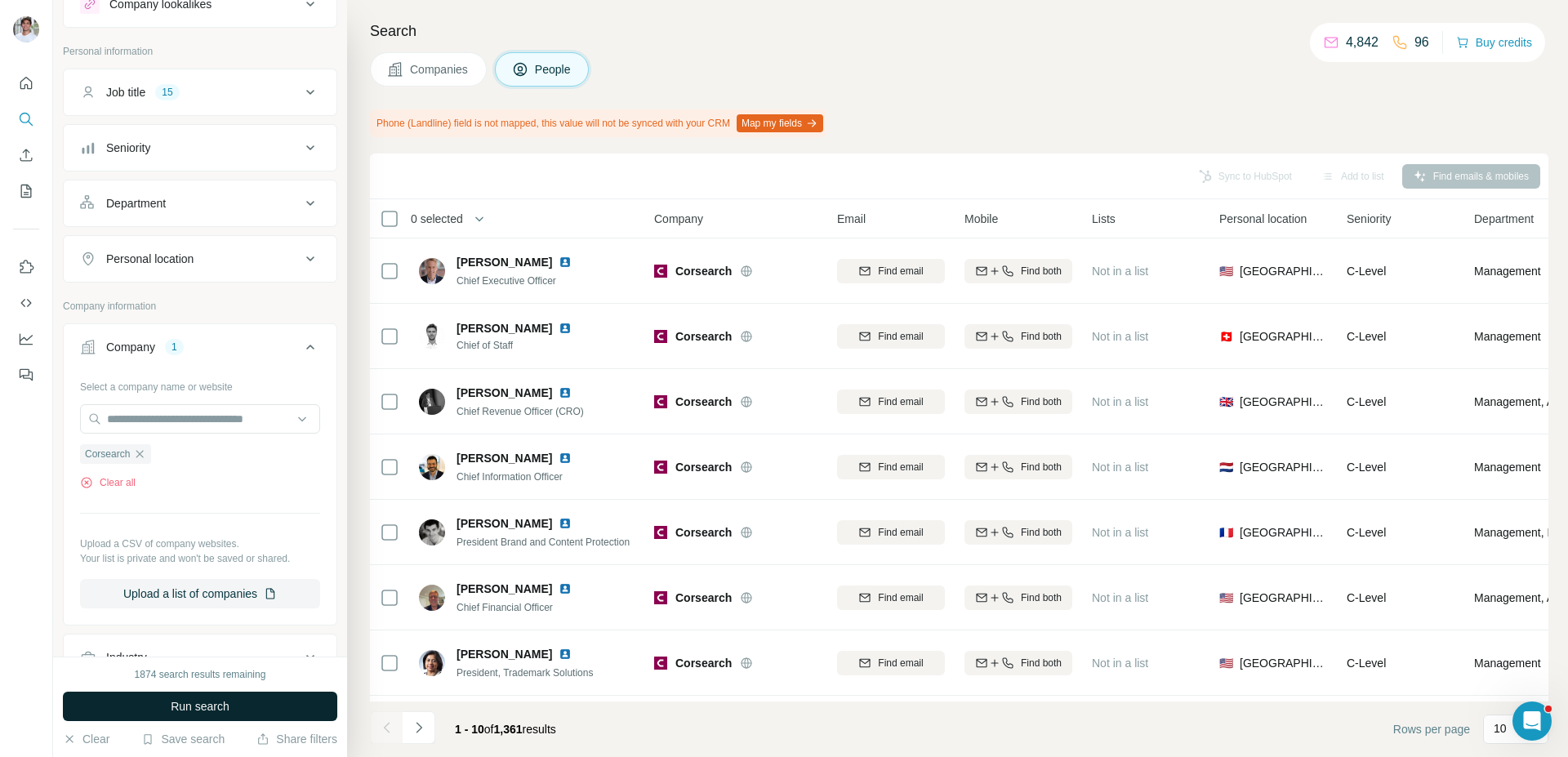
click at [249, 698] on button "Run search" at bounding box center [200, 707] width 274 height 29
click at [249, 698] on div "Run search" at bounding box center [200, 707] width 274 height 29
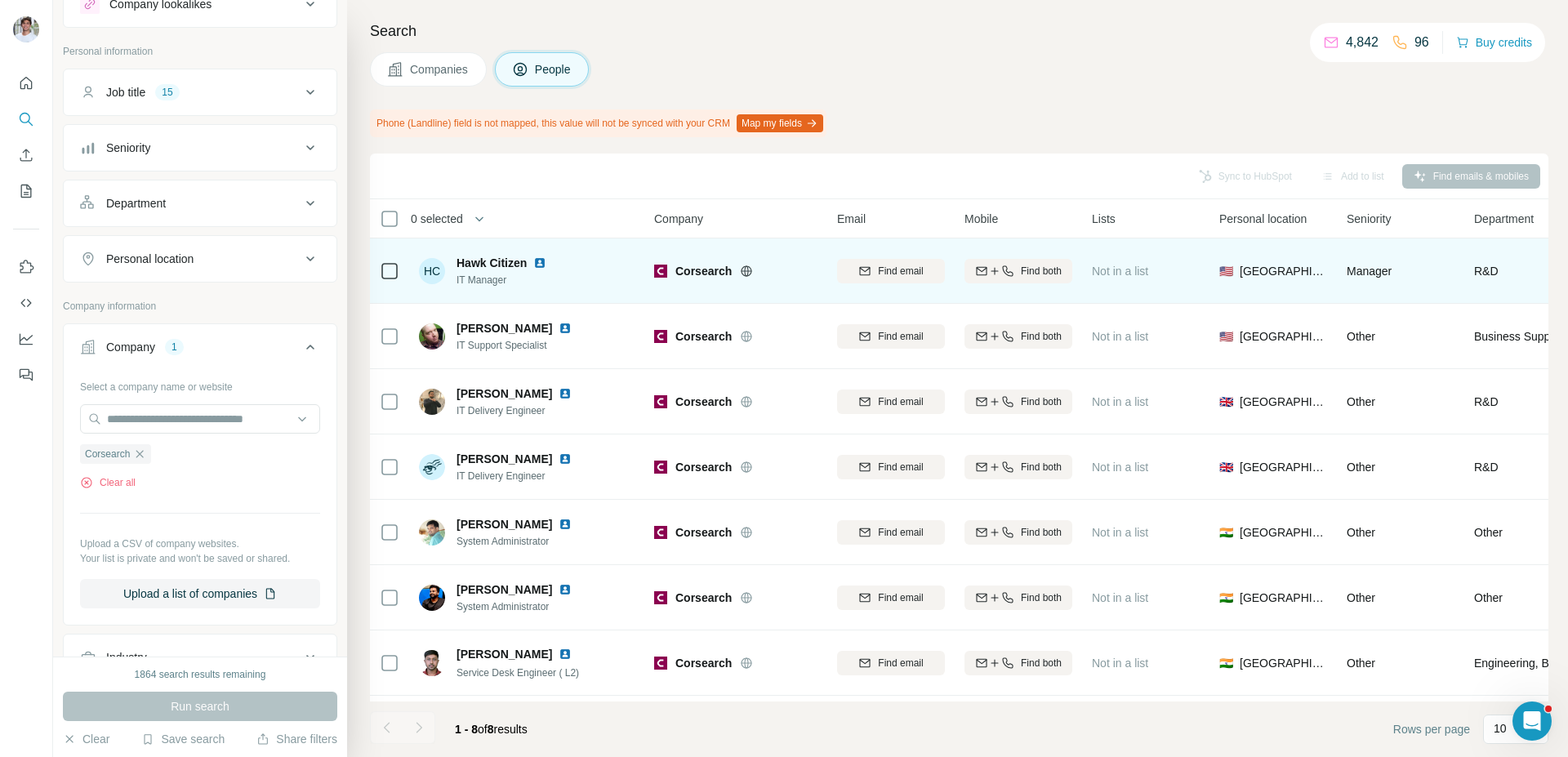
click at [541, 261] on img at bounding box center [539, 262] width 13 height 13
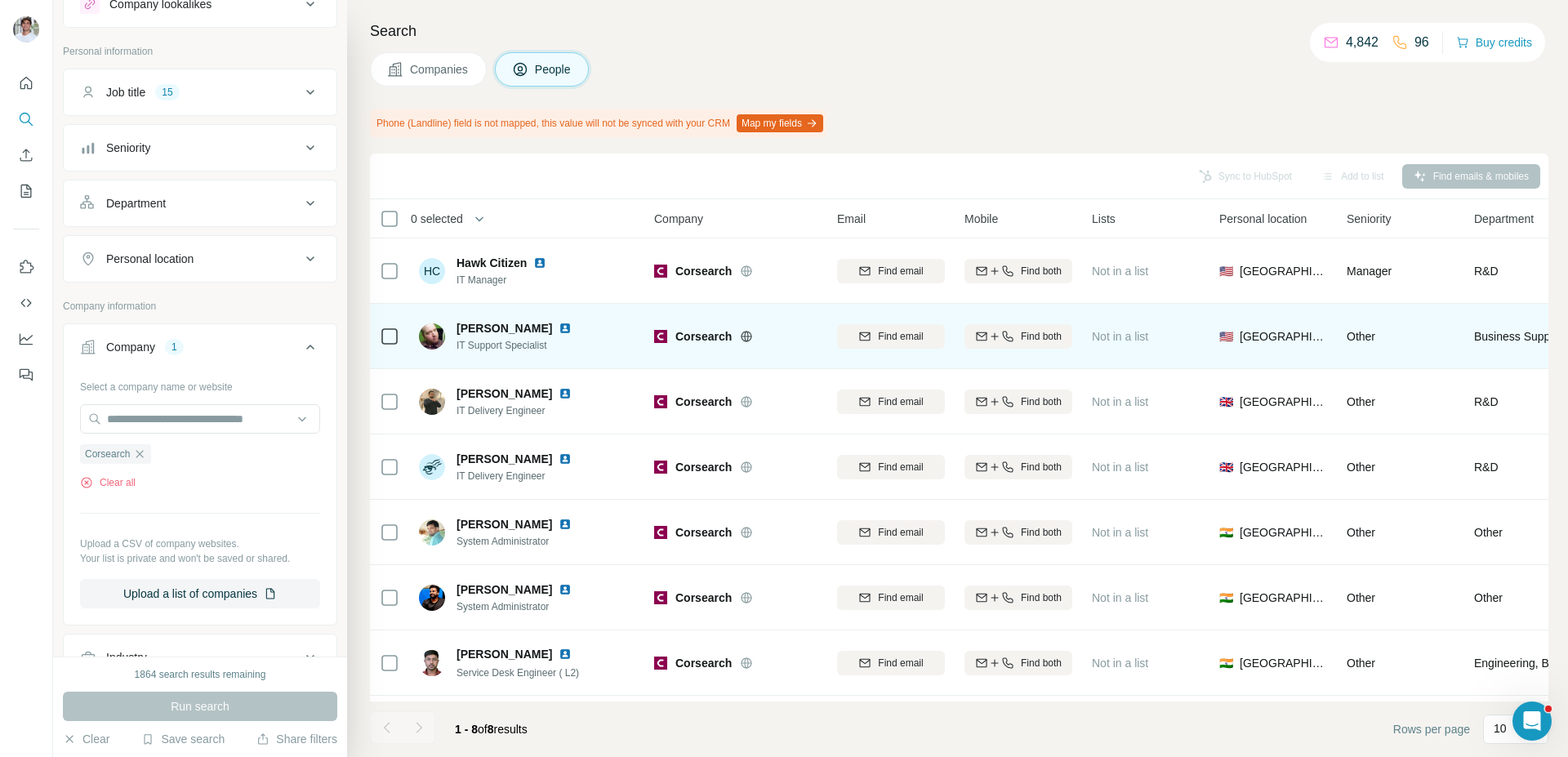
click at [559, 326] on img at bounding box center [565, 328] width 13 height 13
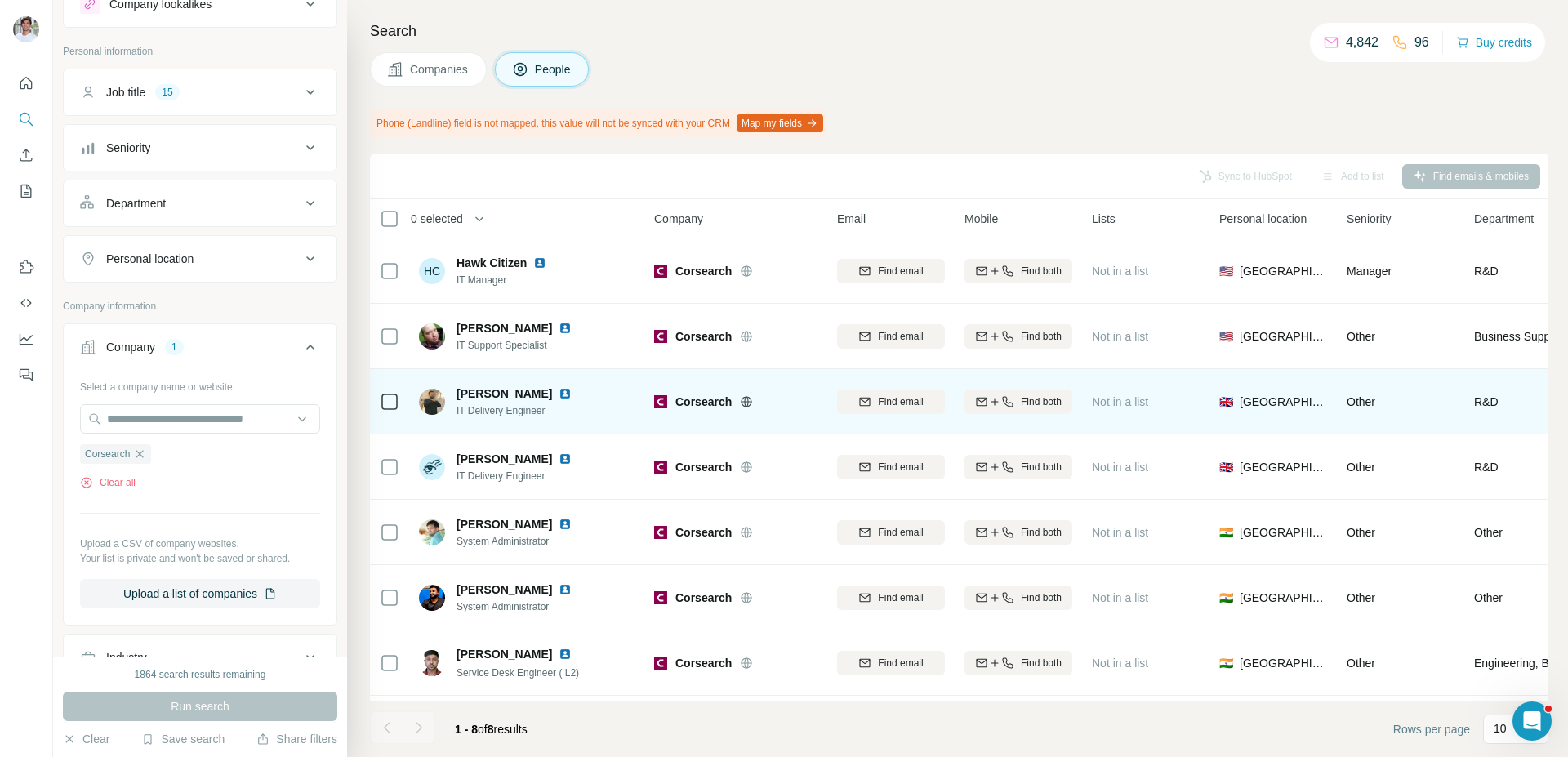
click at [559, 395] on img at bounding box center [565, 393] width 13 height 13
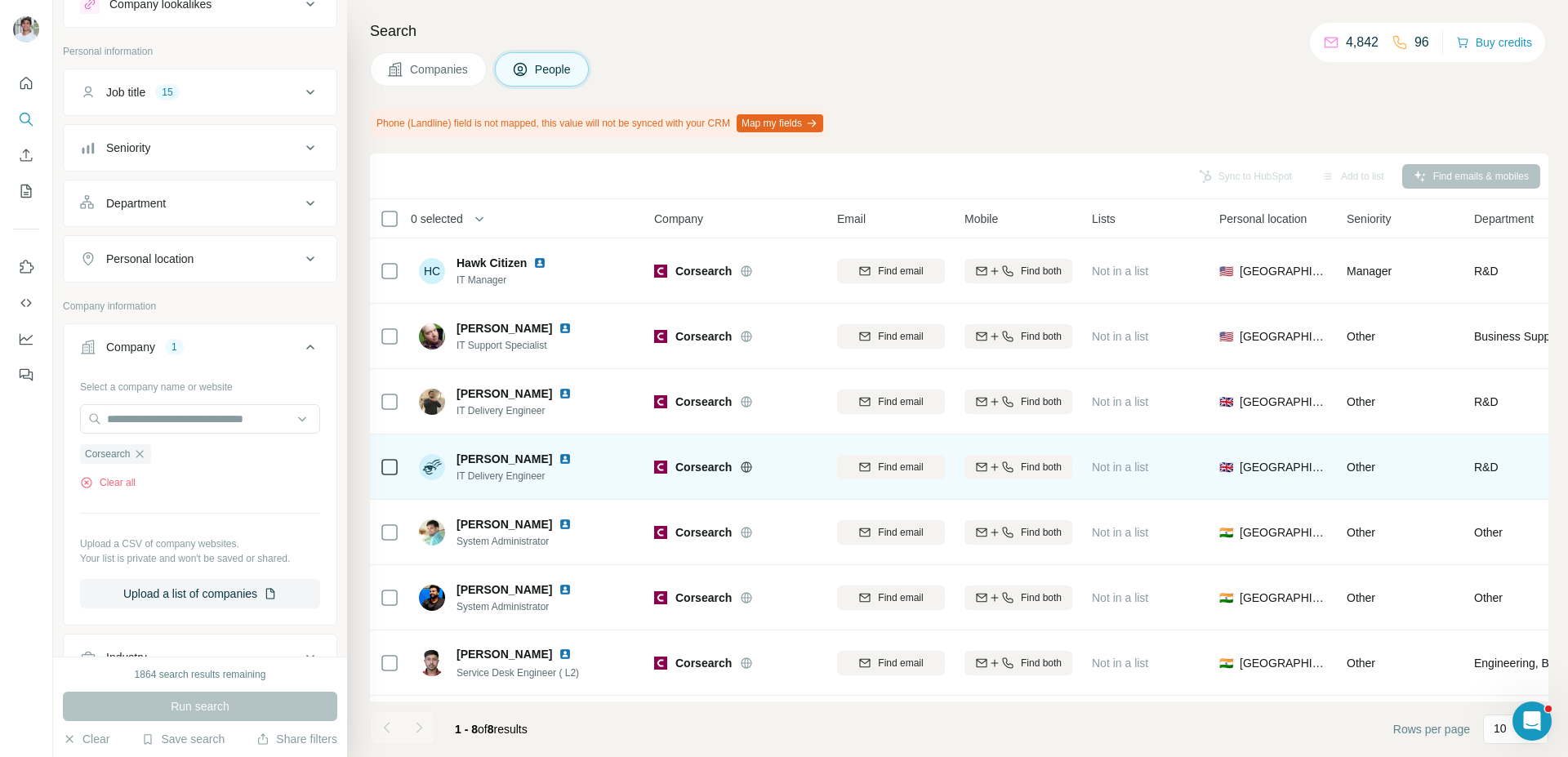
click at [559, 464] on img at bounding box center [565, 459] width 13 height 13
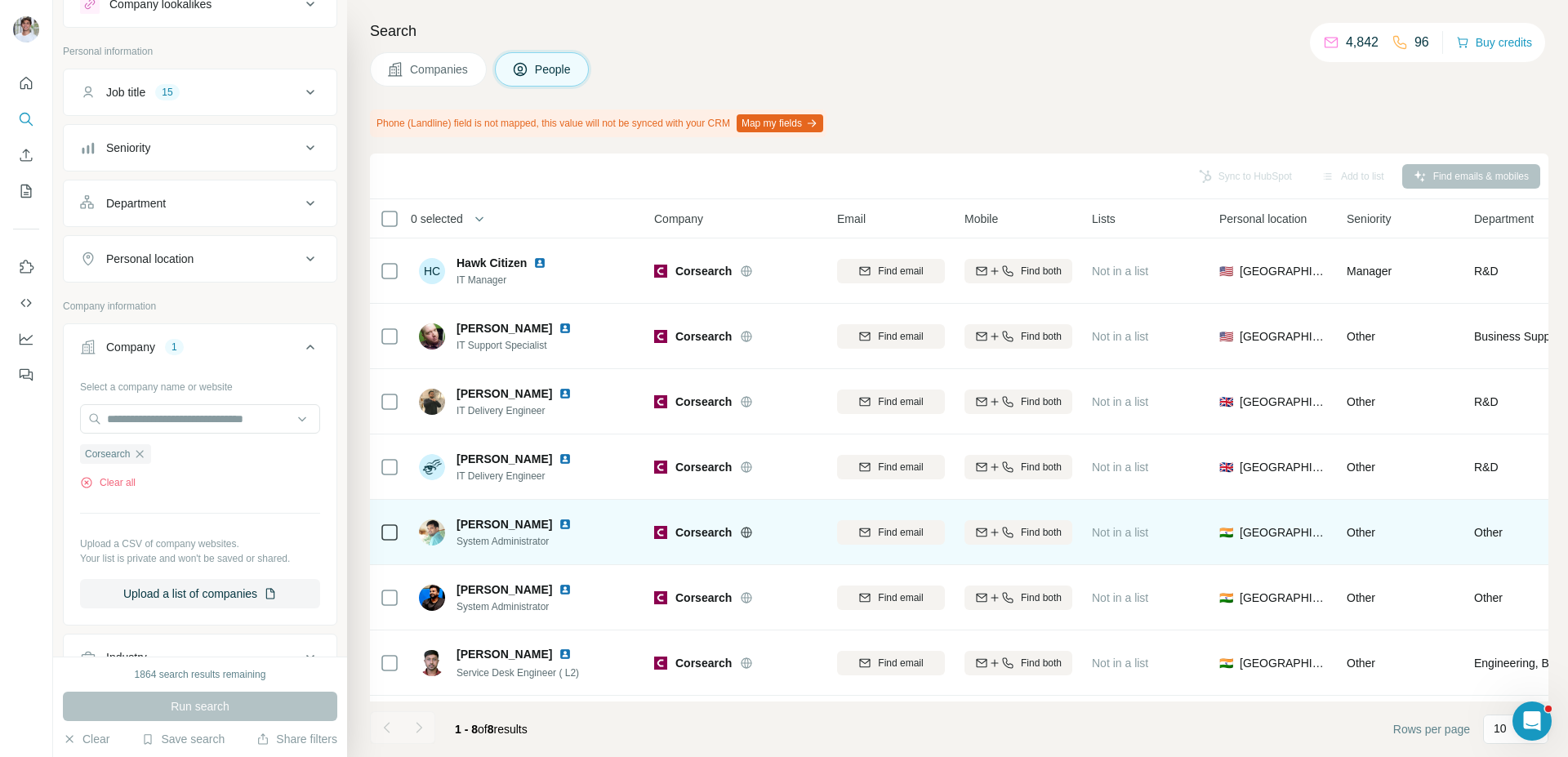
click at [559, 525] on img at bounding box center [565, 524] width 13 height 13
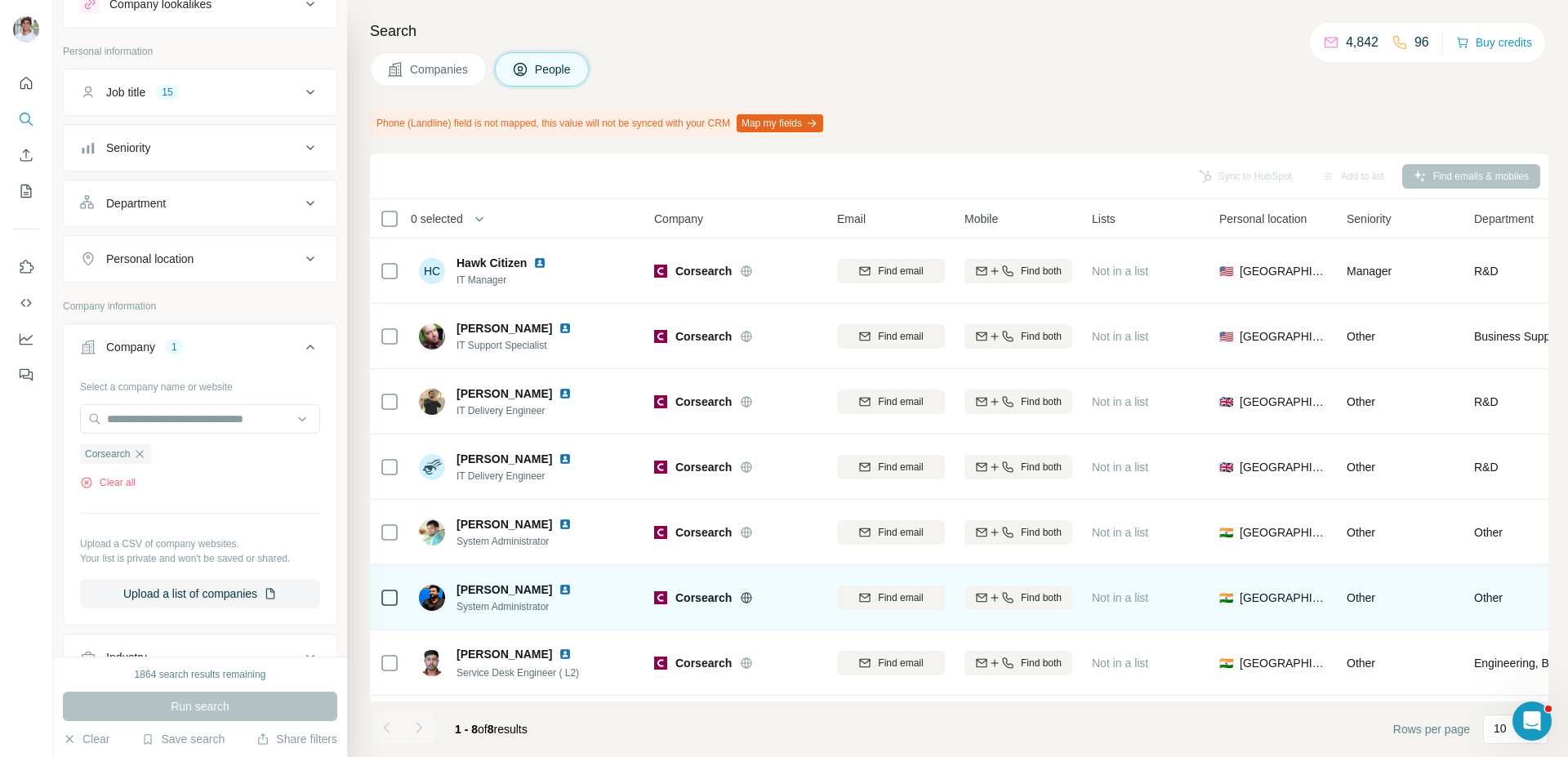
click at [572, 590] on img at bounding box center [565, 589] width 13 height 13
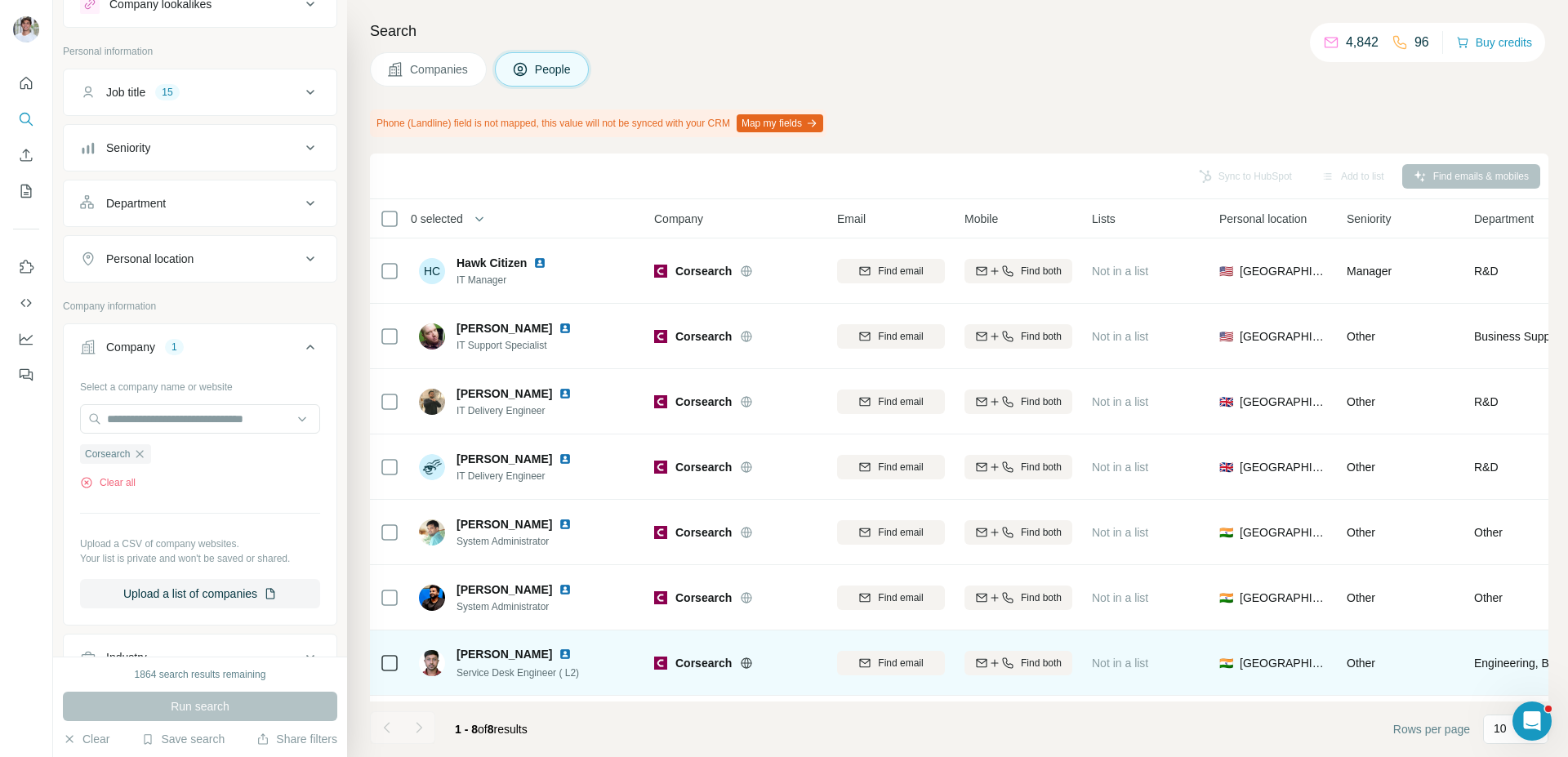
click at [559, 651] on div at bounding box center [575, 654] width 32 height 13
click at [559, 654] on img at bounding box center [565, 654] width 13 height 13
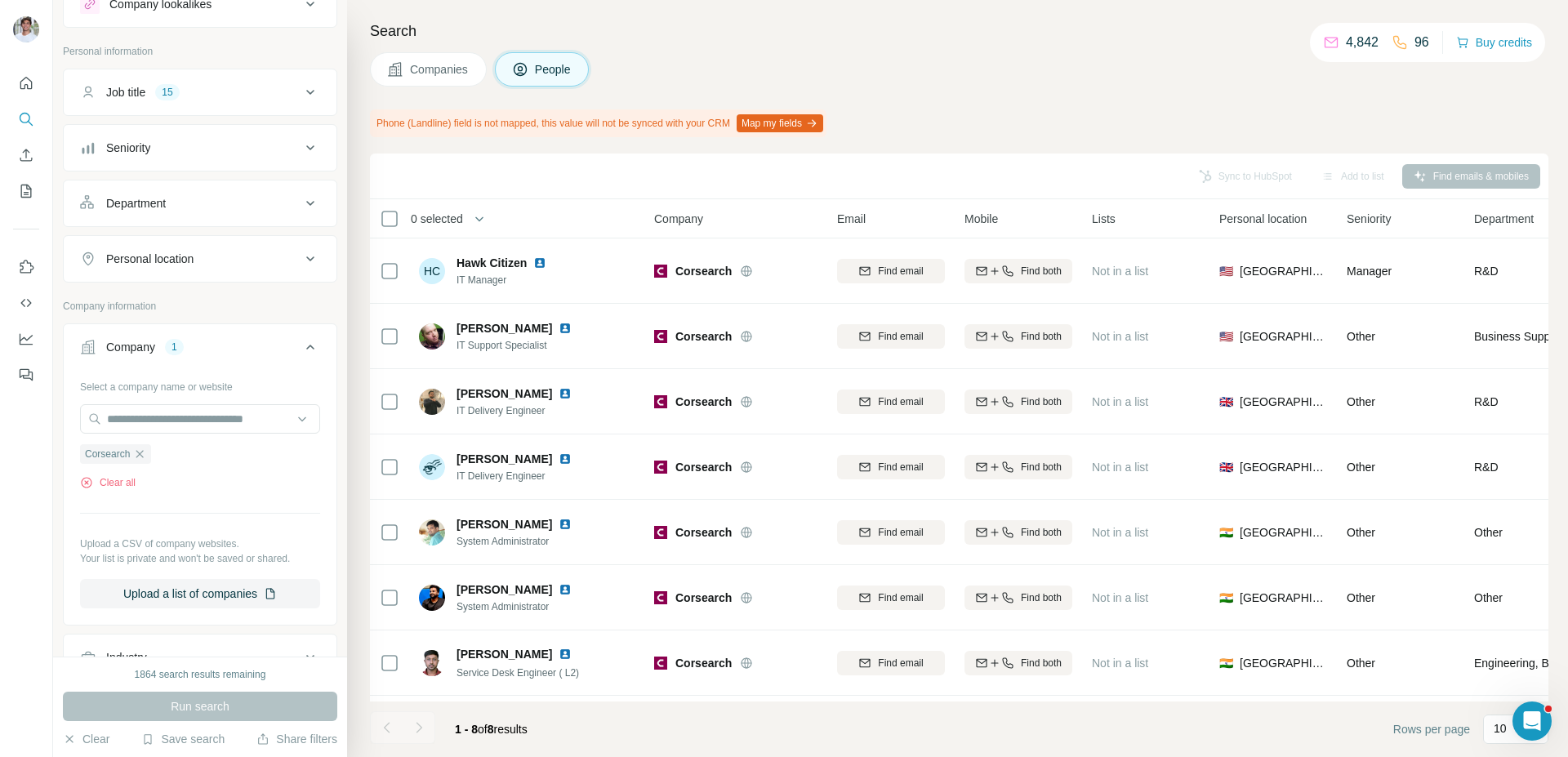
scroll to position [62, 0]
